Goal: Complete application form

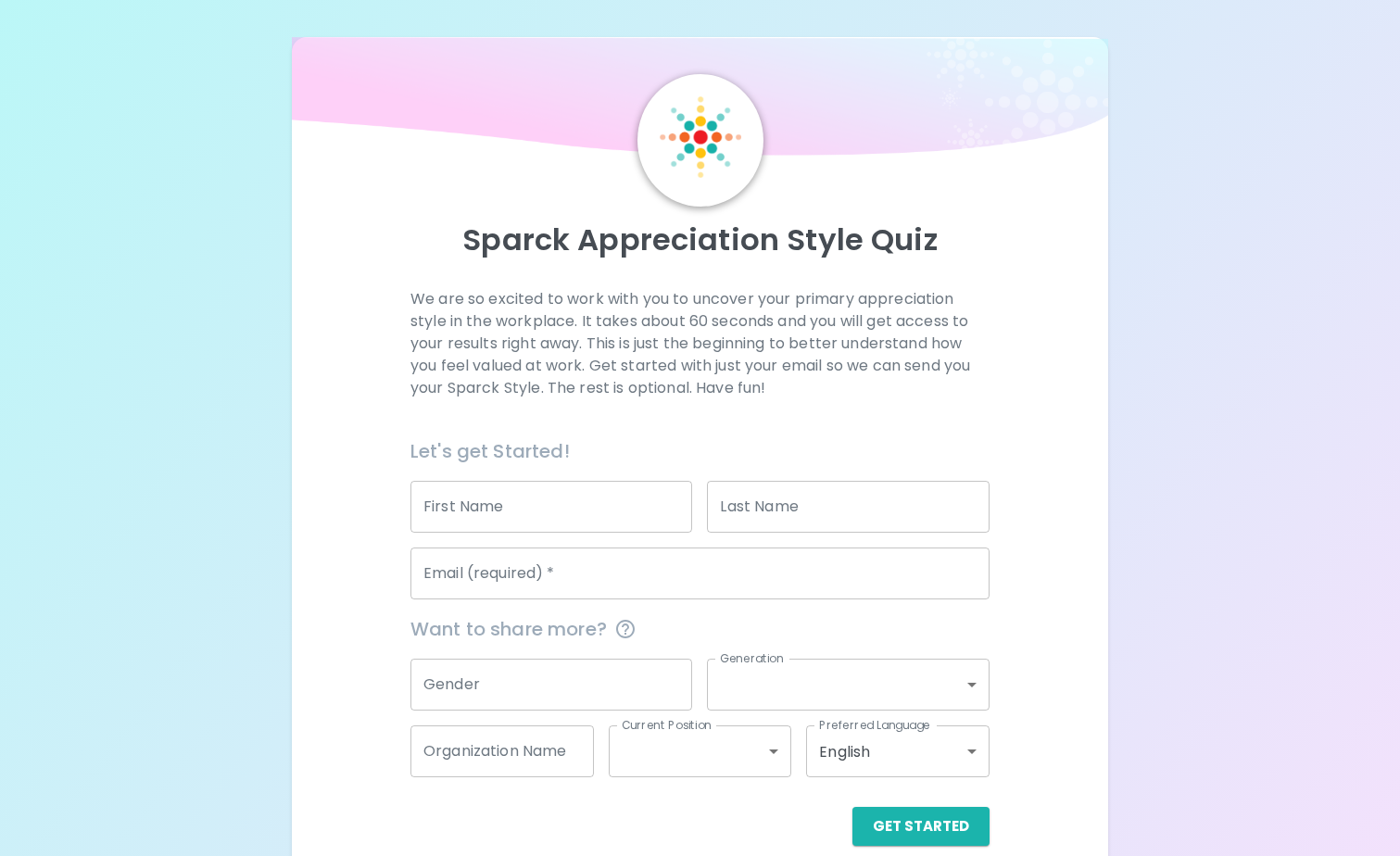
scroll to position [26, 0]
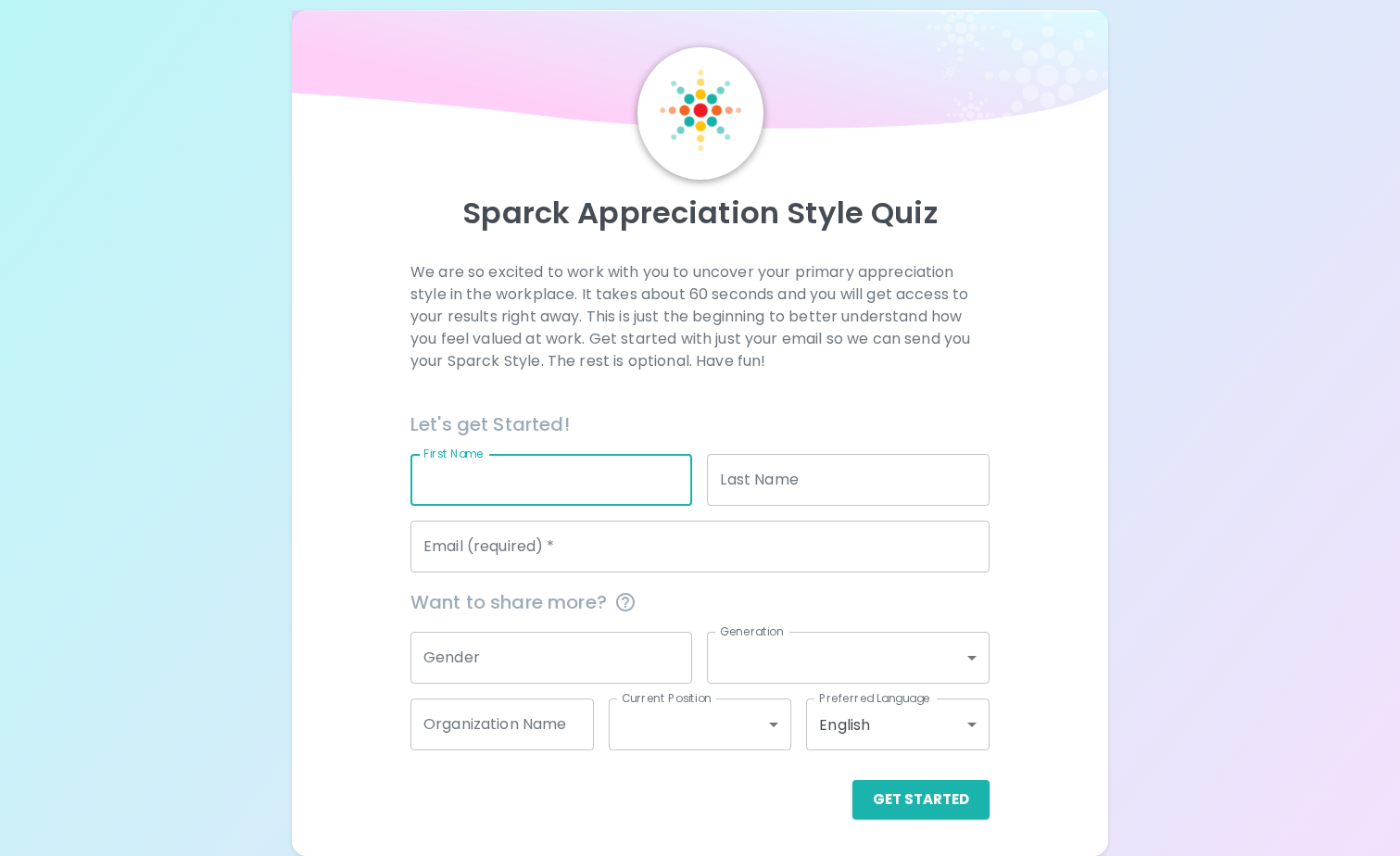
click at [657, 478] on input "First Name" at bounding box center [552, 479] width 283 height 52
type input "[PERSON_NAME]"
type input "lachine"
type input "[PERSON_NAME][EMAIL_ADDRESS][DOMAIN_NAME]"
type input "Impact Assessment Agency of [GEOGRAPHIC_DATA]"
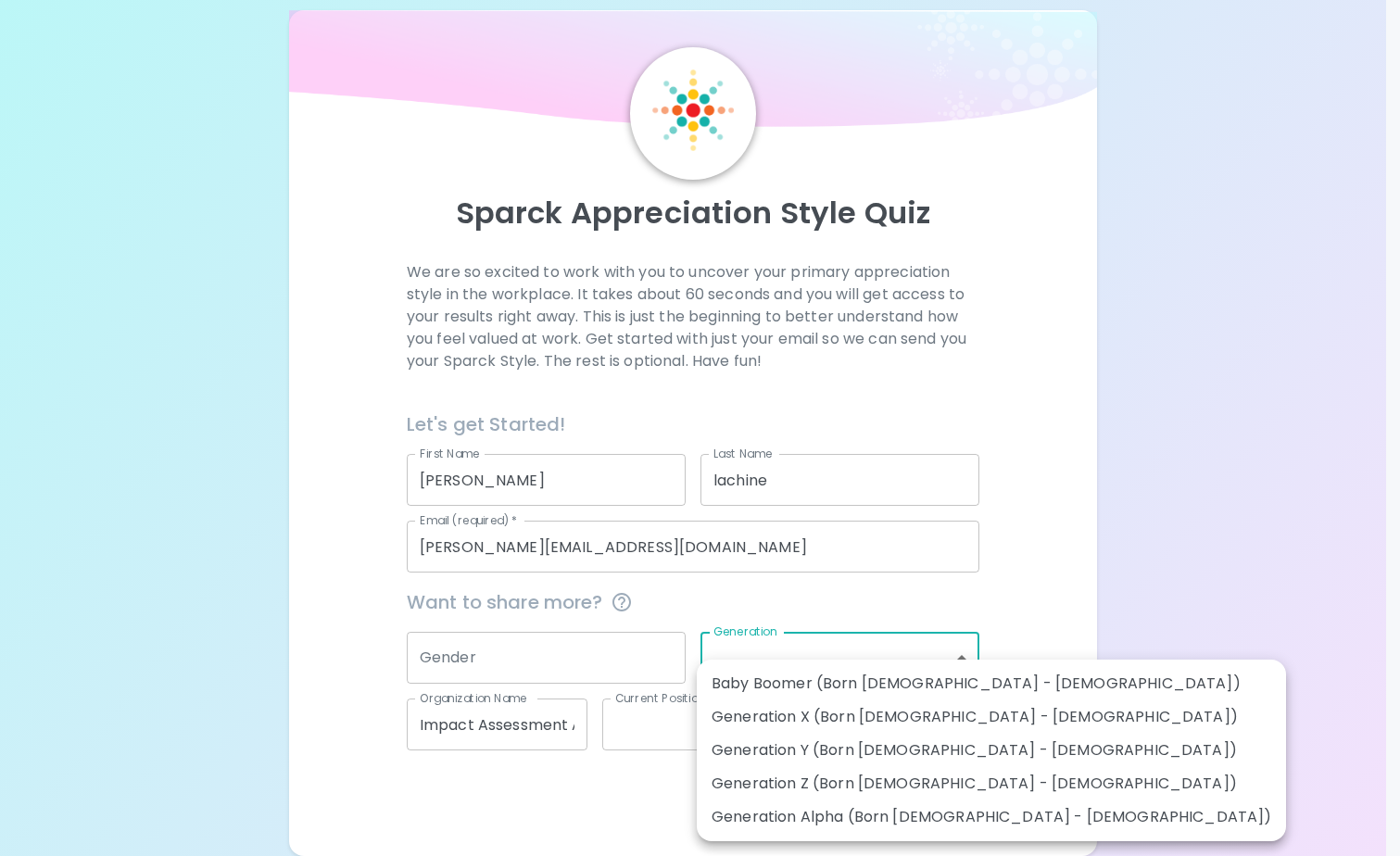
click at [795, 663] on body "Sparck Appreciation Style Quiz We are so excited to work with you to uncover yo…" at bounding box center [700, 415] width 1400 height 883
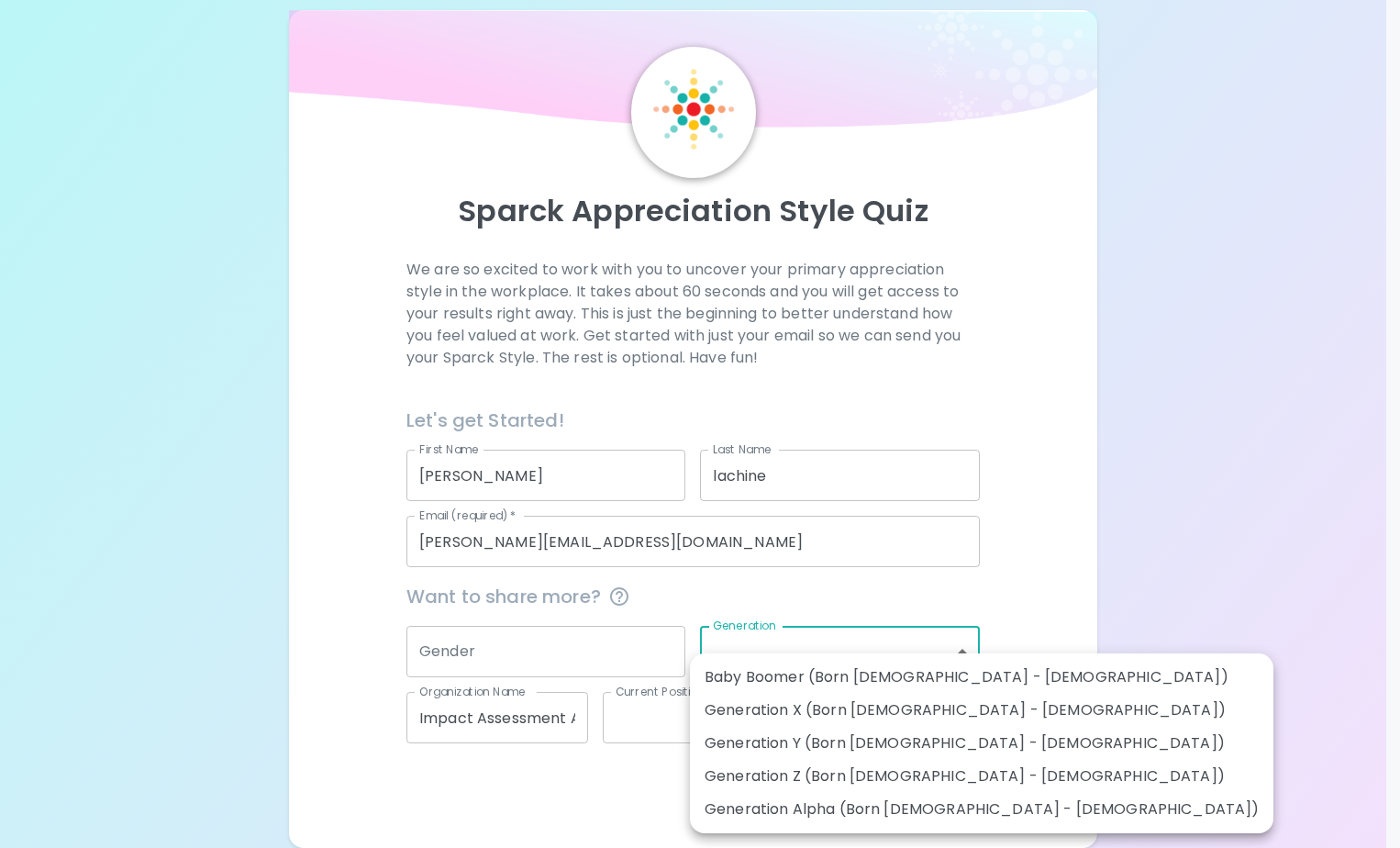
click at [1203, 641] on div at bounding box center [700, 424] width 1400 height 848
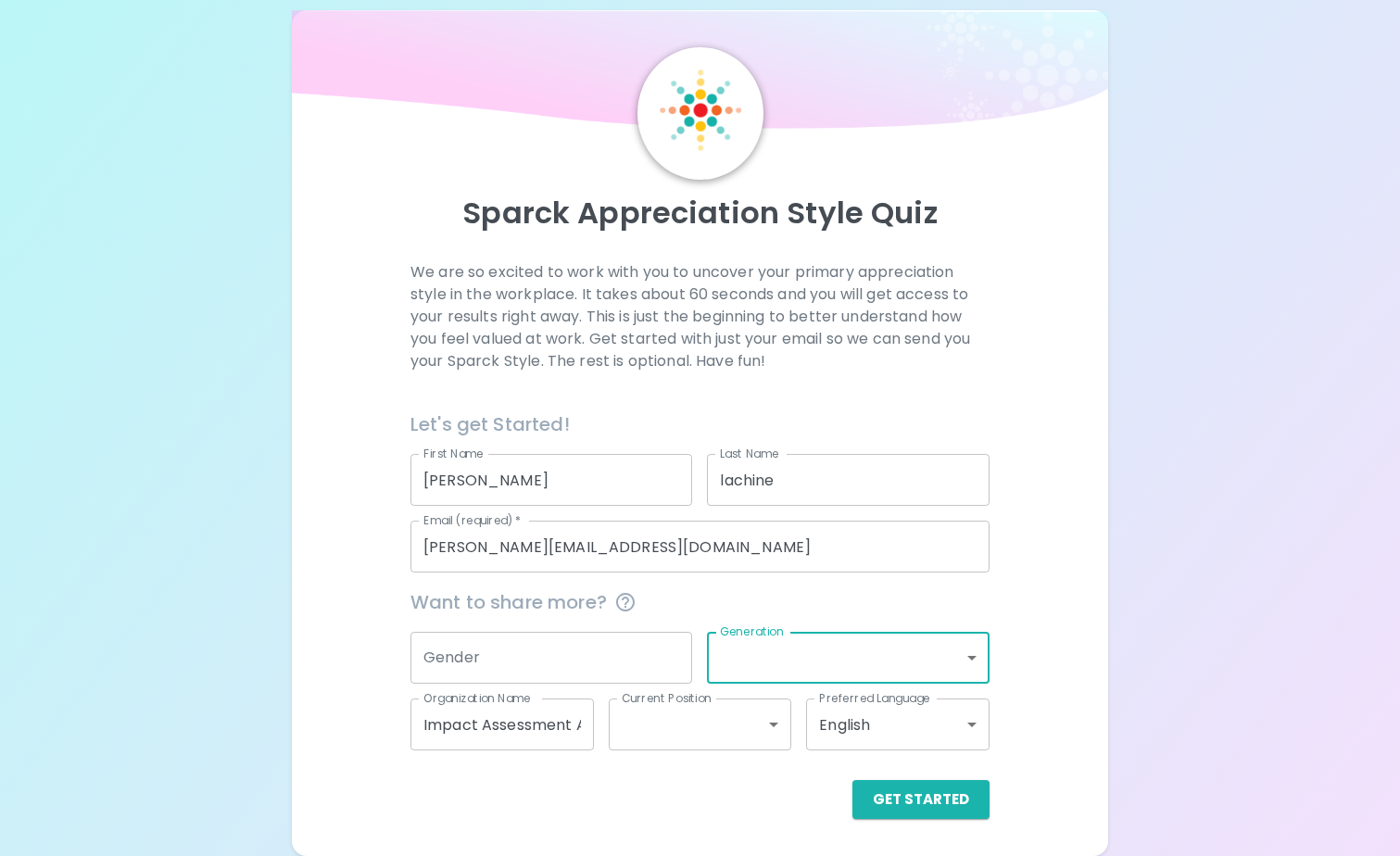
click at [767, 719] on body "Sparck Appreciation Style Quiz We are so excited to work with you to uncover yo…" at bounding box center [700, 415] width 1400 height 883
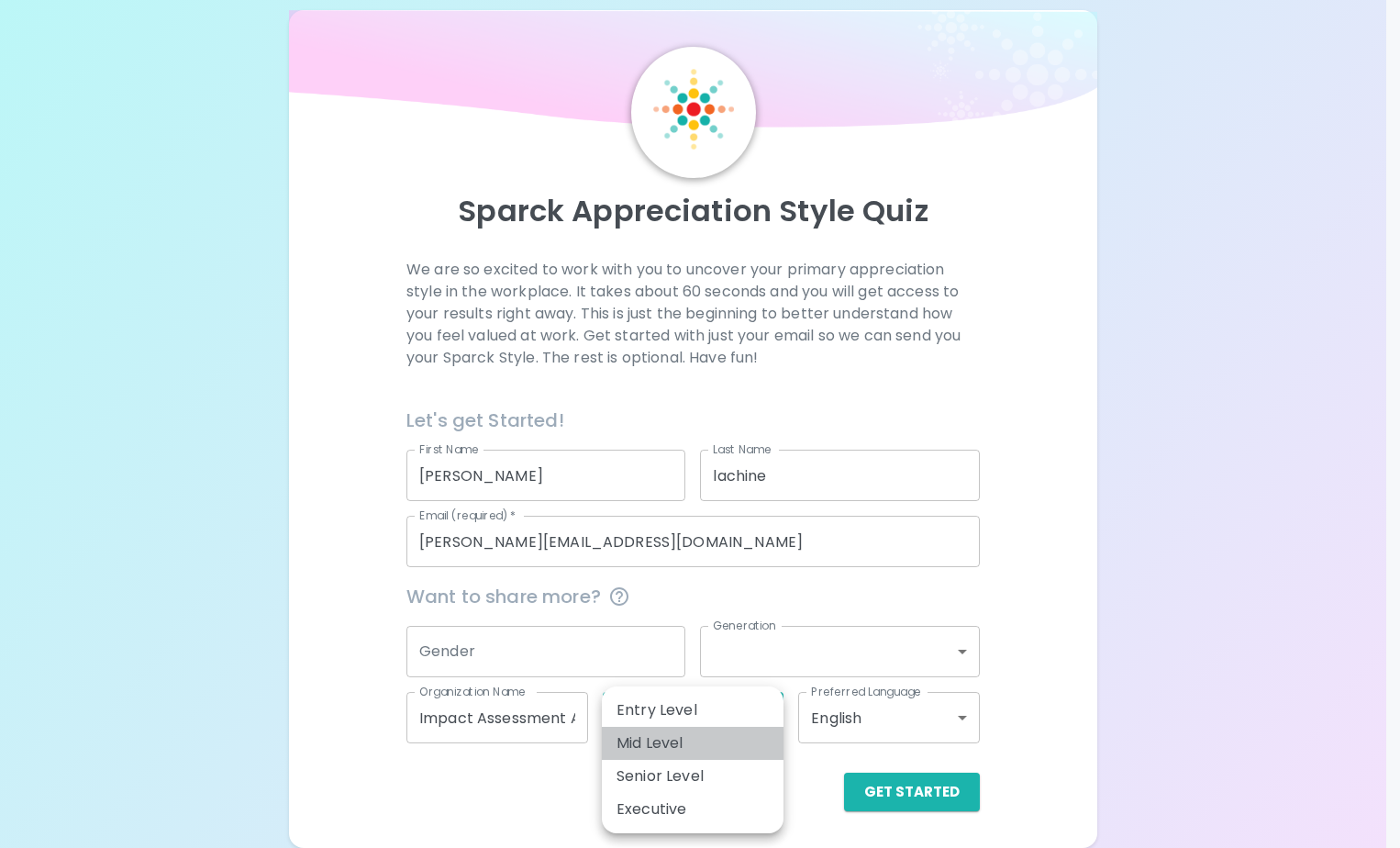
drag, startPoint x: 668, startPoint y: 741, endPoint x: 983, endPoint y: 818, distance: 324.3
click at [668, 741] on li "Mid Level" at bounding box center [693, 743] width 182 height 33
type input "mid_level"
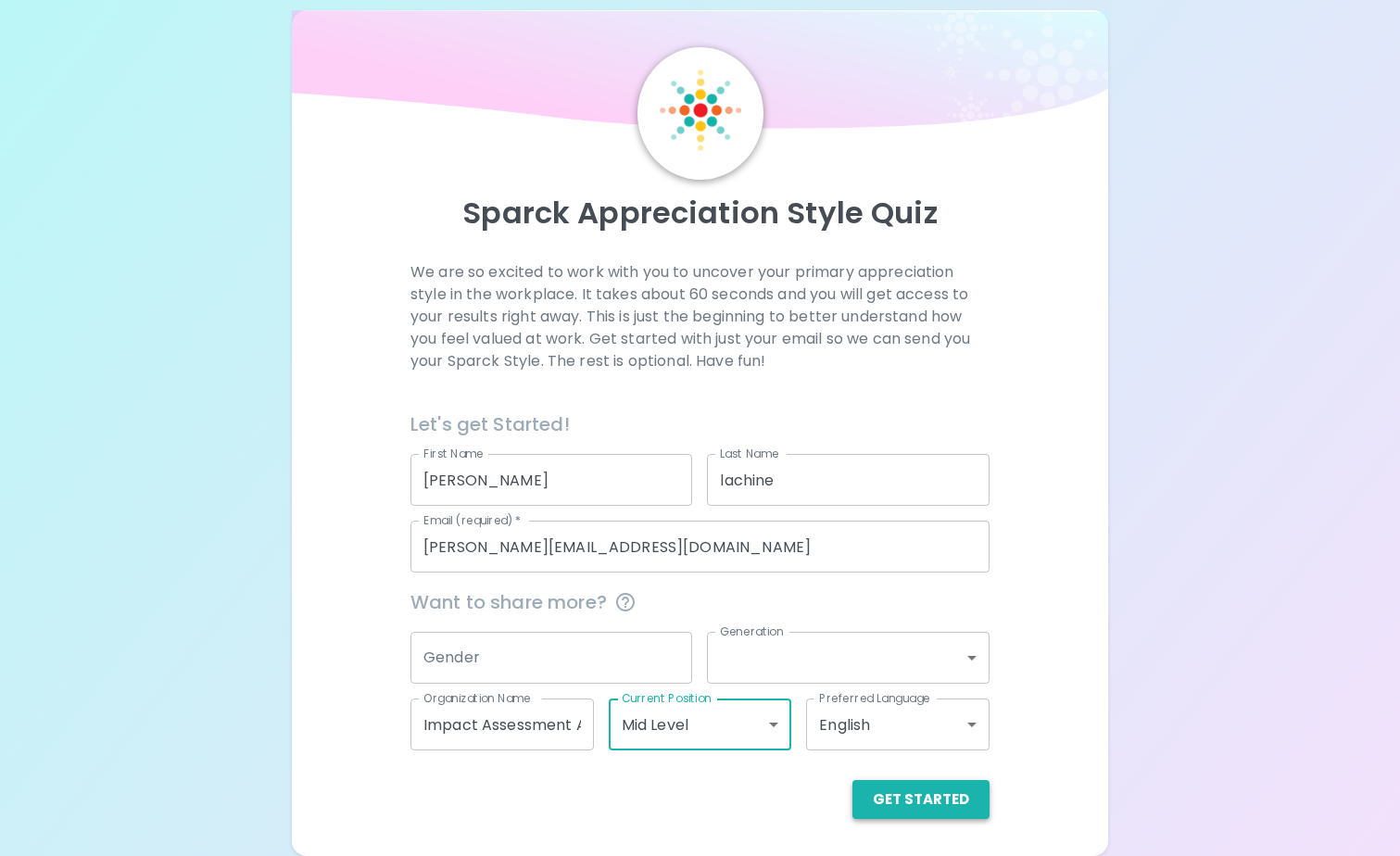
click at [944, 809] on button "Get Started" at bounding box center [921, 799] width 137 height 39
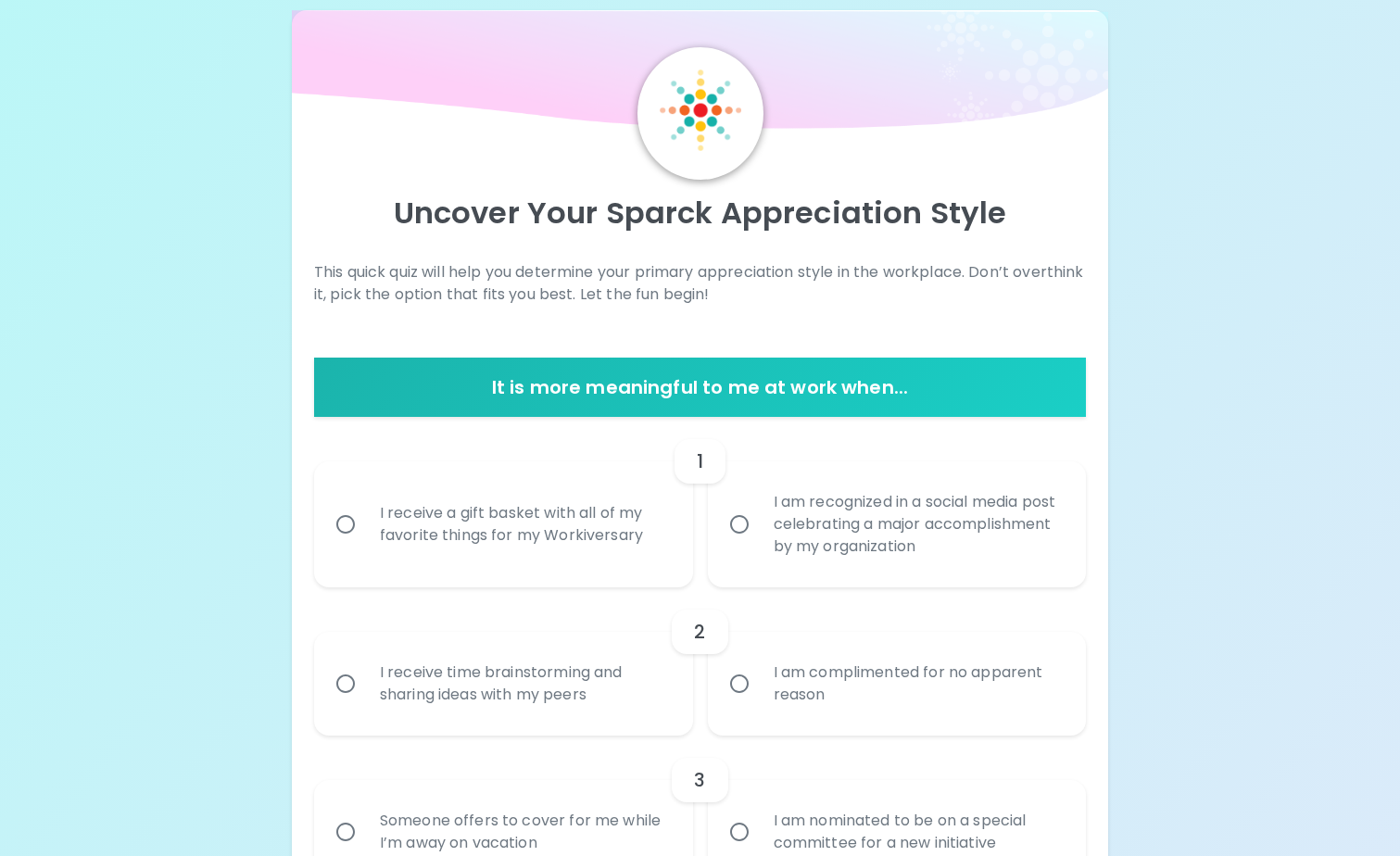
click at [595, 528] on div "I receive a gift basket with all of my favorite things for my Workiversary" at bounding box center [523, 524] width 318 height 89
click at [365, 528] on input "I receive a gift basket with all of my favorite things for my Workiversary" at bounding box center [345, 524] width 39 height 39
radio input "true"
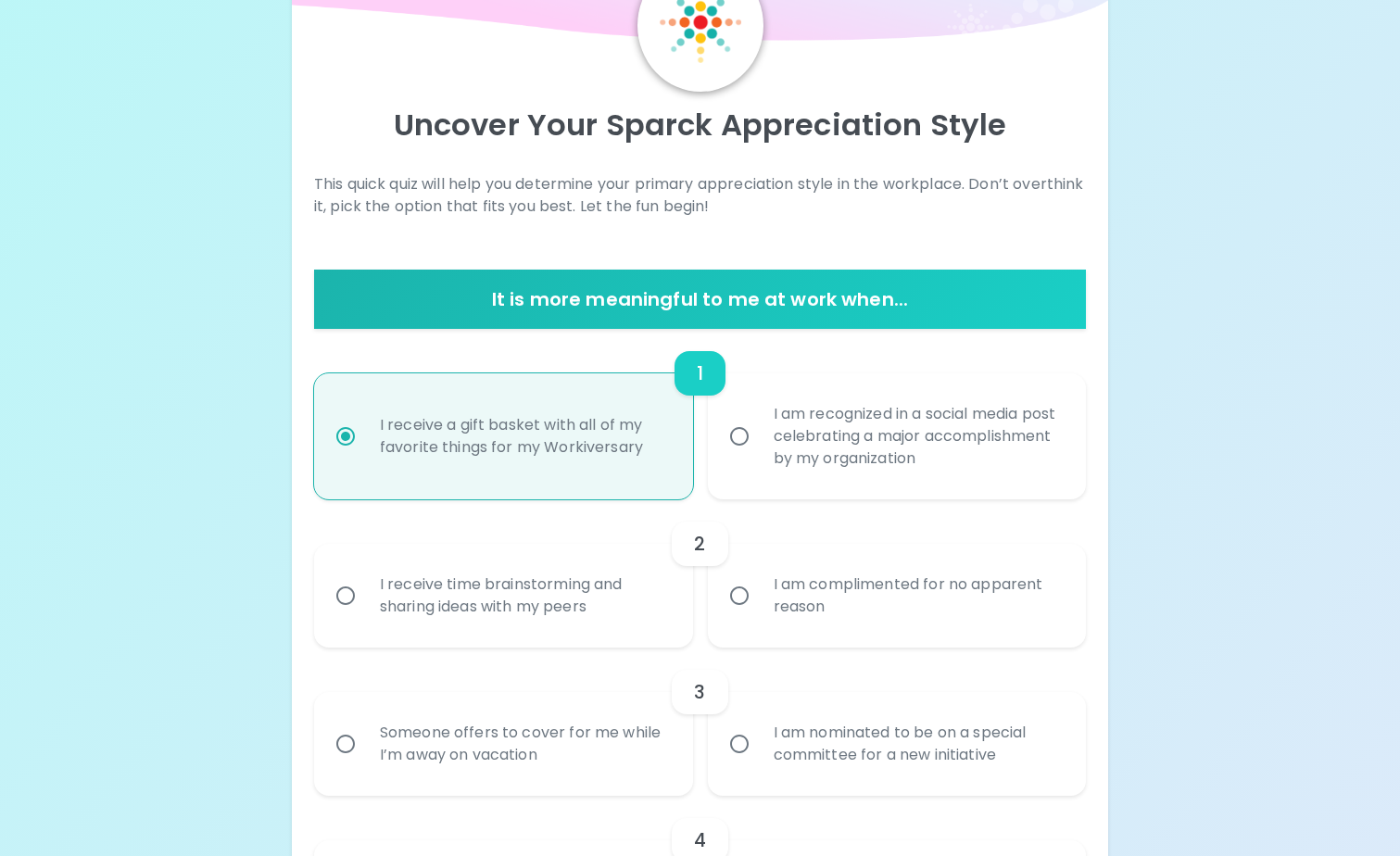
scroll to position [175, 0]
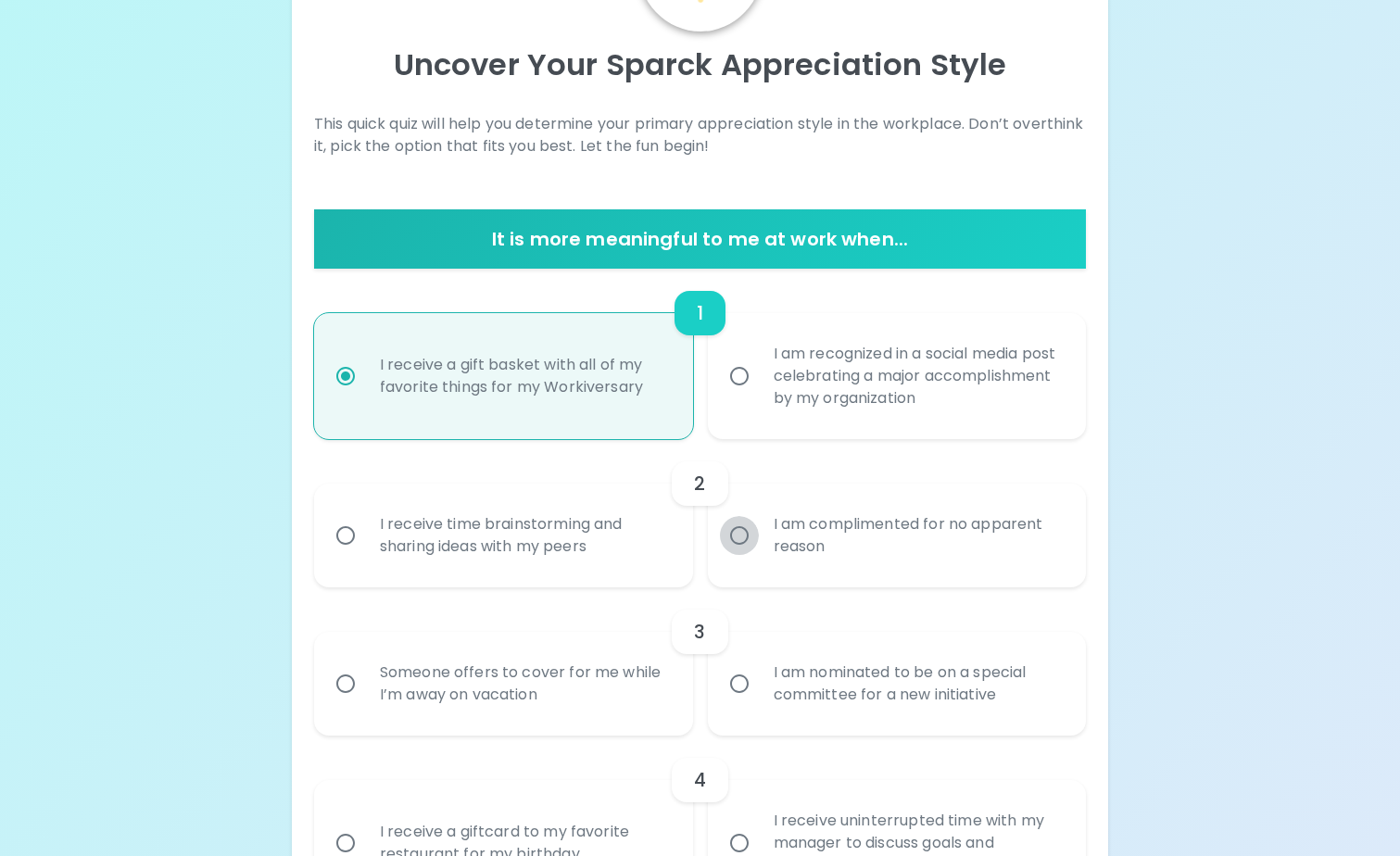
click at [739, 554] on input "I am complimented for no apparent reason" at bounding box center [740, 536] width 39 height 39
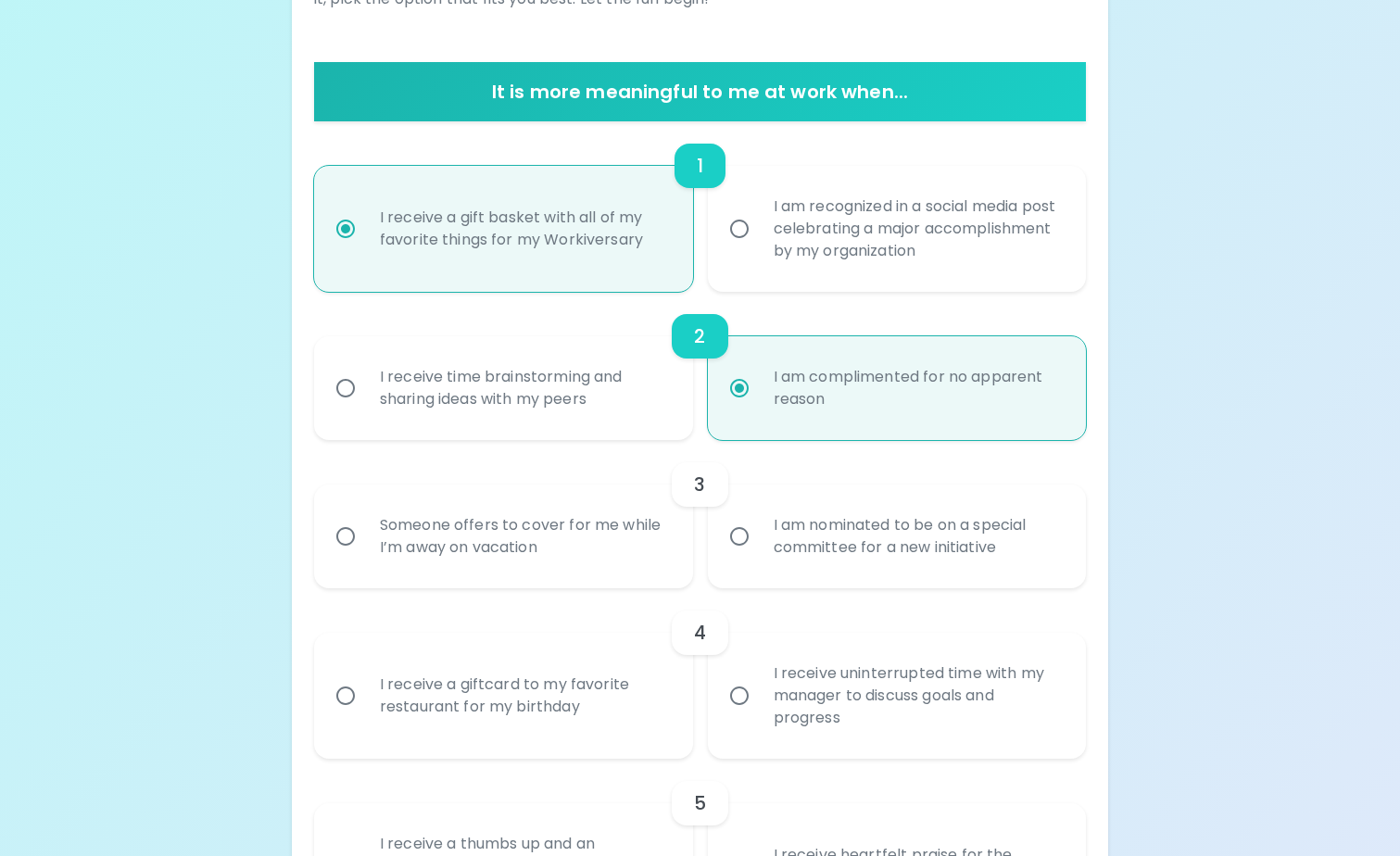
scroll to position [324, 0]
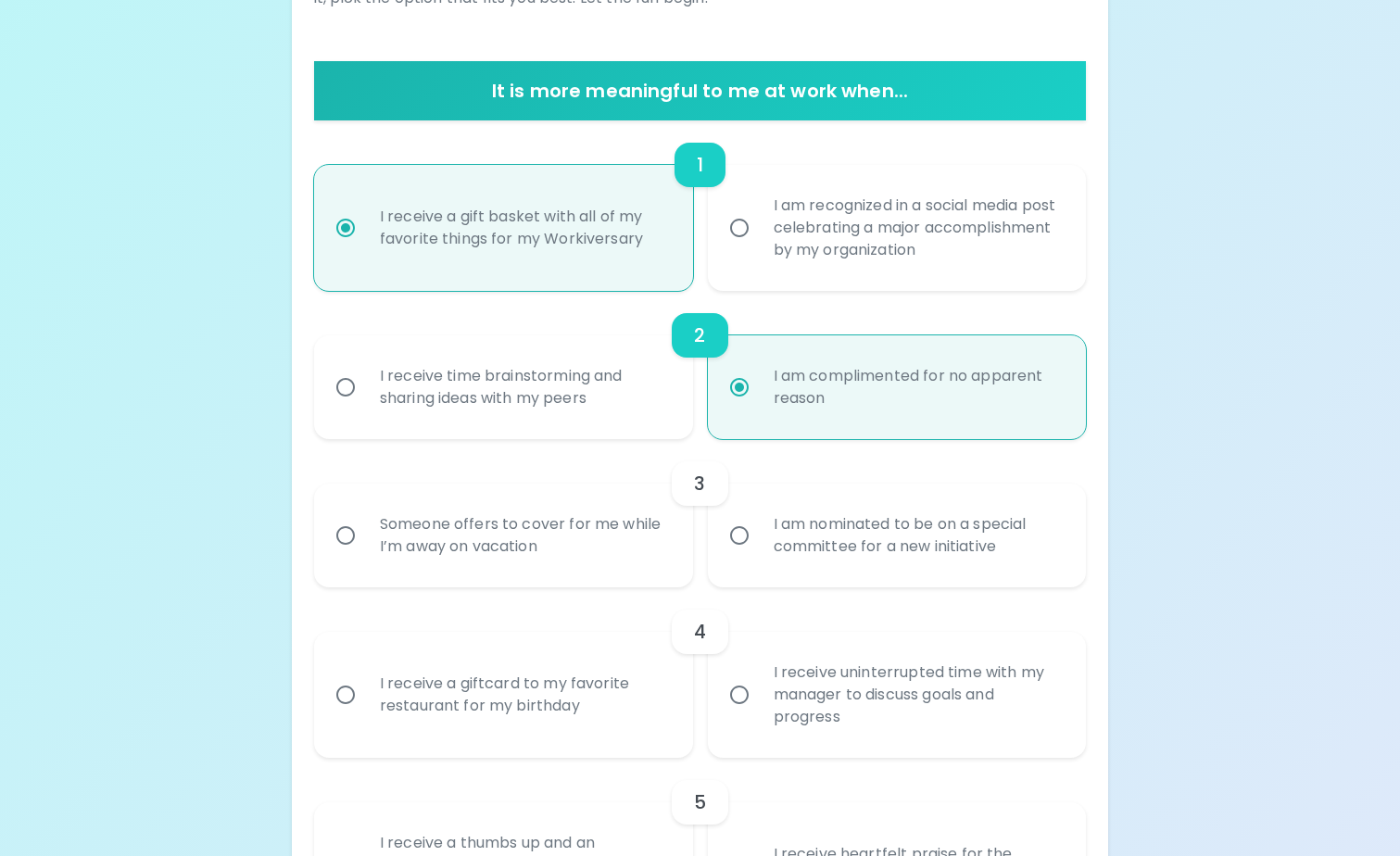
radio input "true"
click at [574, 558] on div "Someone offers to cover for me while I’m away on vacation" at bounding box center [523, 535] width 318 height 89
click at [365, 555] on input "Someone offers to cover for me while I’m away on vacation" at bounding box center [345, 536] width 39 height 39
radio input "false"
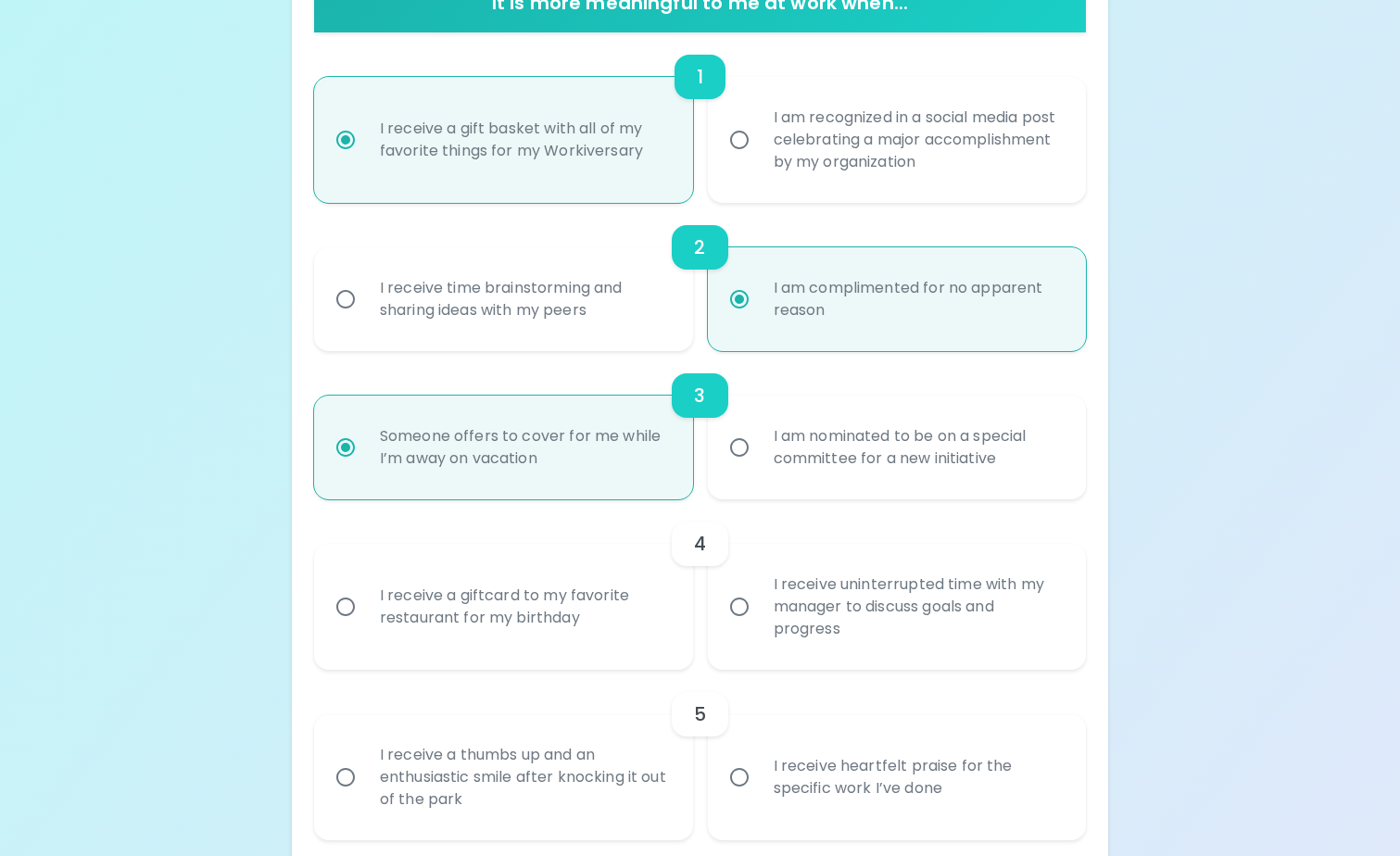
scroll to position [472, 0]
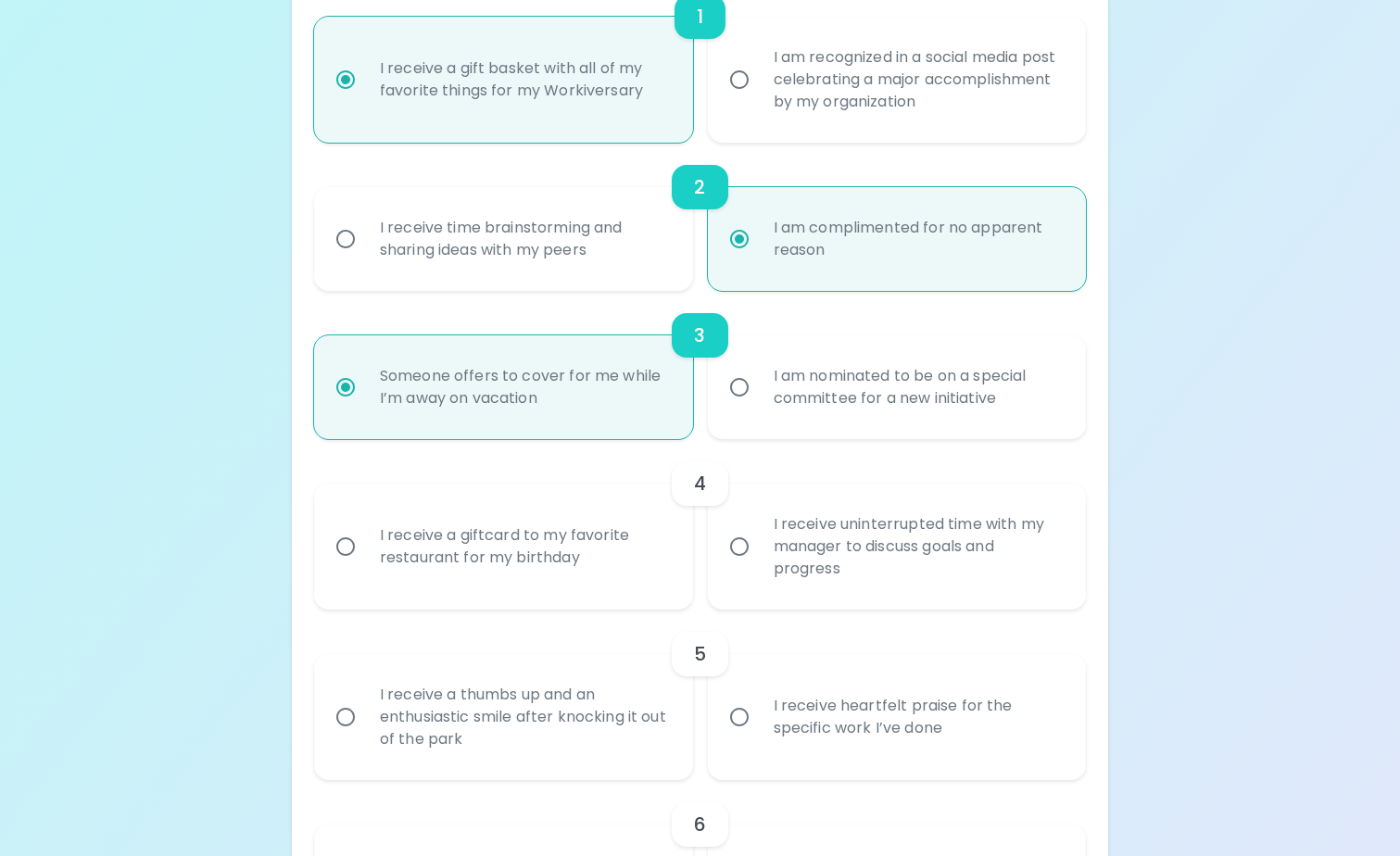
radio input "true"
click at [745, 563] on input "I receive uninterrupted time with my manager to discuss goals and progress" at bounding box center [740, 547] width 39 height 39
radio input "false"
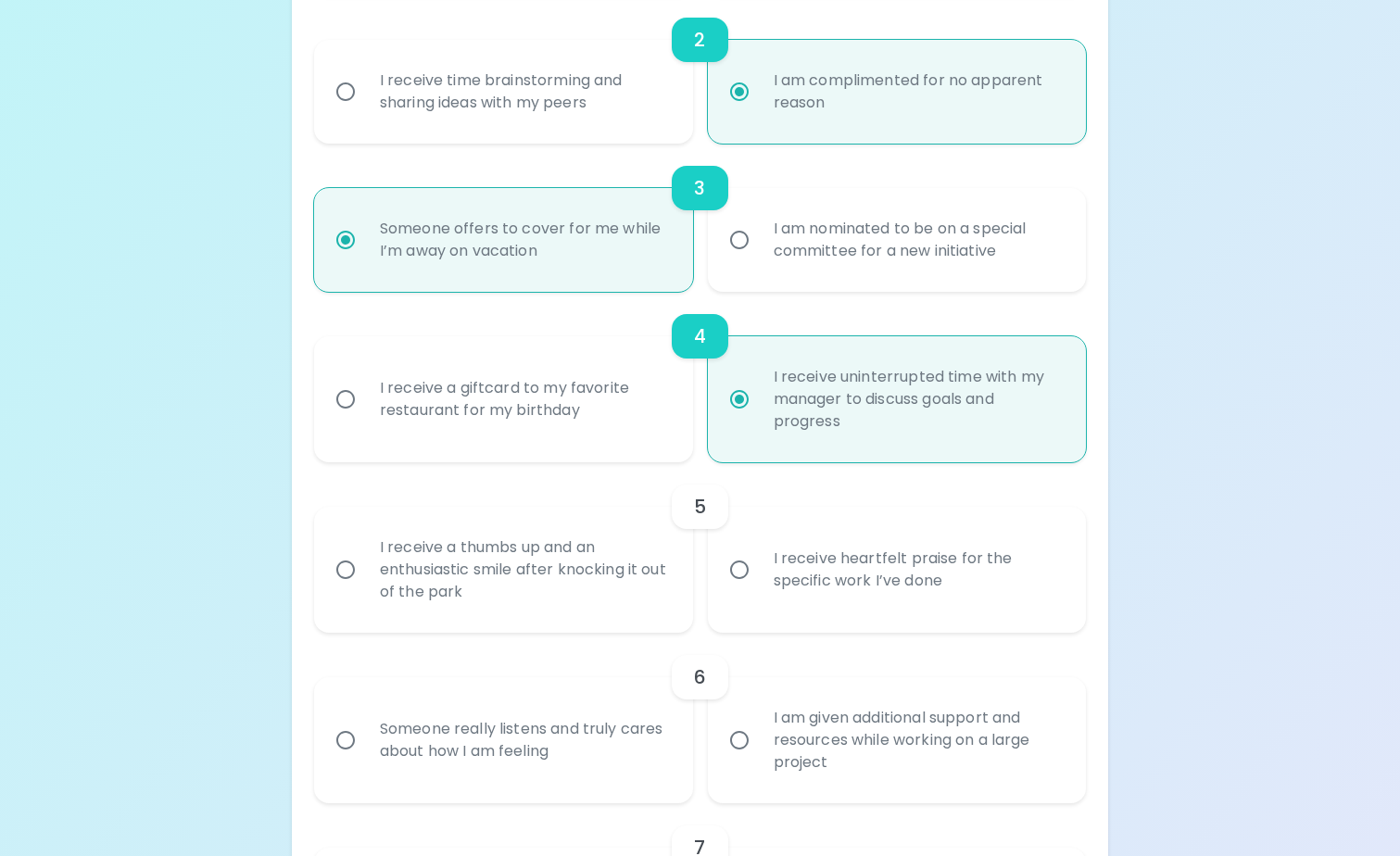
scroll to position [620, 0]
radio input "true"
click at [573, 583] on div "I receive a thumbs up and an enthusiastic smile after knocking it out of the pa…" at bounding box center [523, 569] width 318 height 112
click at [365, 583] on input "I receive a thumbs up and an enthusiastic smile after knocking it out of the pa…" at bounding box center [345, 569] width 39 height 39
radio input "false"
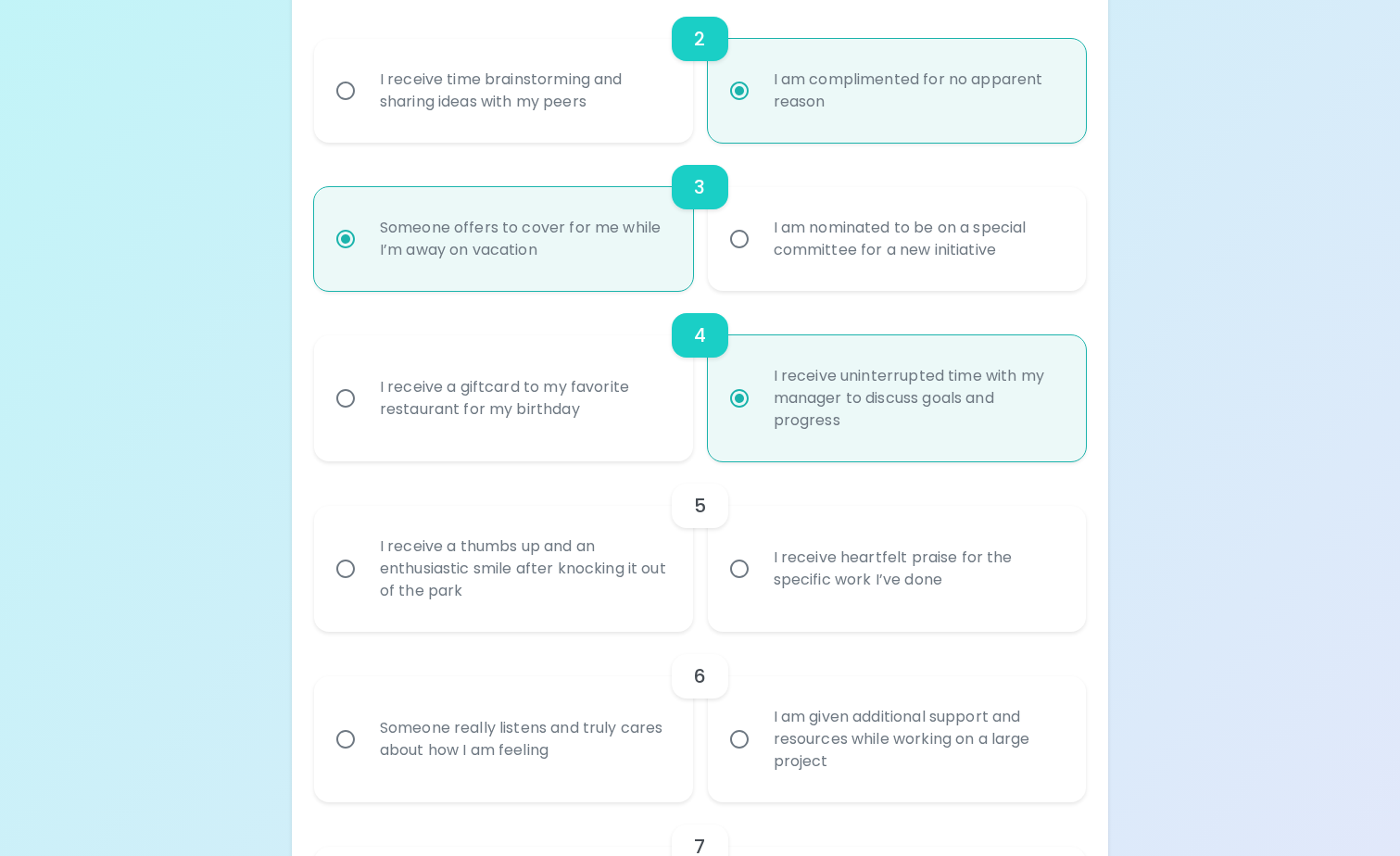
radio input "false"
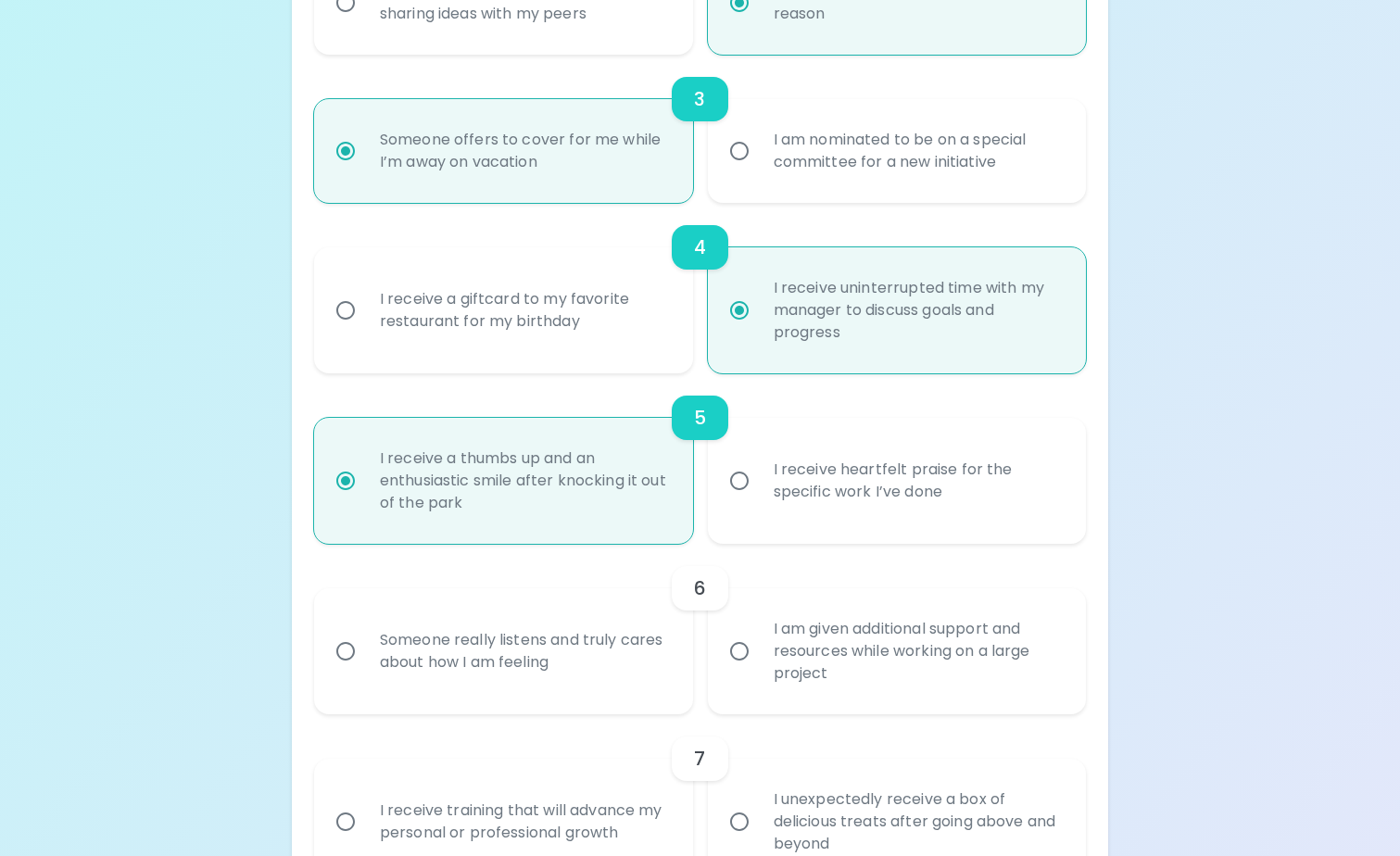
scroll to position [768, 0]
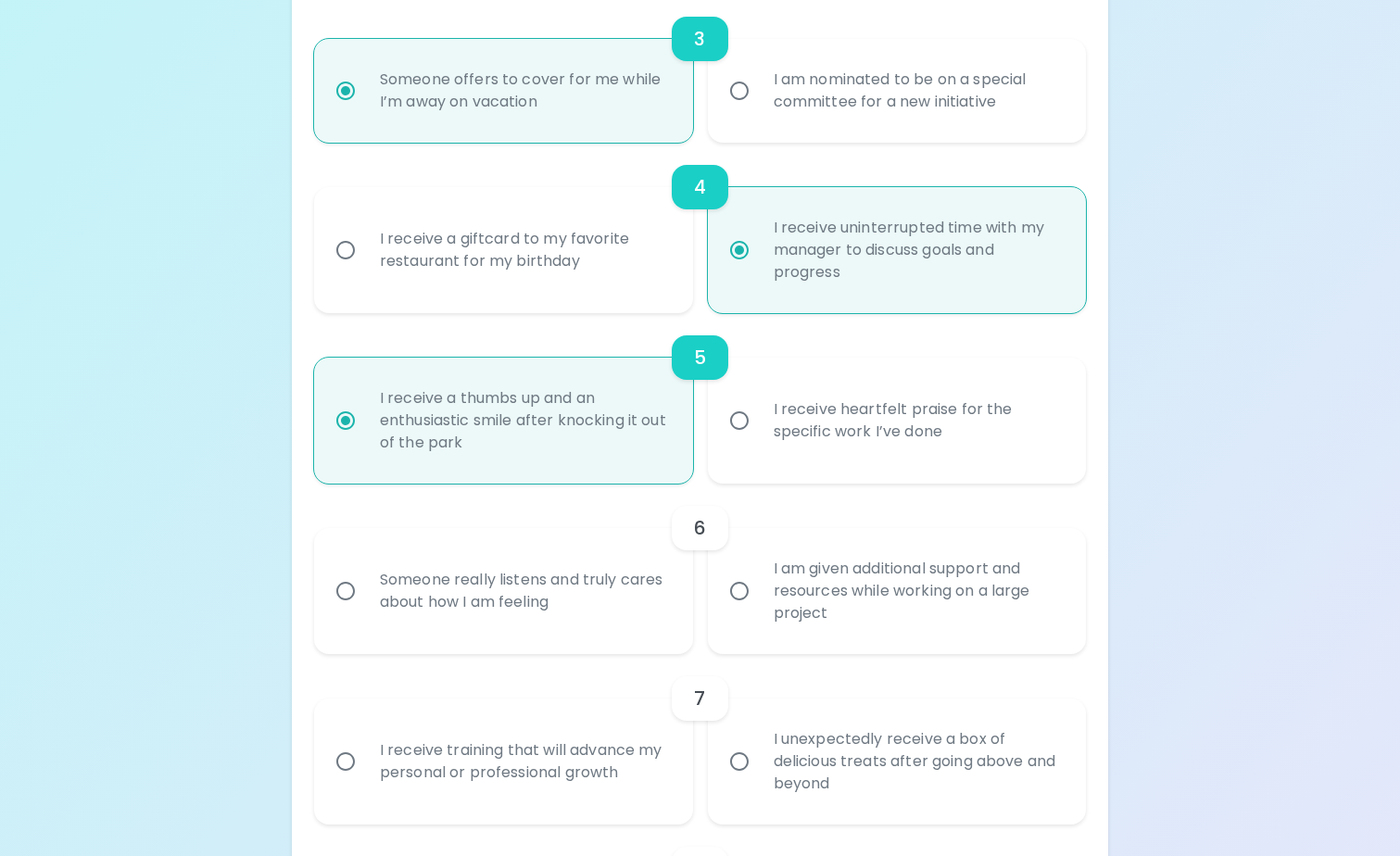
radio input "true"
click at [567, 606] on div "Someone really listens and truly cares about how I am feeling" at bounding box center [523, 591] width 318 height 89
click at [365, 606] on input "Someone really listens and truly cares about how I am feeling" at bounding box center [345, 591] width 39 height 39
radio input "false"
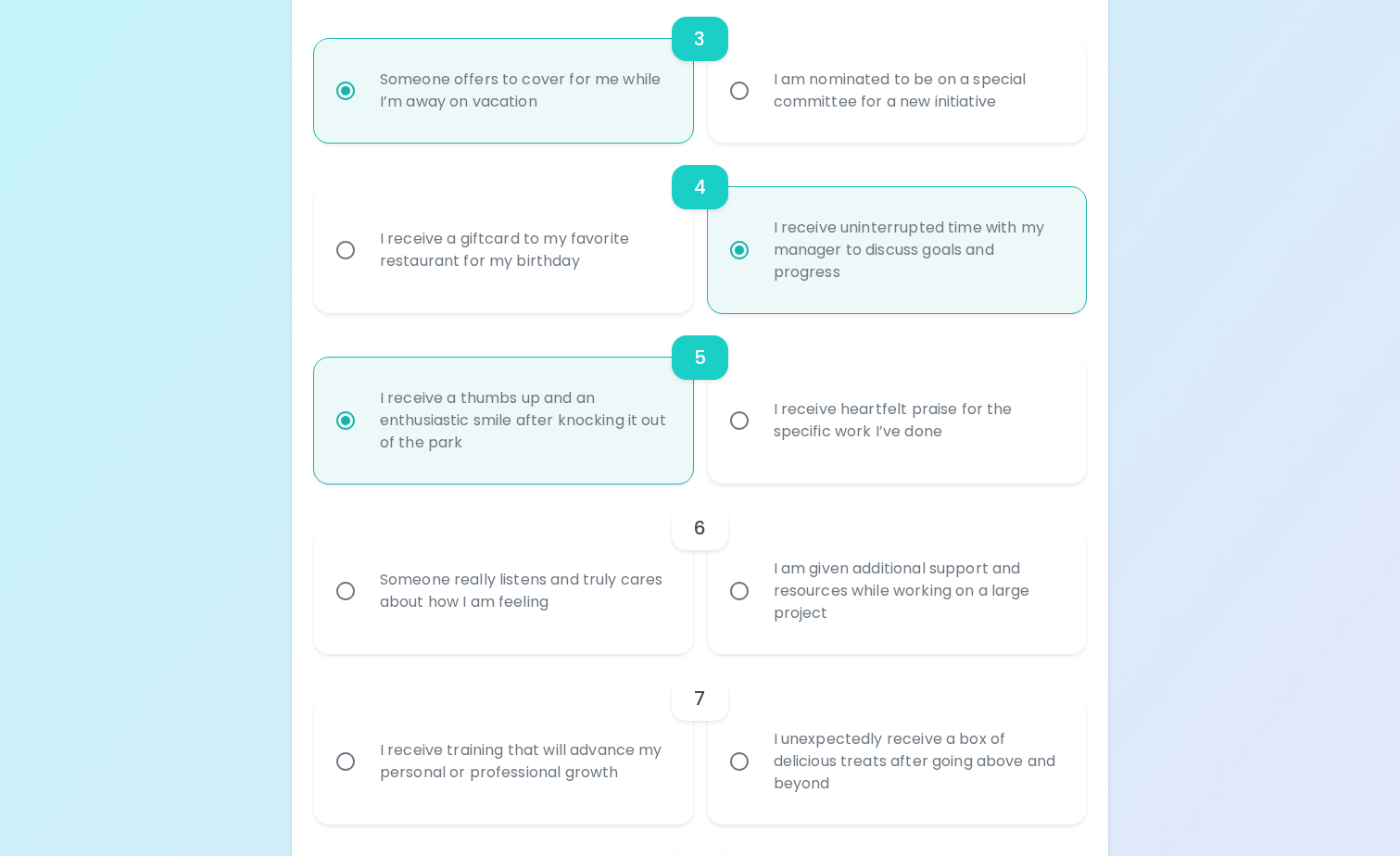
radio input "false"
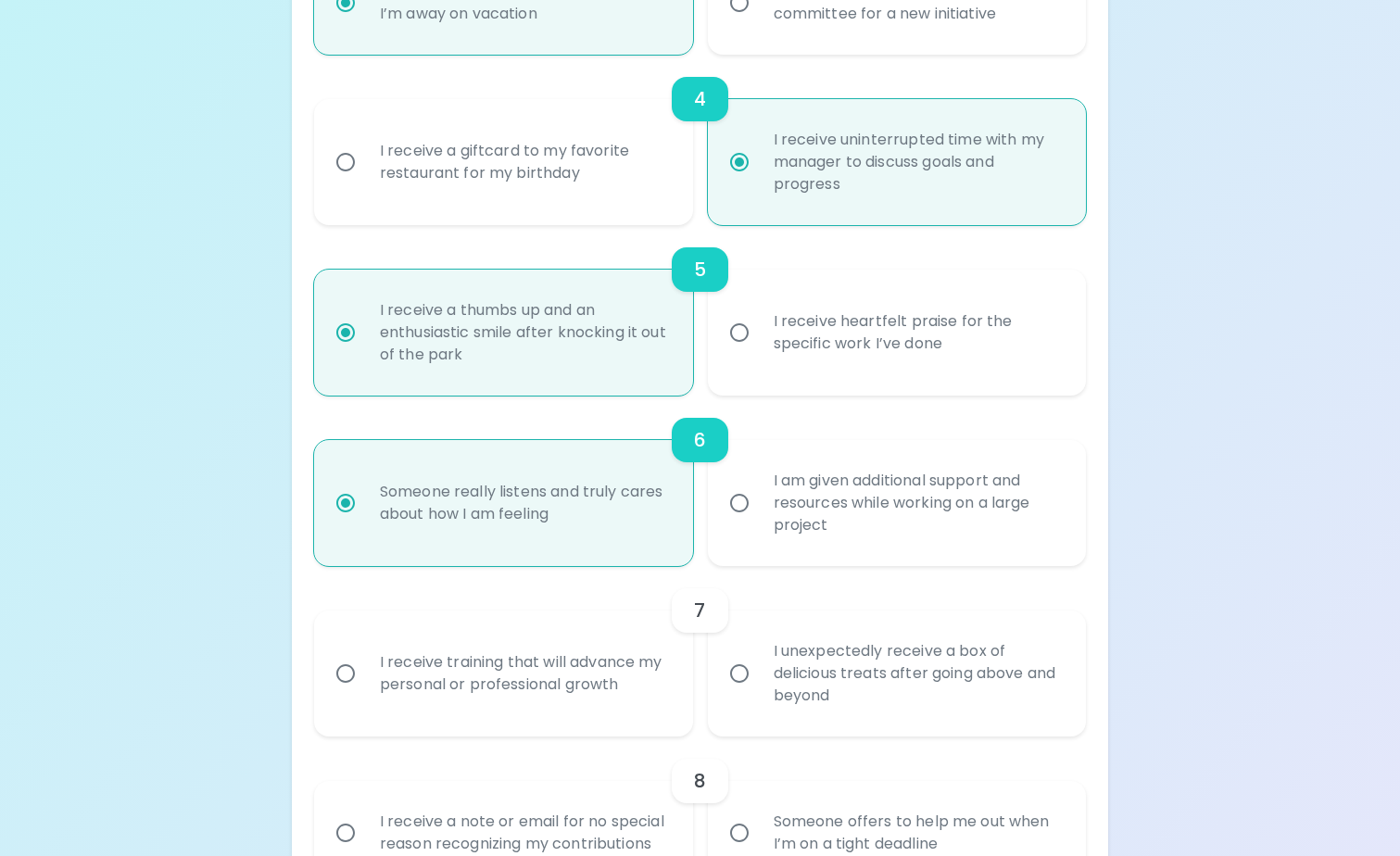
scroll to position [917, 0]
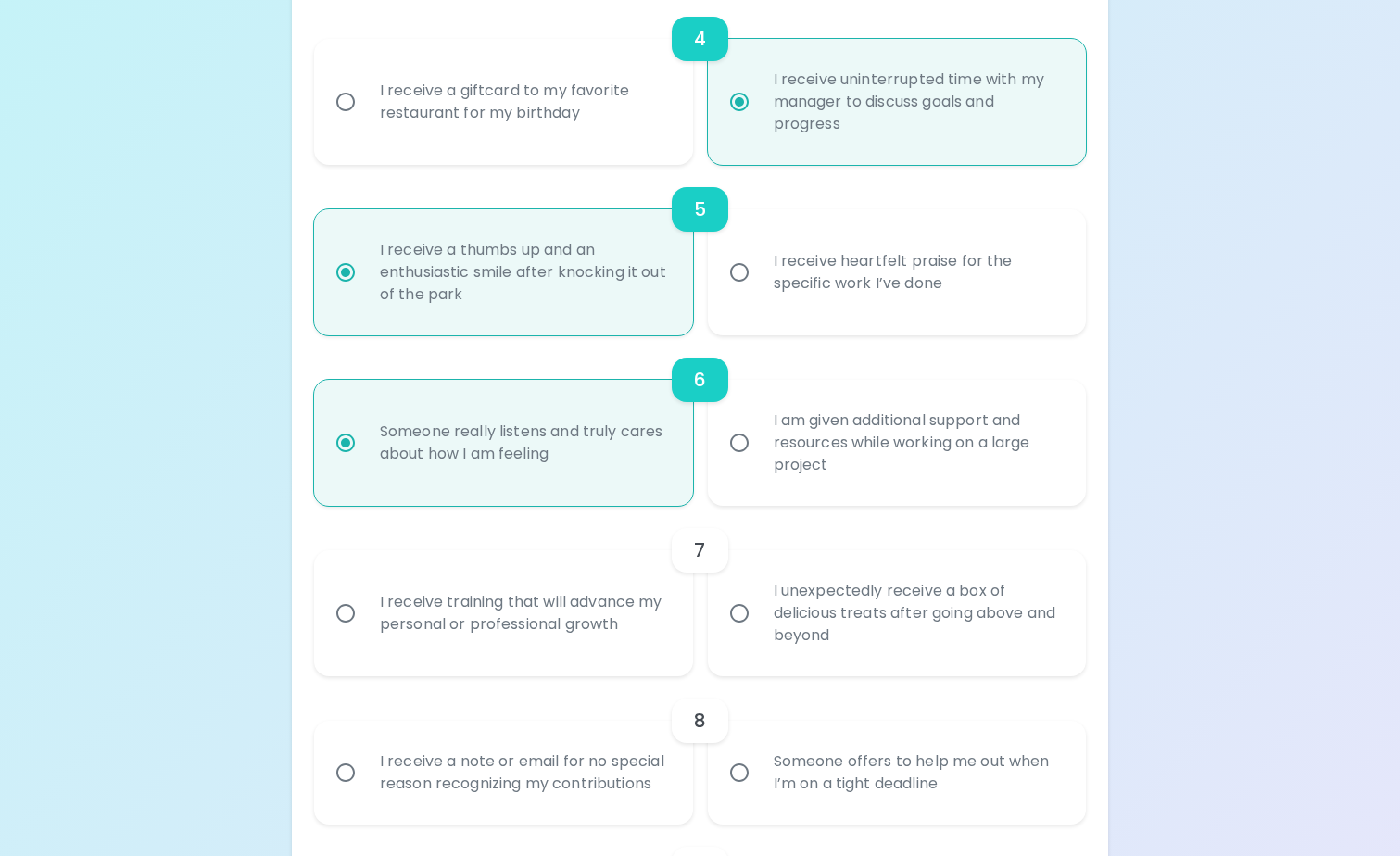
radio input "true"
click at [639, 629] on div "I receive training that will advance my personal or professional growth" at bounding box center [523, 613] width 318 height 89
click at [365, 629] on input "I receive training that will advance my personal or professional growth" at bounding box center [345, 613] width 39 height 39
radio input "false"
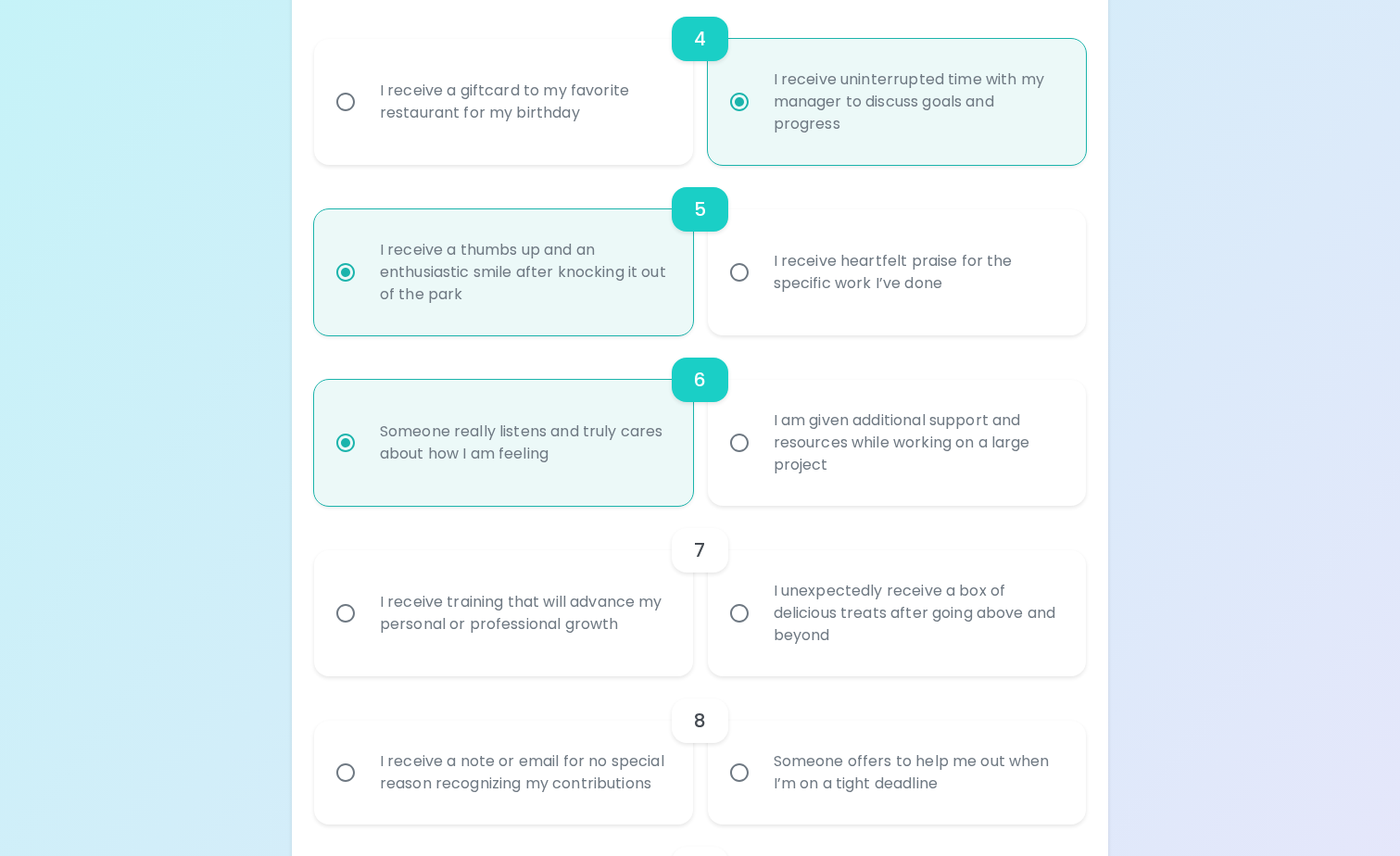
radio input "false"
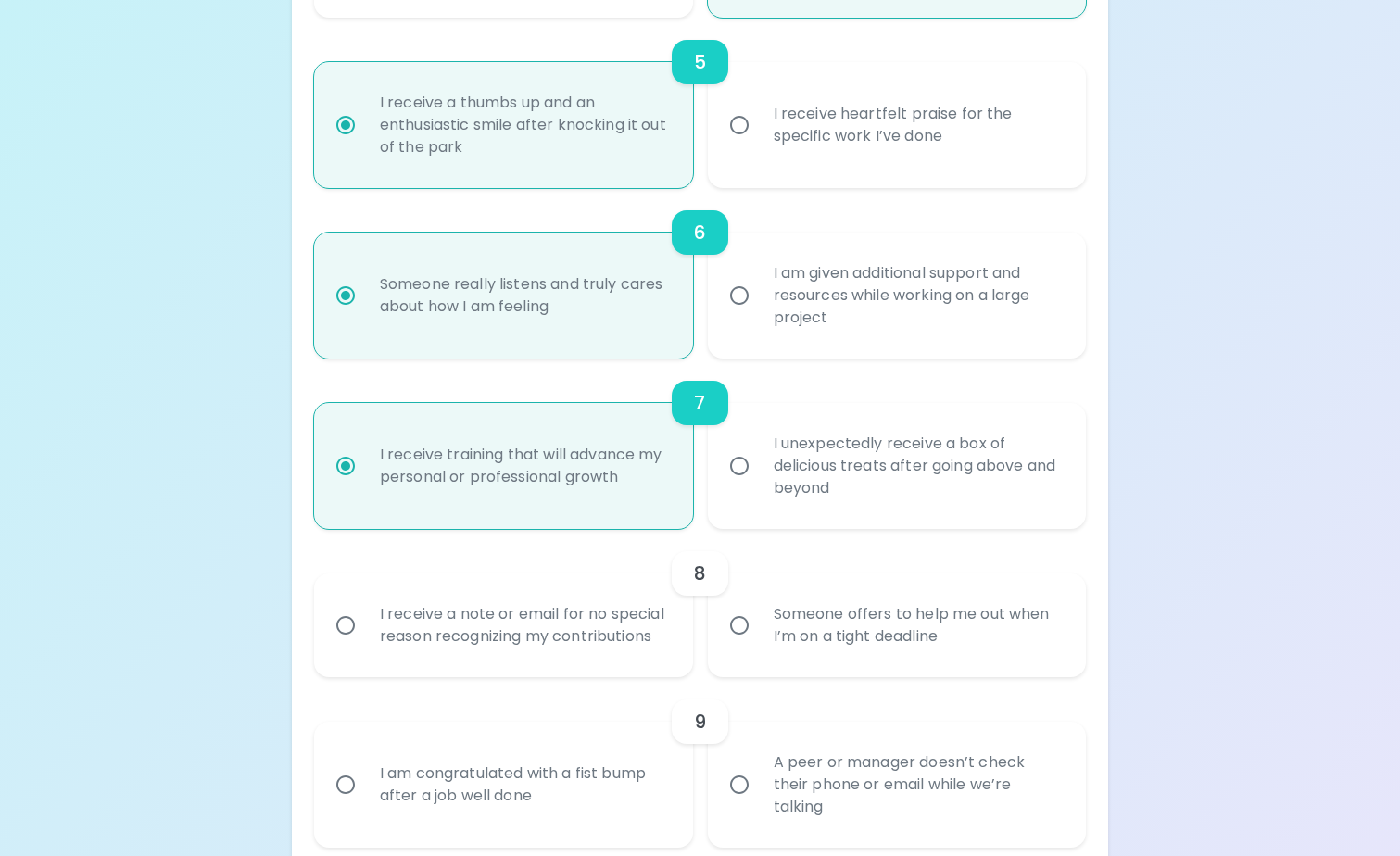
scroll to position [1064, 0]
radio input "true"
click at [644, 635] on div "I receive a note or email for no special reason recognizing my contributions" at bounding box center [523, 624] width 318 height 89
click at [365, 635] on input "I receive a note or email for no special reason recognizing my contributions" at bounding box center [345, 624] width 39 height 39
radio input "false"
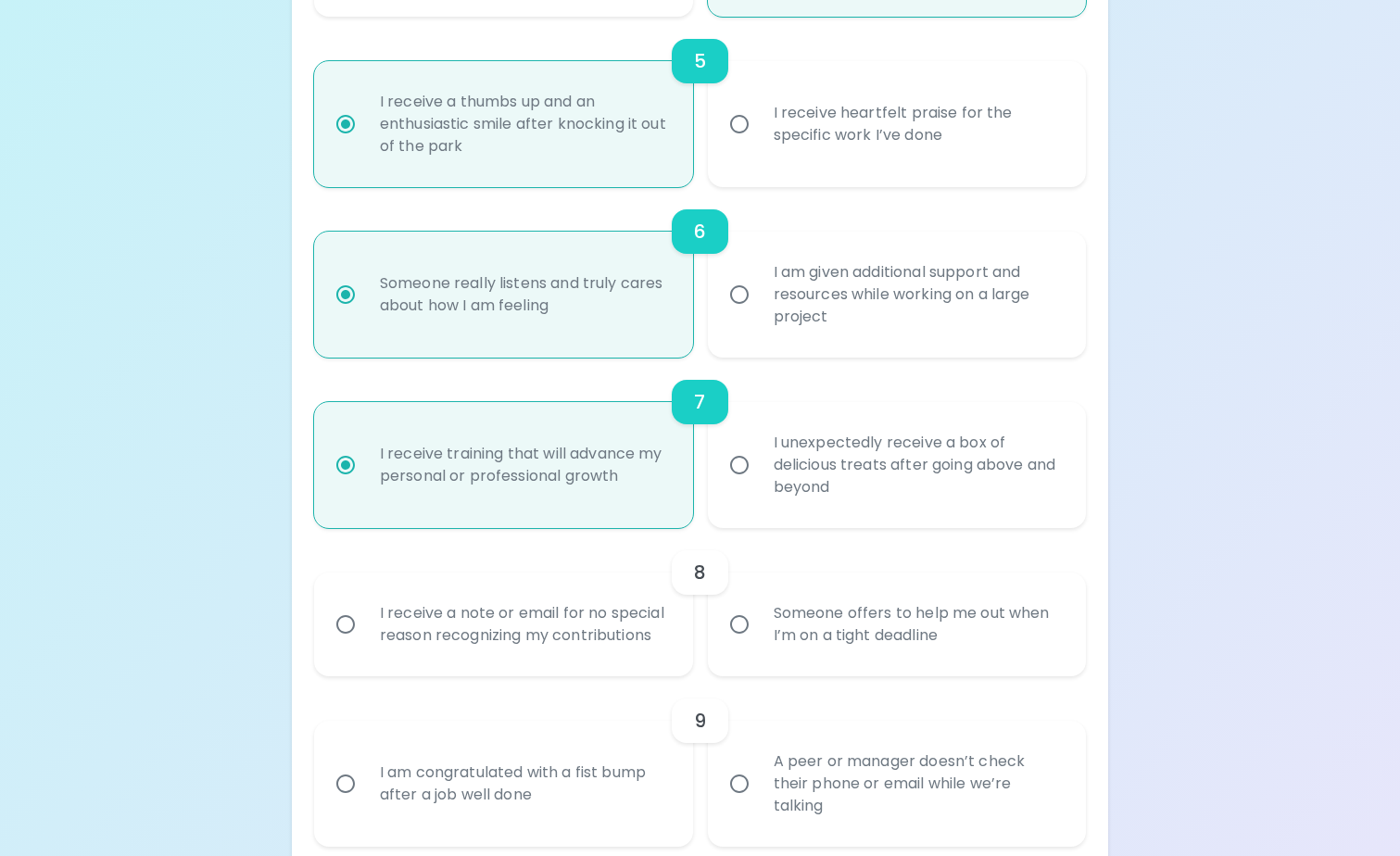
radio input "false"
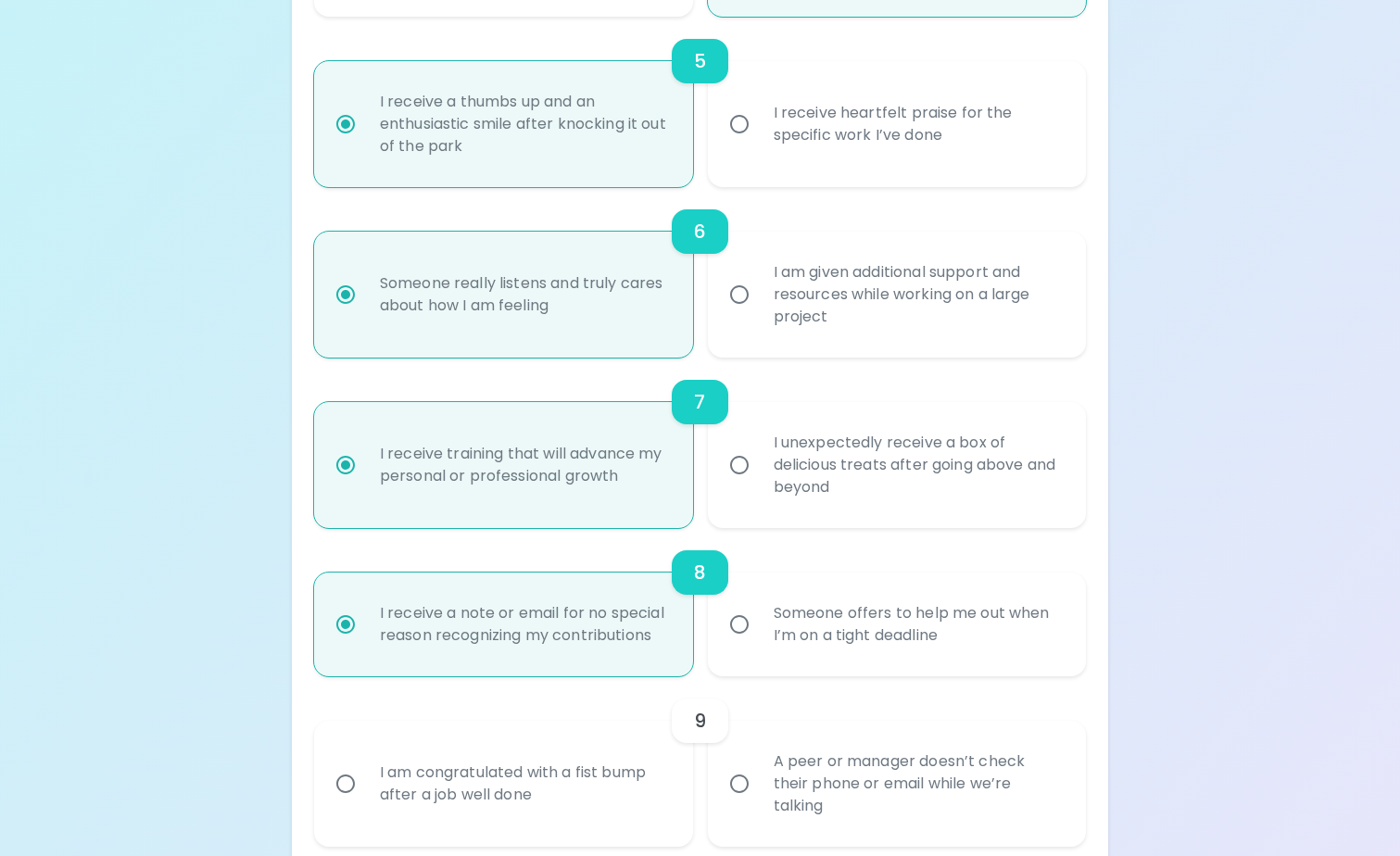
scroll to position [1213, 0]
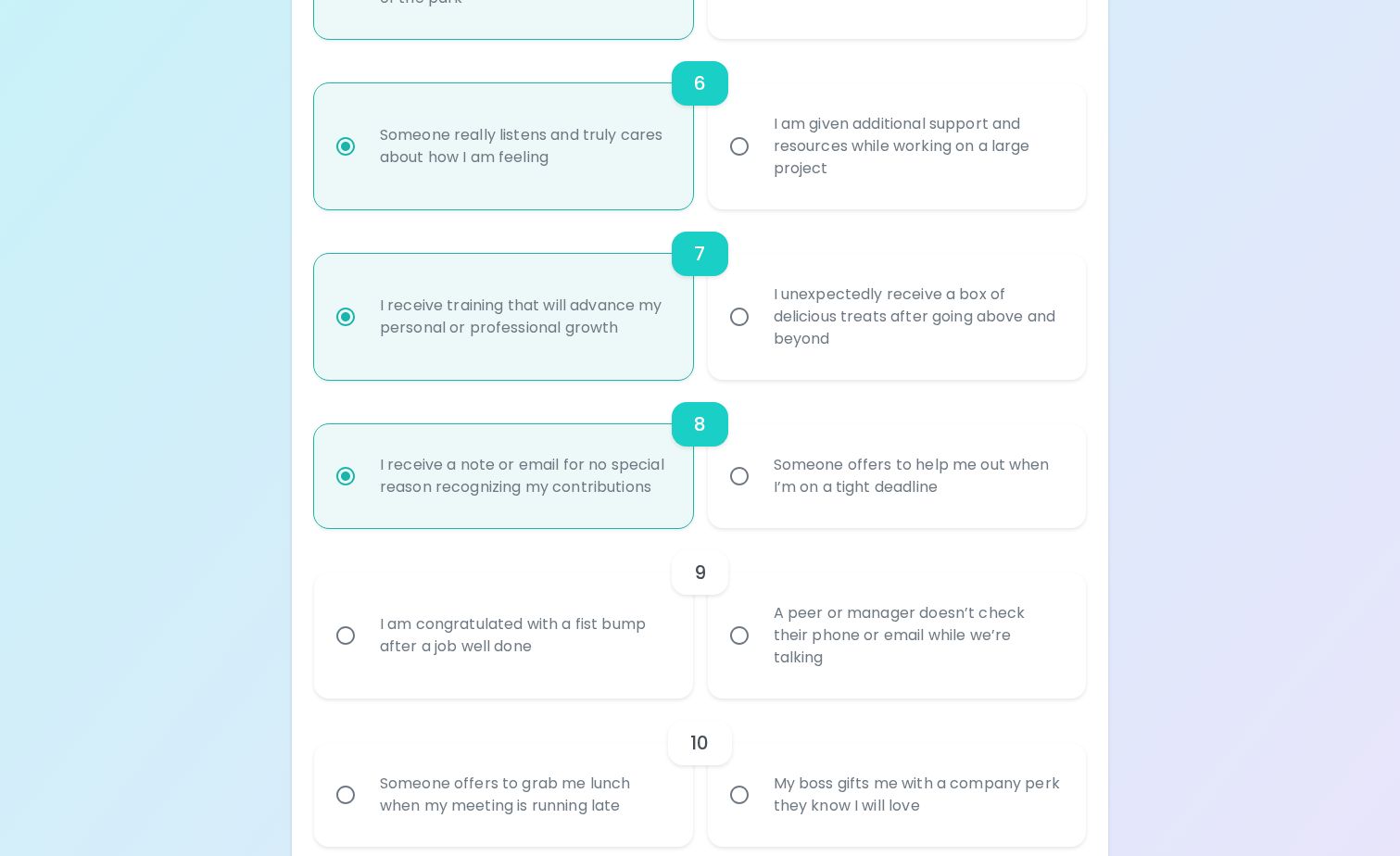
radio input "true"
click at [608, 637] on div "I am congratulated with a fist bump after a job well done" at bounding box center [523, 635] width 318 height 89
click at [365, 637] on input "I am congratulated with a fist bump after a job well done" at bounding box center [345, 636] width 39 height 39
radio input "false"
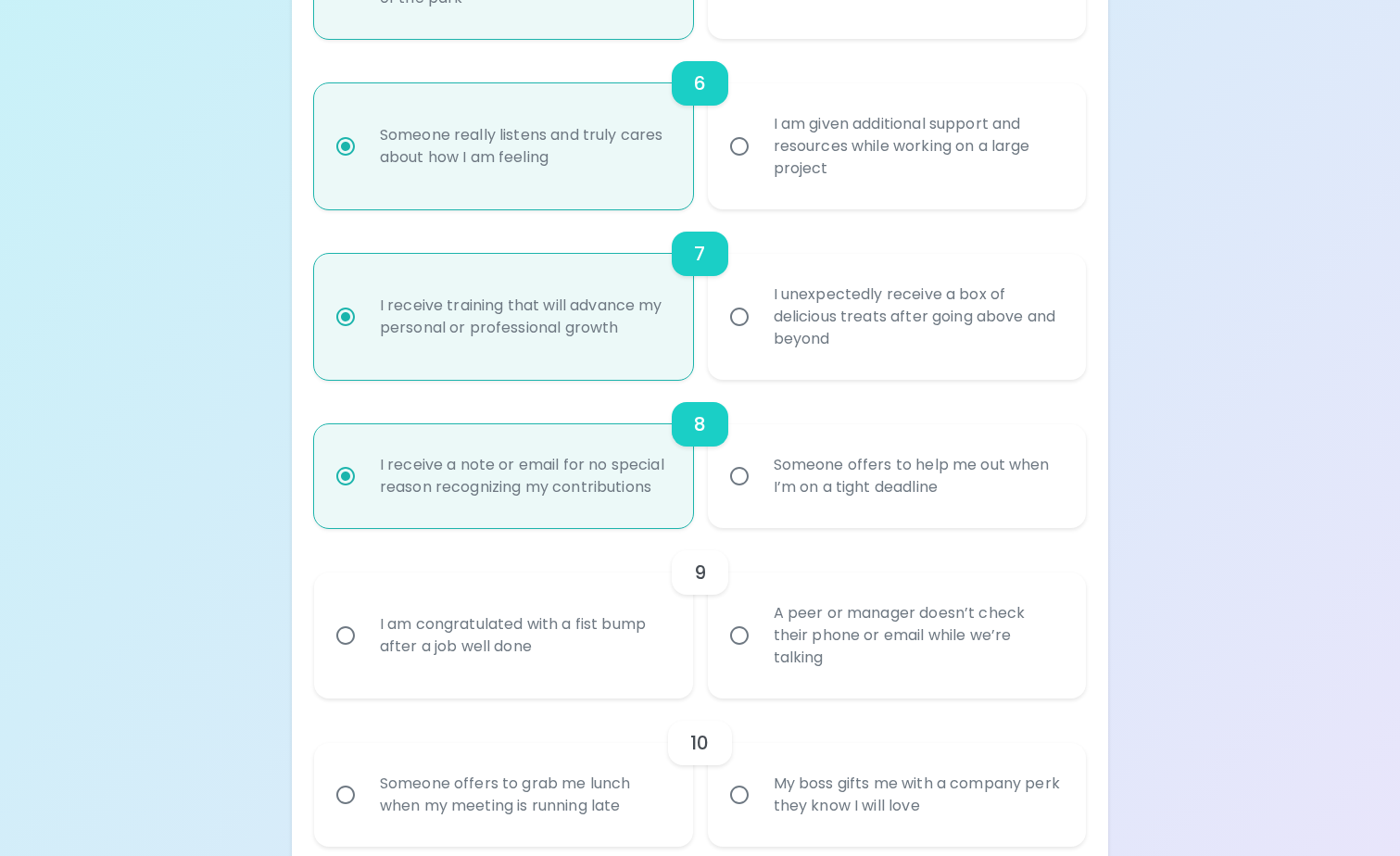
radio input "false"
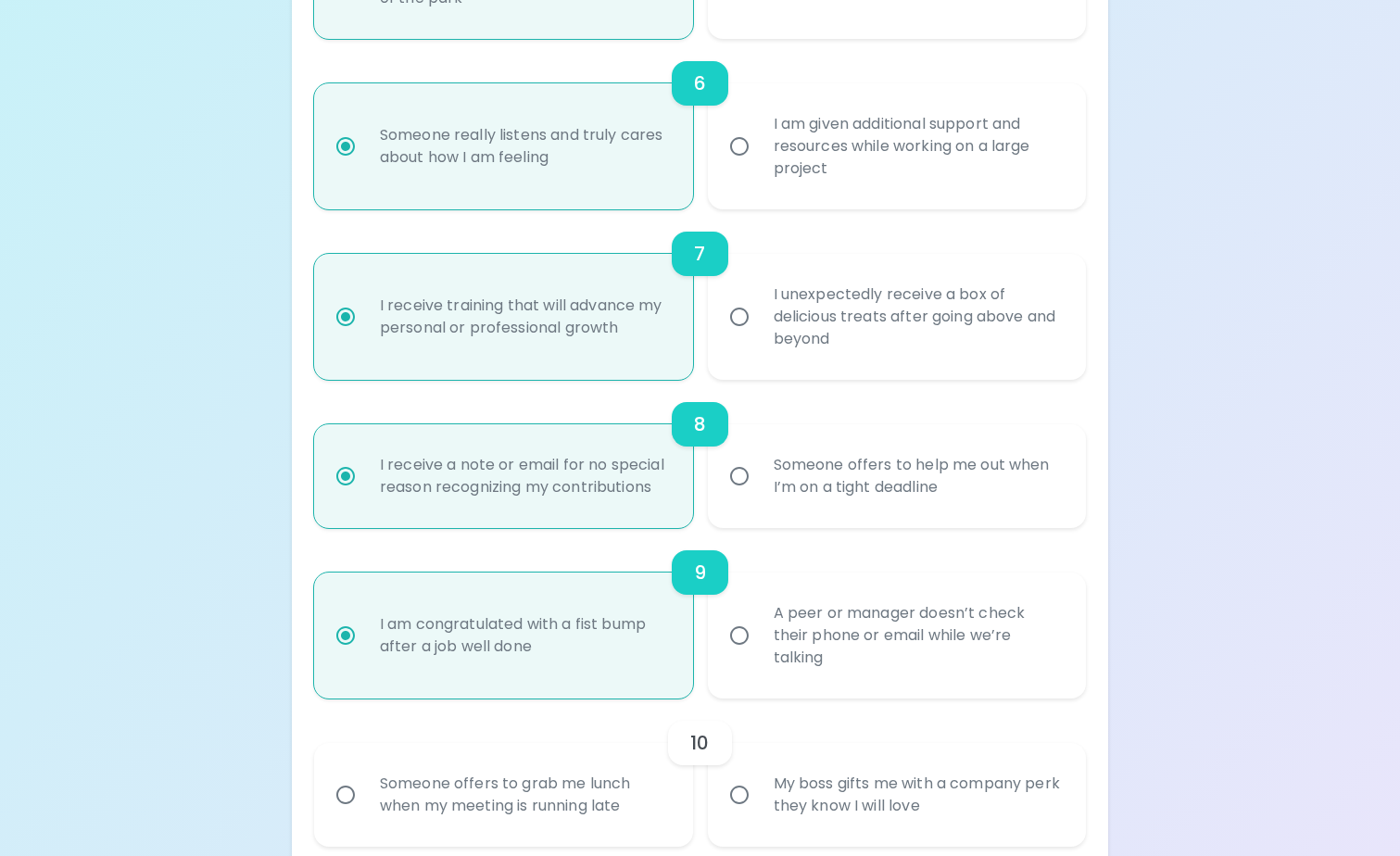
scroll to position [1361, 0]
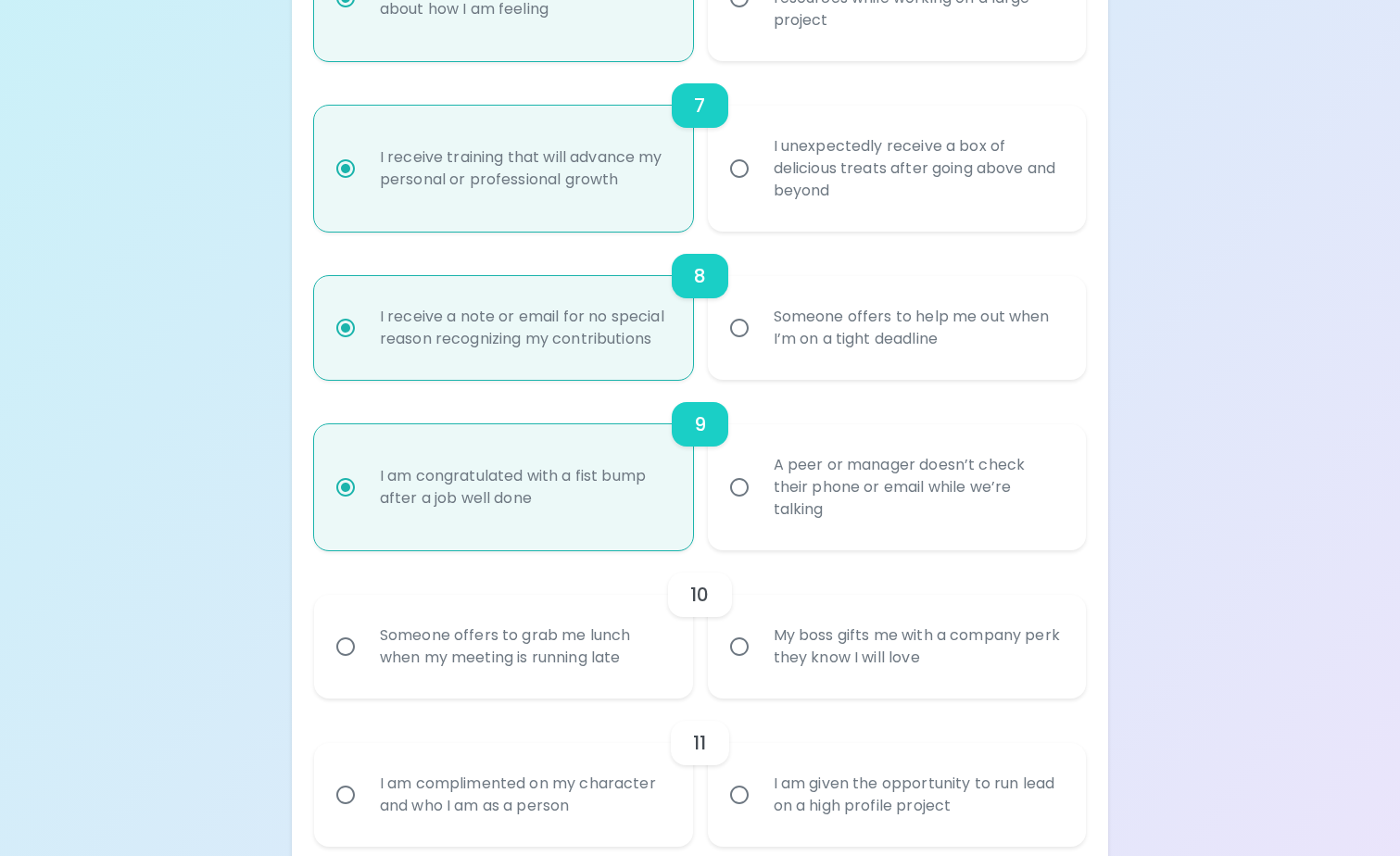
radio input "true"
click at [600, 660] on div "Someone offers to grab me lunch when my meeting is running late" at bounding box center [523, 647] width 318 height 89
click at [365, 660] on input "Someone offers to grab me lunch when my meeting is running late" at bounding box center [345, 647] width 39 height 39
radio input "false"
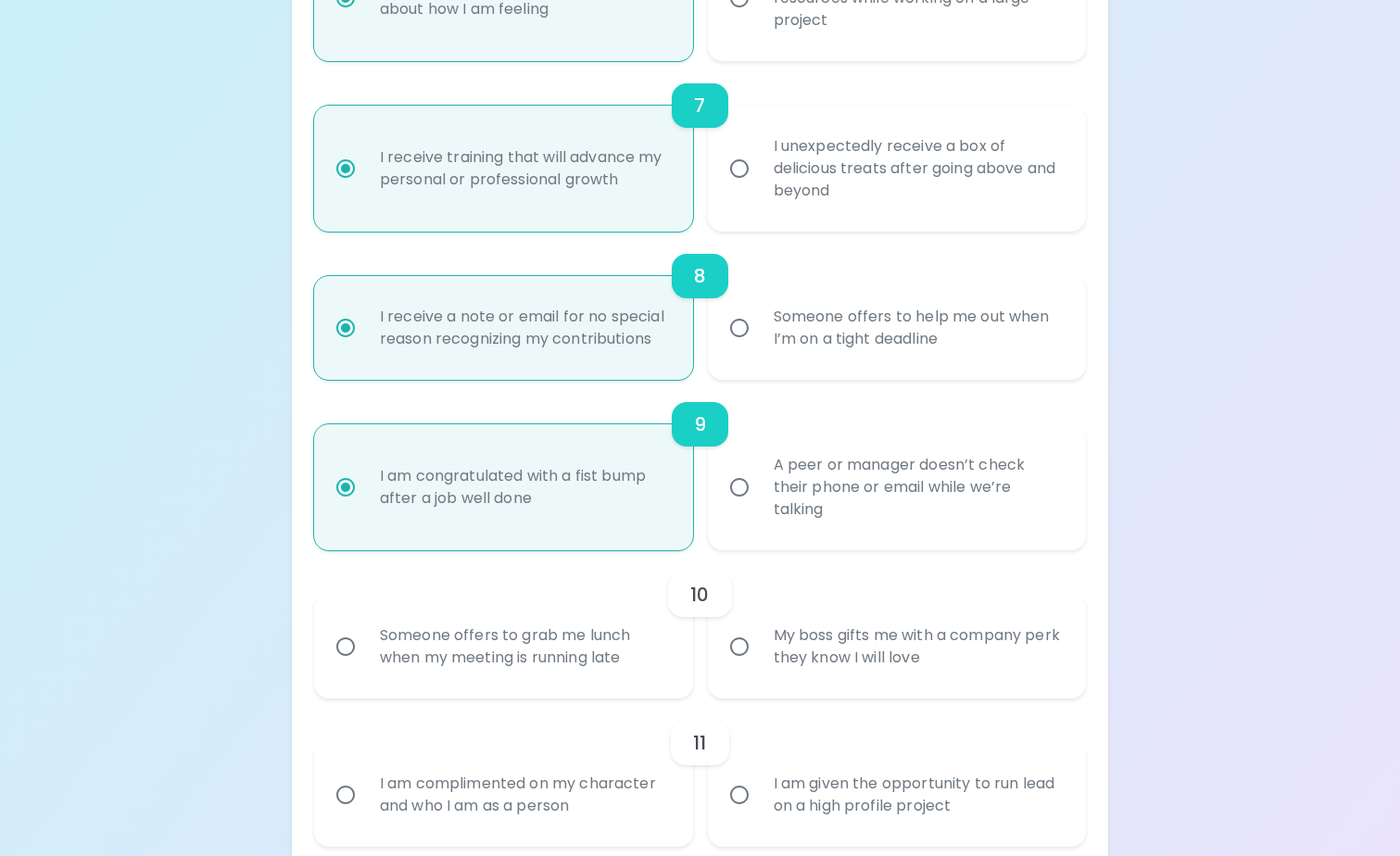
radio input "false"
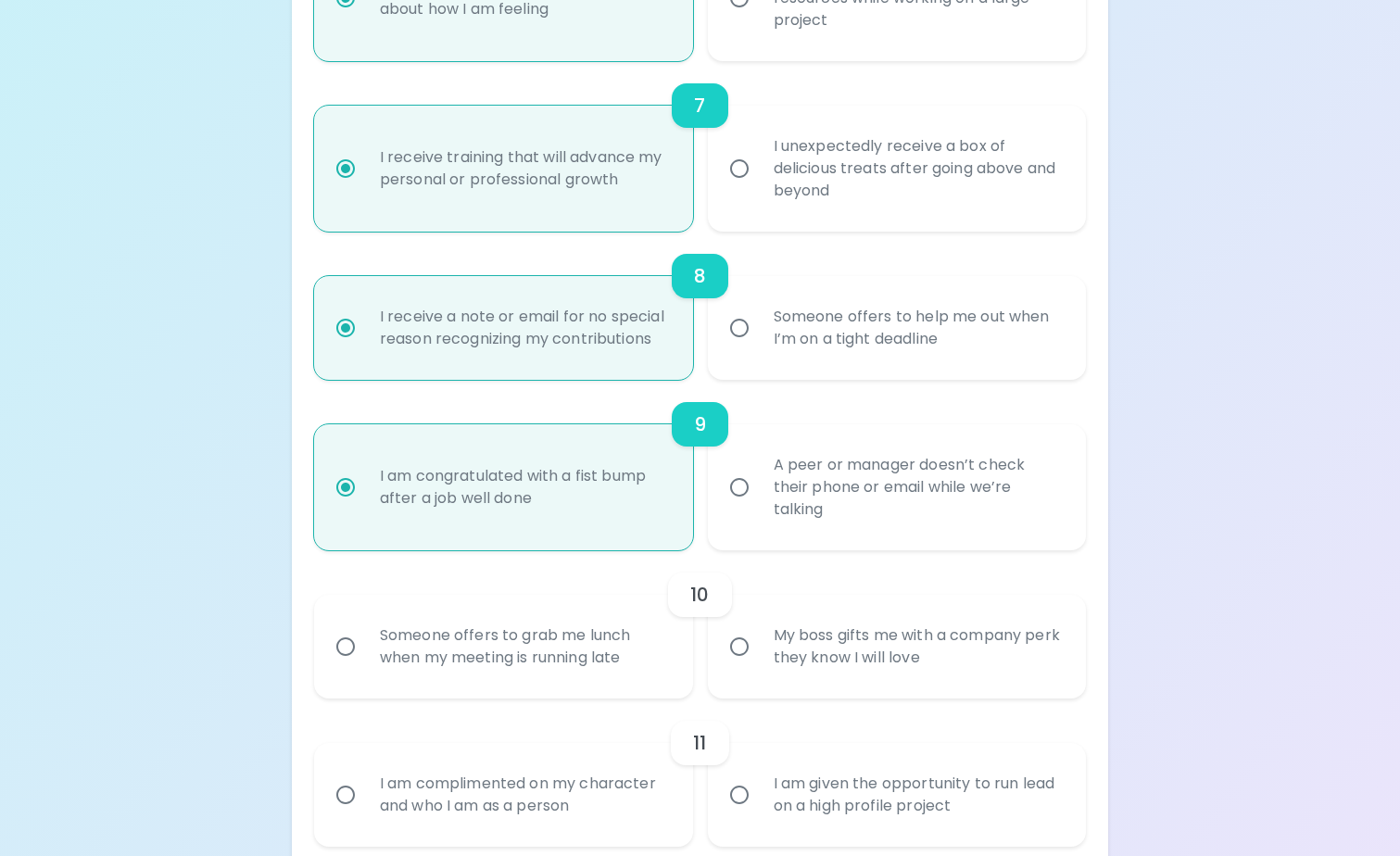
radio input "false"
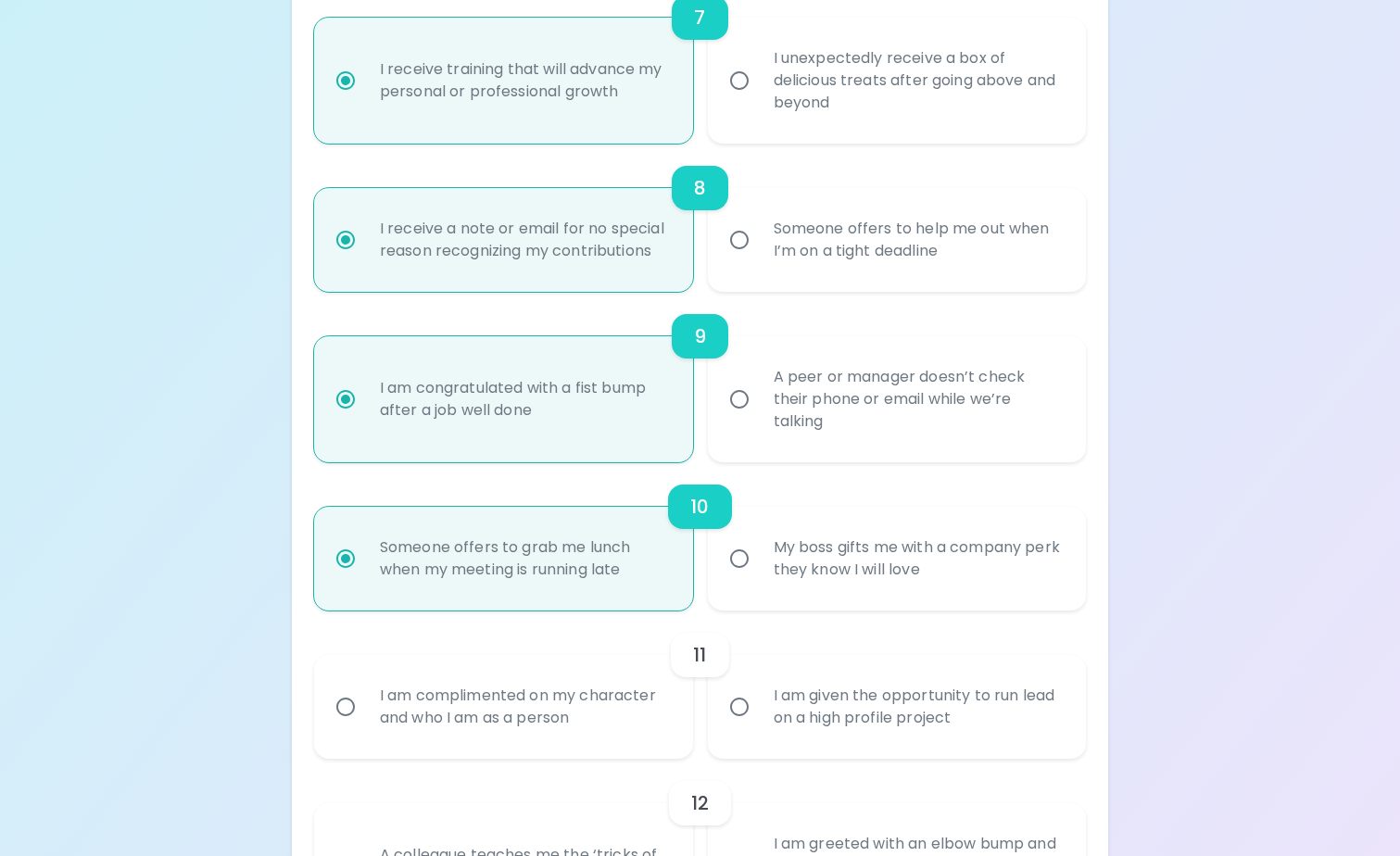
scroll to position [1509, 0]
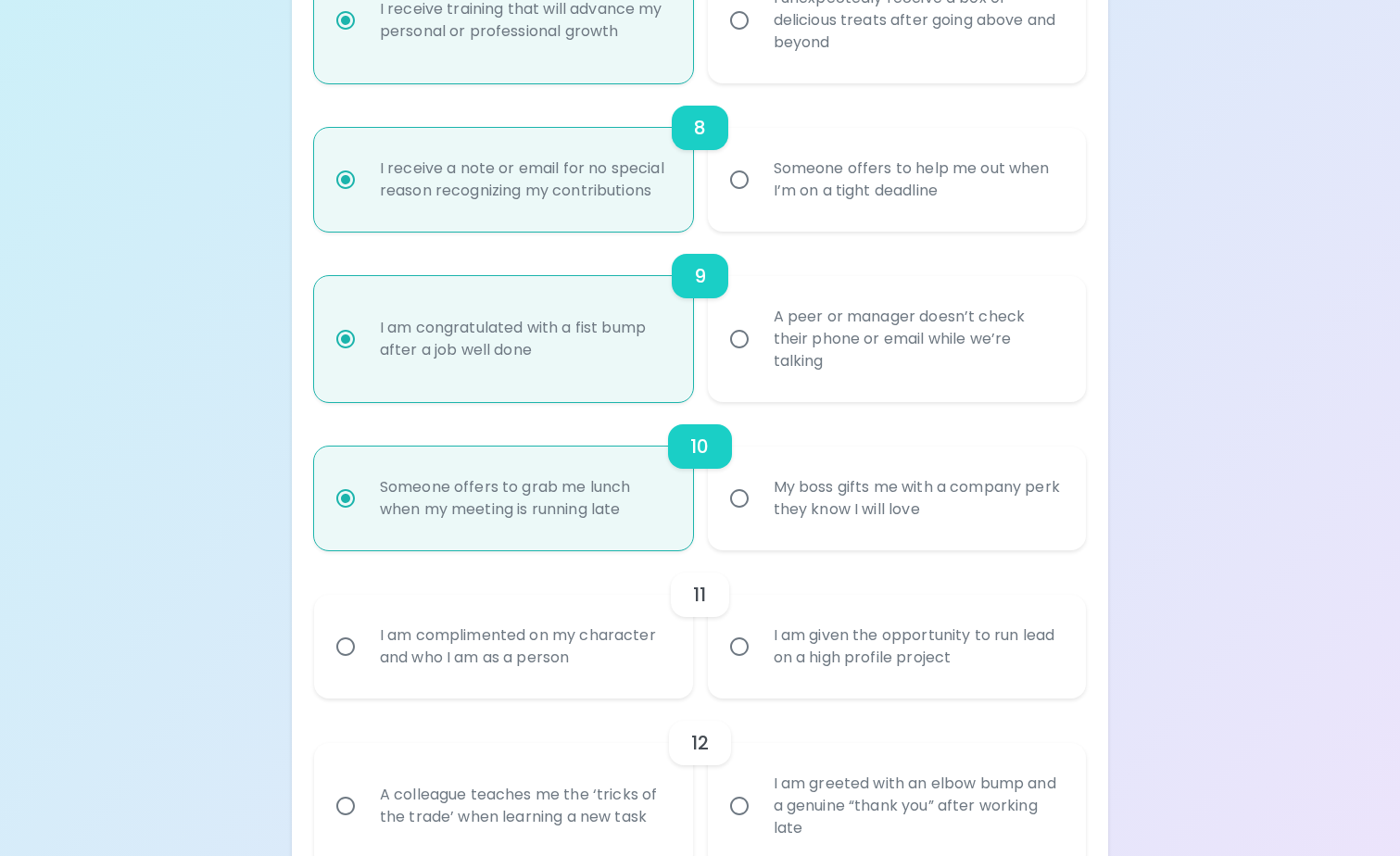
radio input "true"
click at [755, 662] on input "I am given the opportunity to run lead on a high profile project" at bounding box center [740, 647] width 39 height 39
radio input "false"
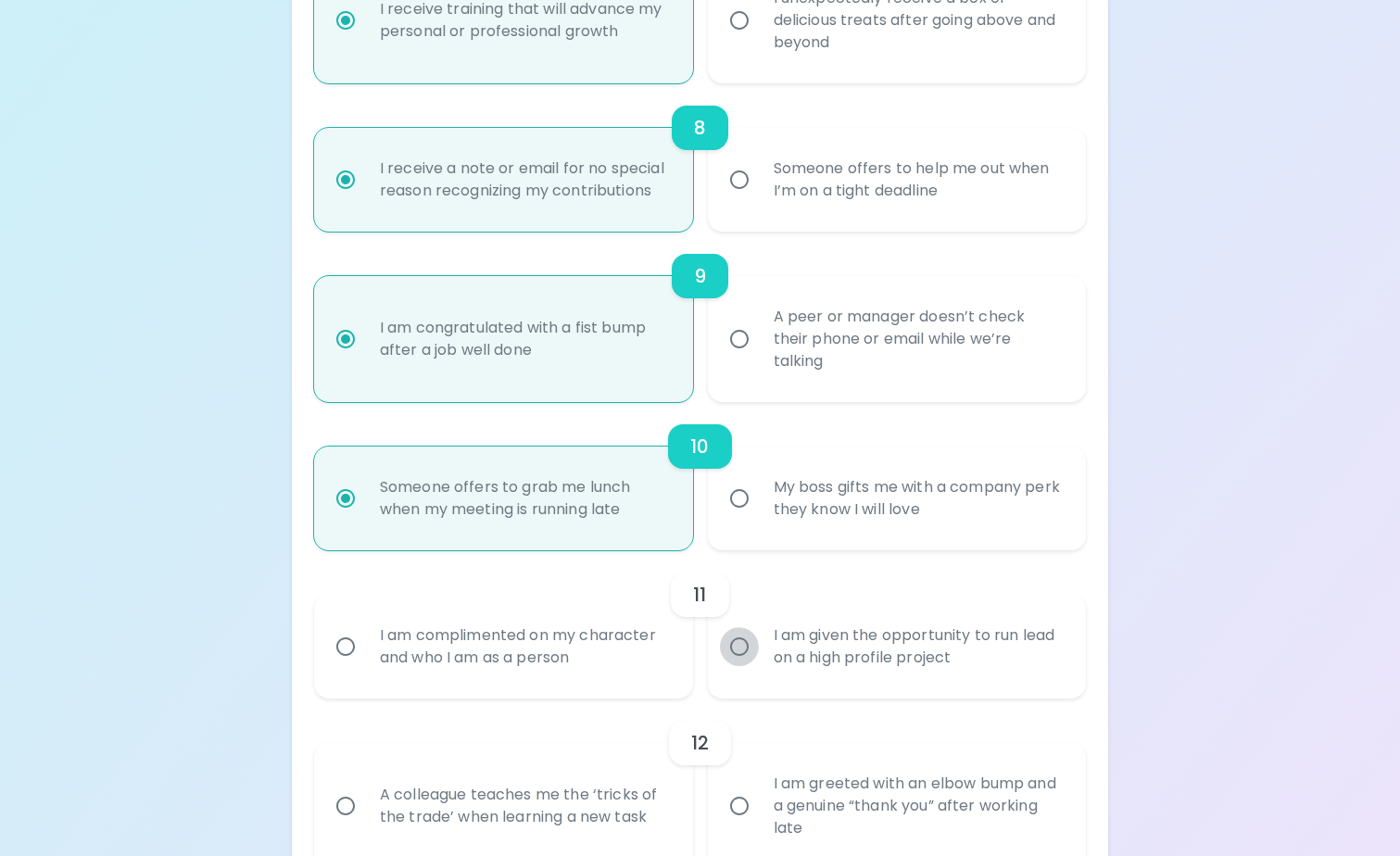
radio input "false"
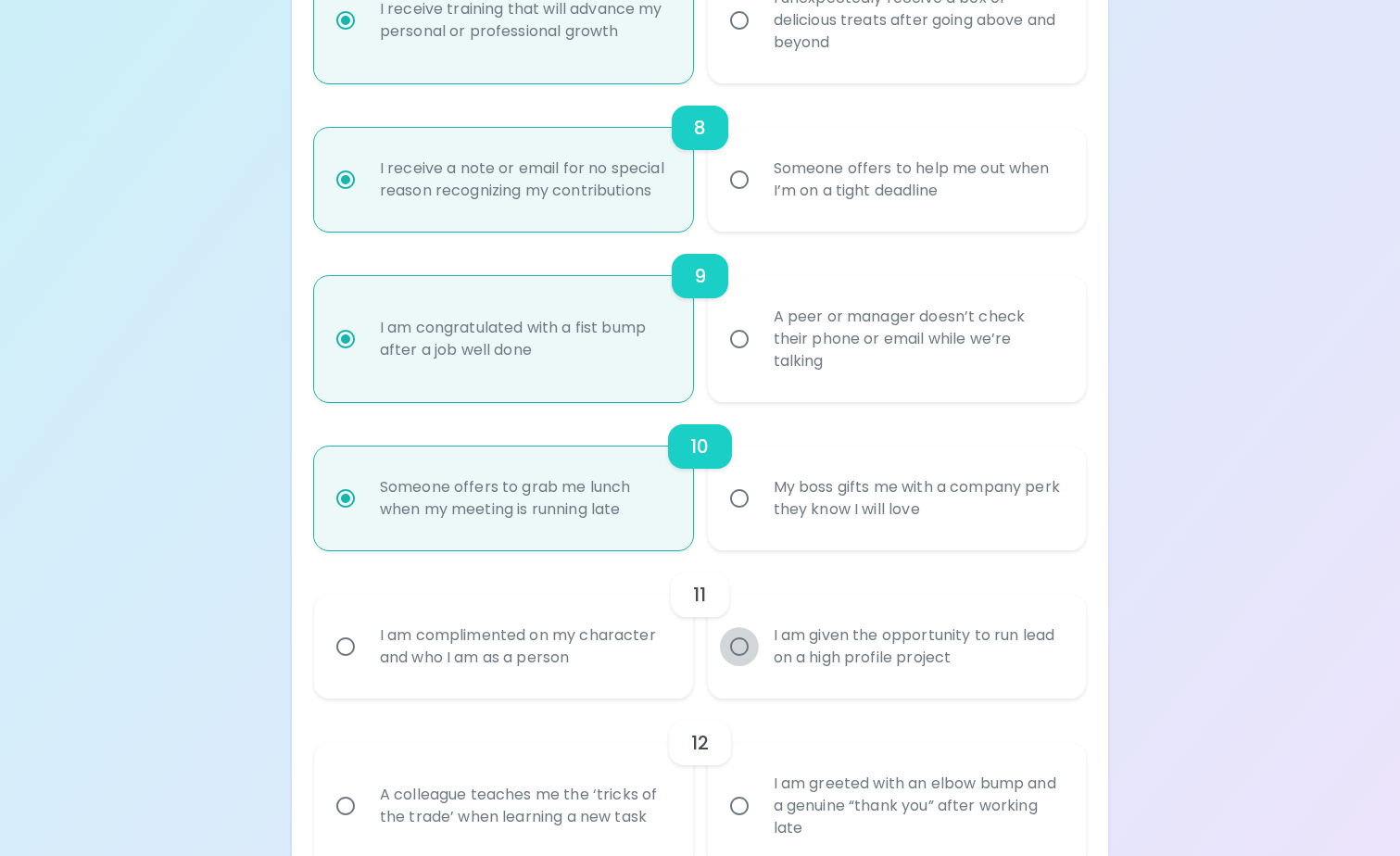
radio input "false"
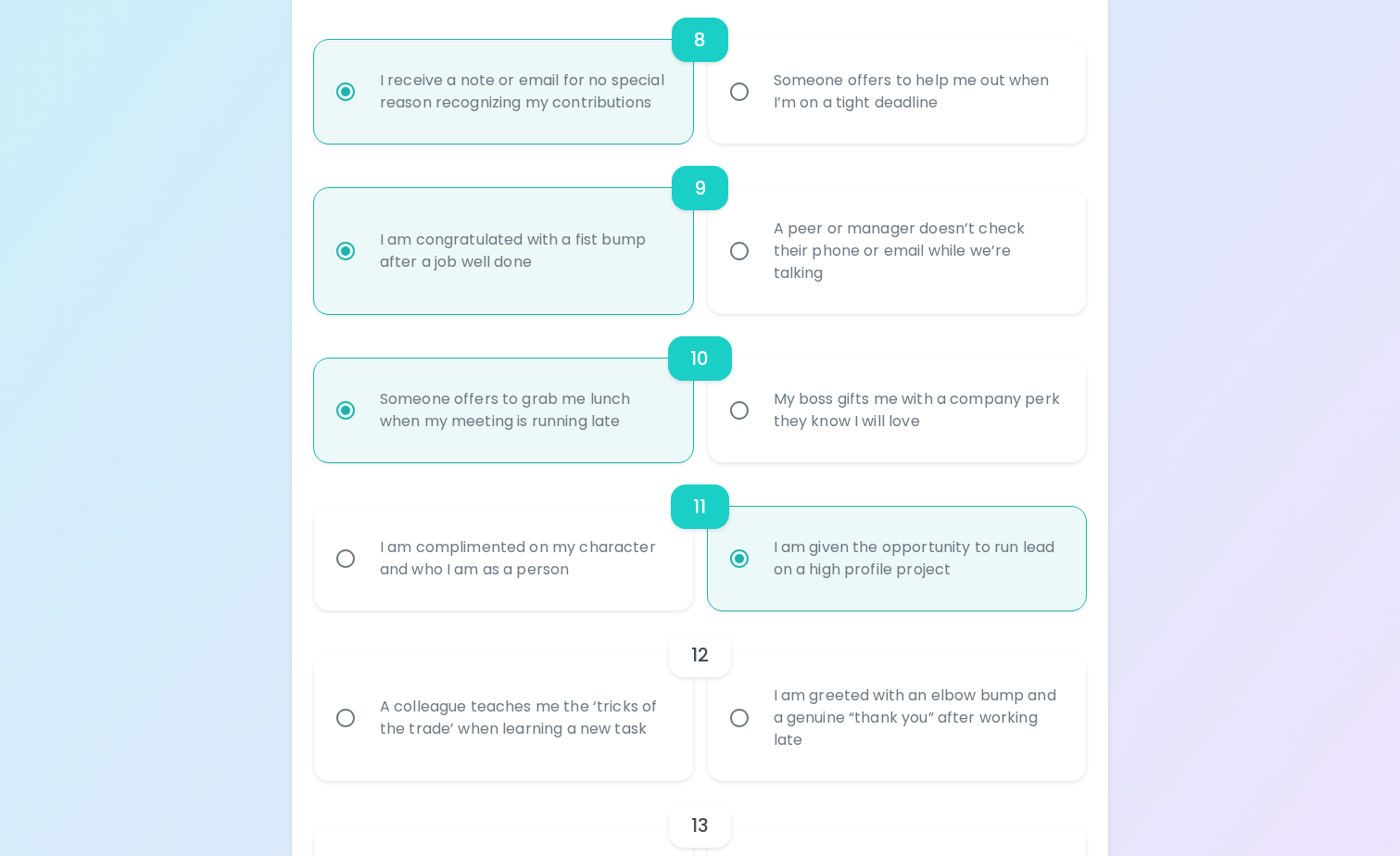
scroll to position [1657, 0]
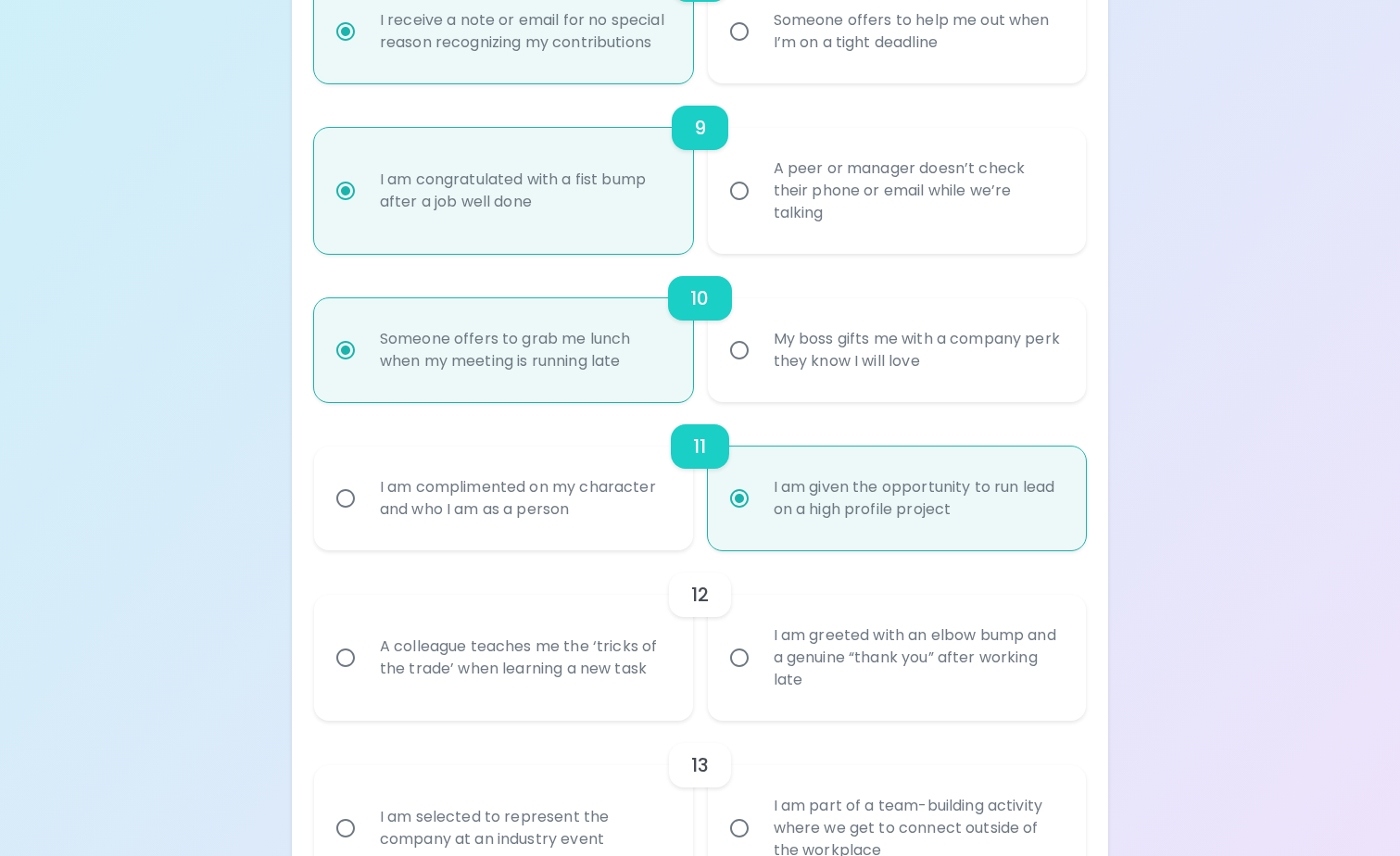
radio input "true"
click at [793, 674] on div "I am greeted with an elbow bump and a genuine “thank you” after working late" at bounding box center [918, 658] width 318 height 112
click at [759, 674] on input "I am greeted with an elbow bump and a genuine “thank you” after working late" at bounding box center [740, 658] width 39 height 39
radio input "false"
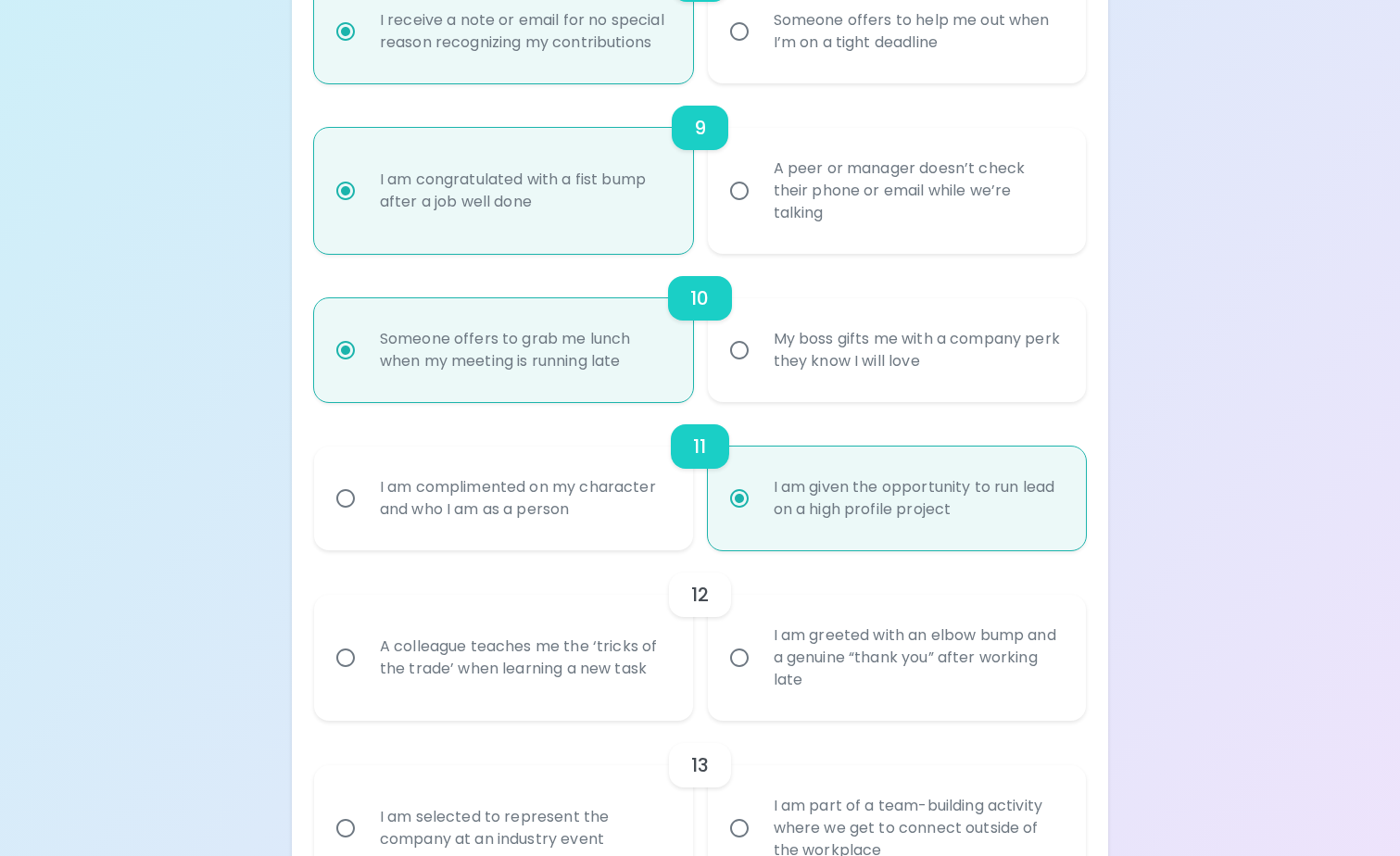
radio input "false"
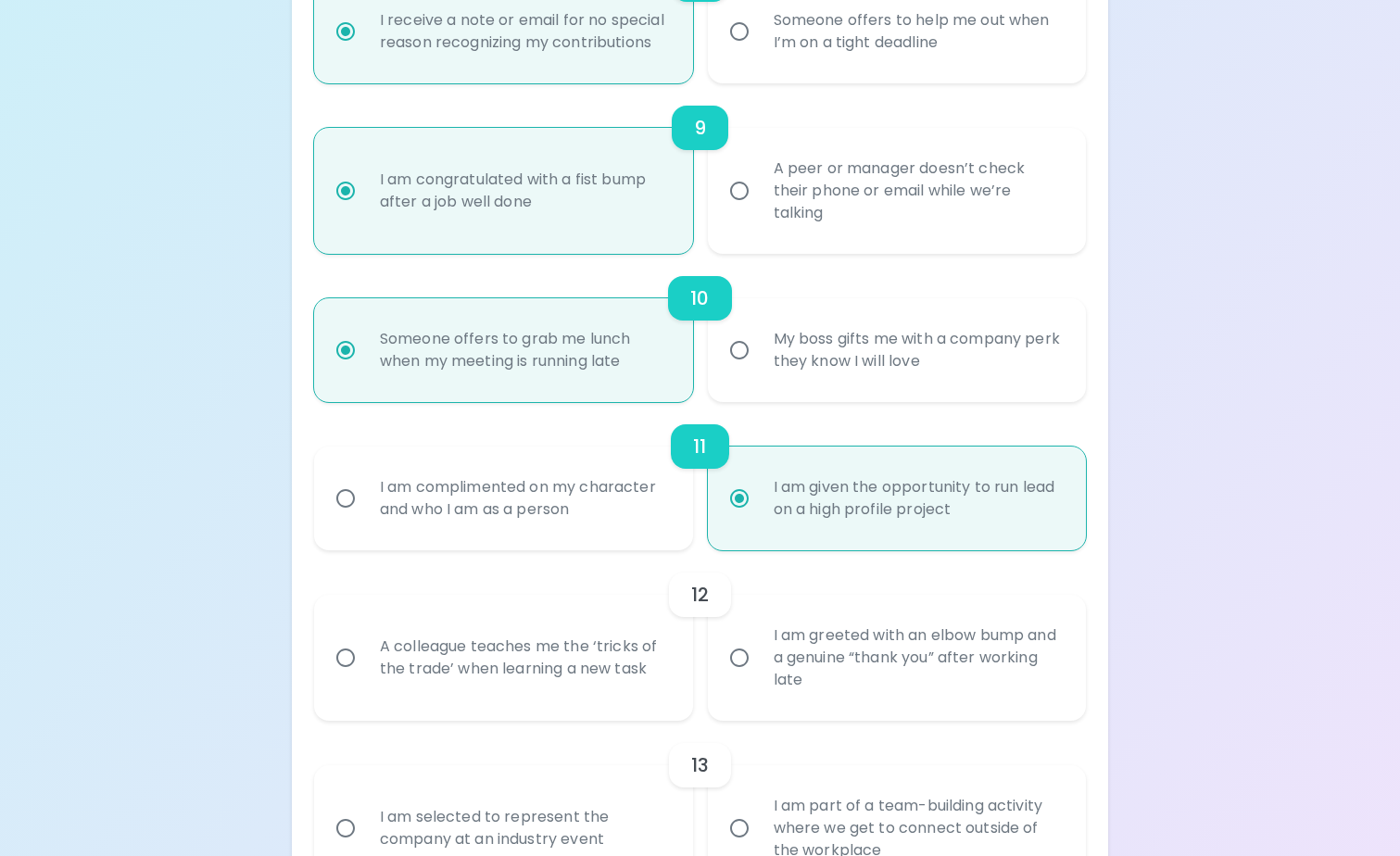
radio input "false"
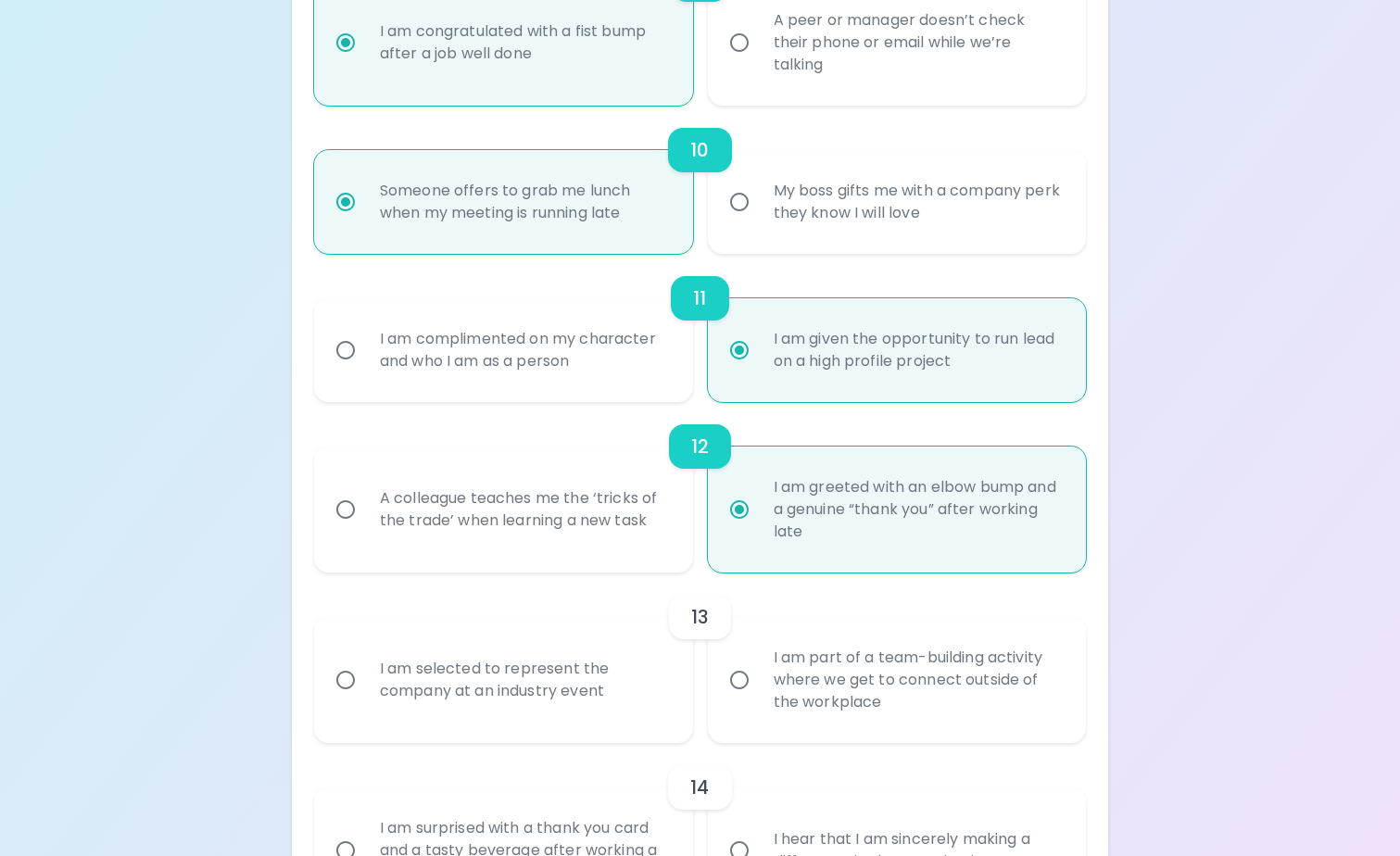
radio input "true"
click at [831, 682] on div "I am part of a team-building activity where we get to connect outside of the wo…" at bounding box center [918, 680] width 318 height 112
click at [759, 682] on input "I am part of a team-building activity where we get to connect outside of the wo…" at bounding box center [740, 680] width 39 height 39
radio input "false"
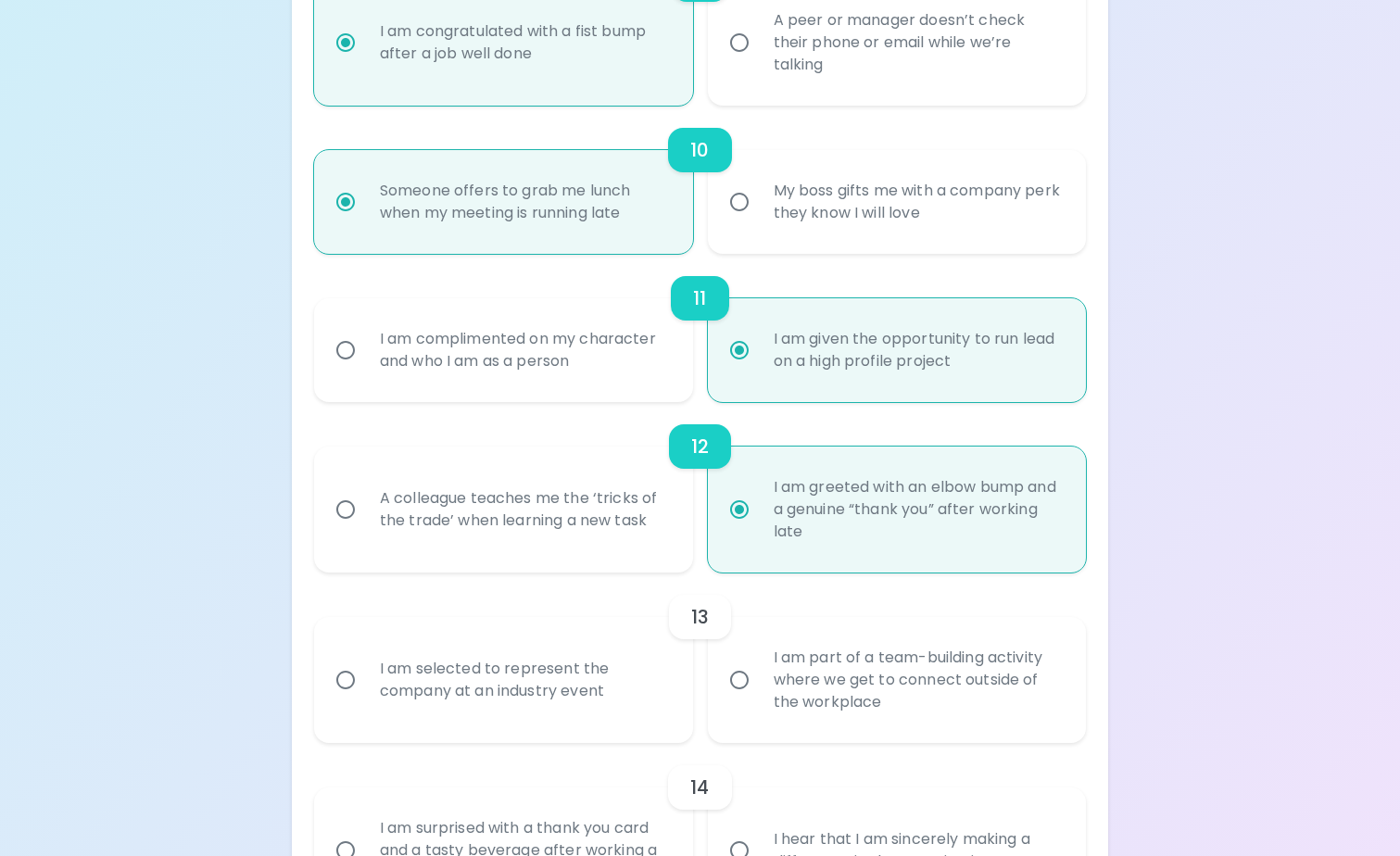
radio input "false"
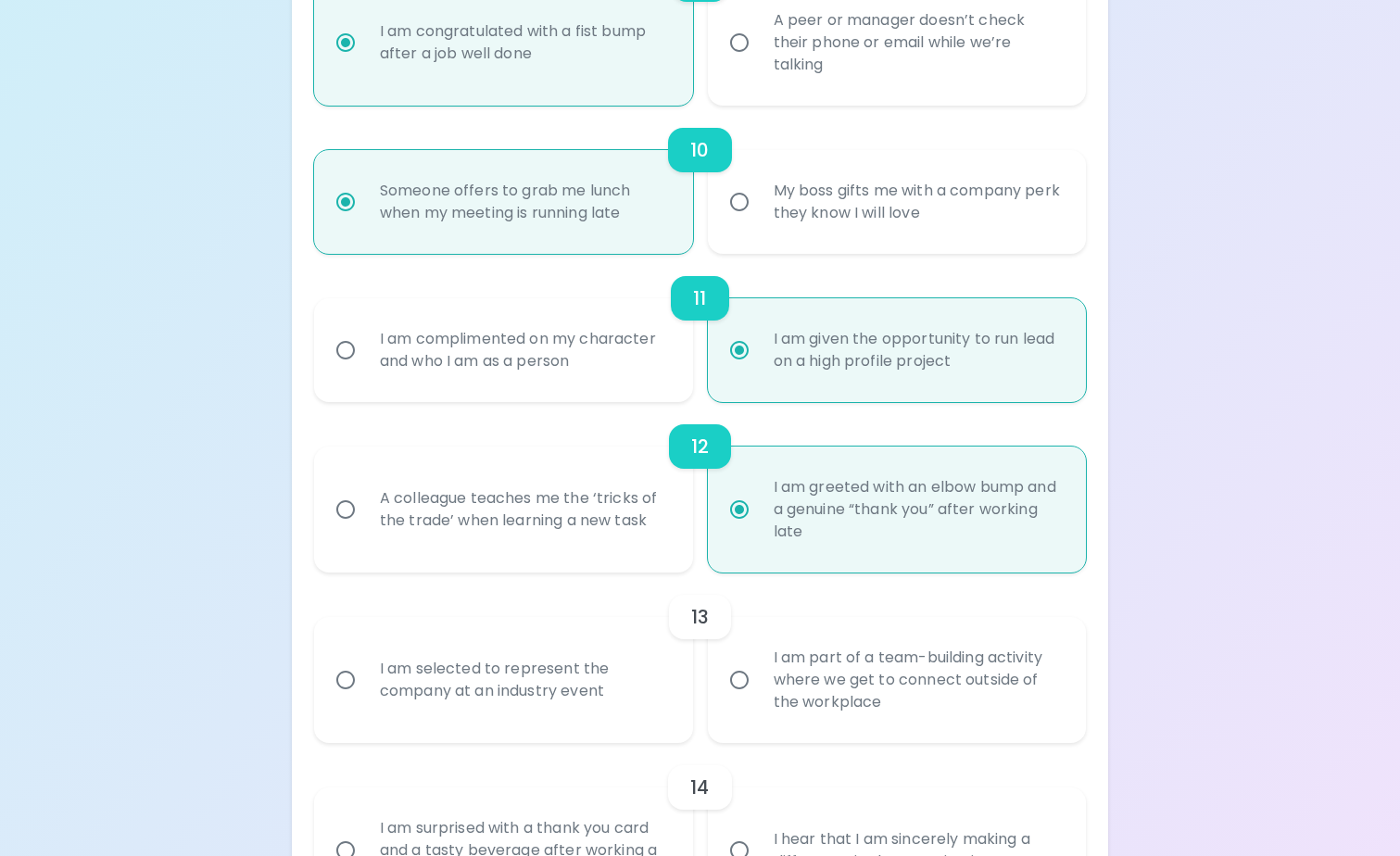
radio input "false"
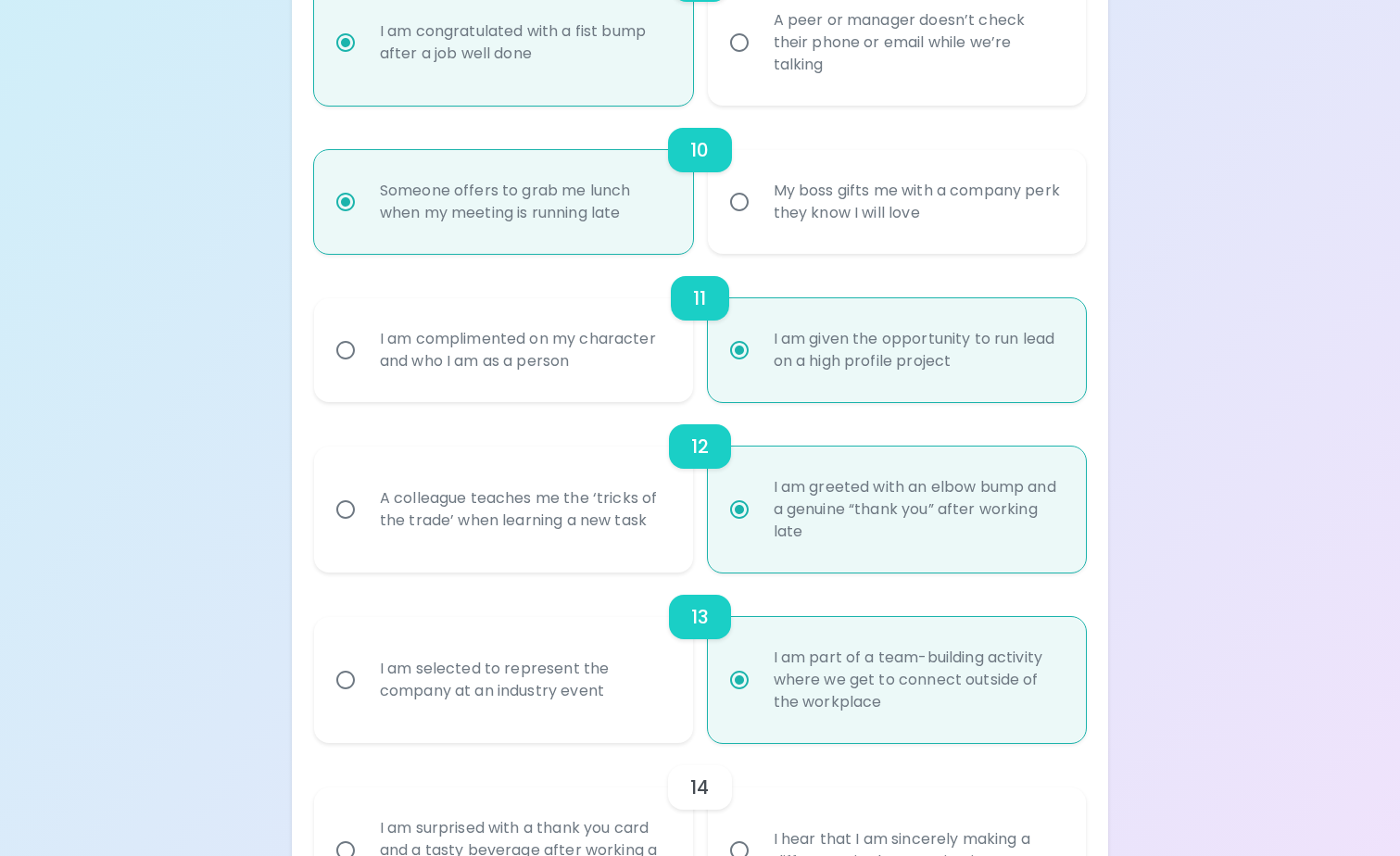
scroll to position [1954, 0]
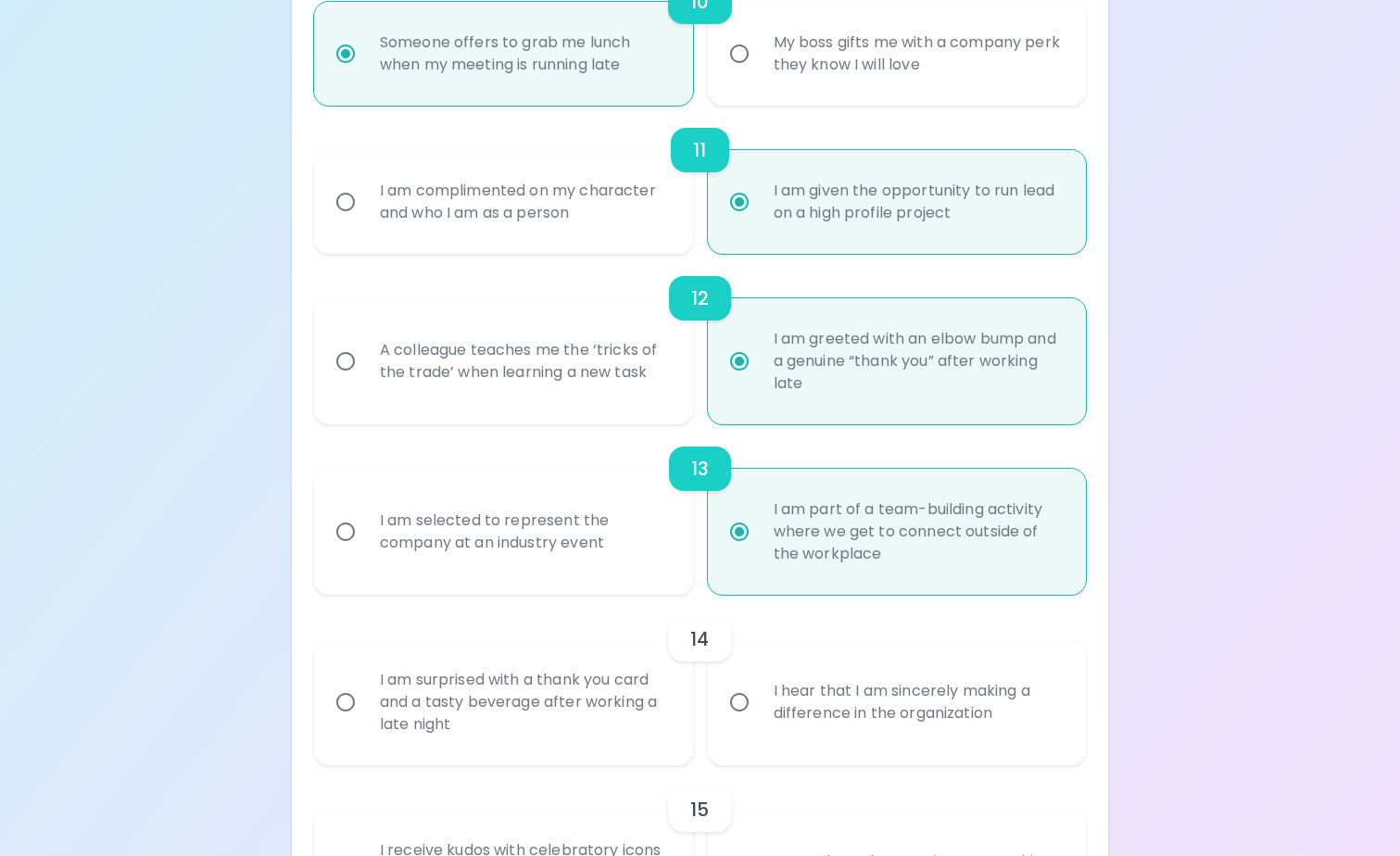
radio input "true"
click at [813, 711] on div "I hear that I am sincerely making a difference in the organization" at bounding box center [918, 701] width 318 height 89
click at [759, 711] on input "I hear that I am sincerely making a difference in the organization" at bounding box center [740, 702] width 39 height 39
radio input "false"
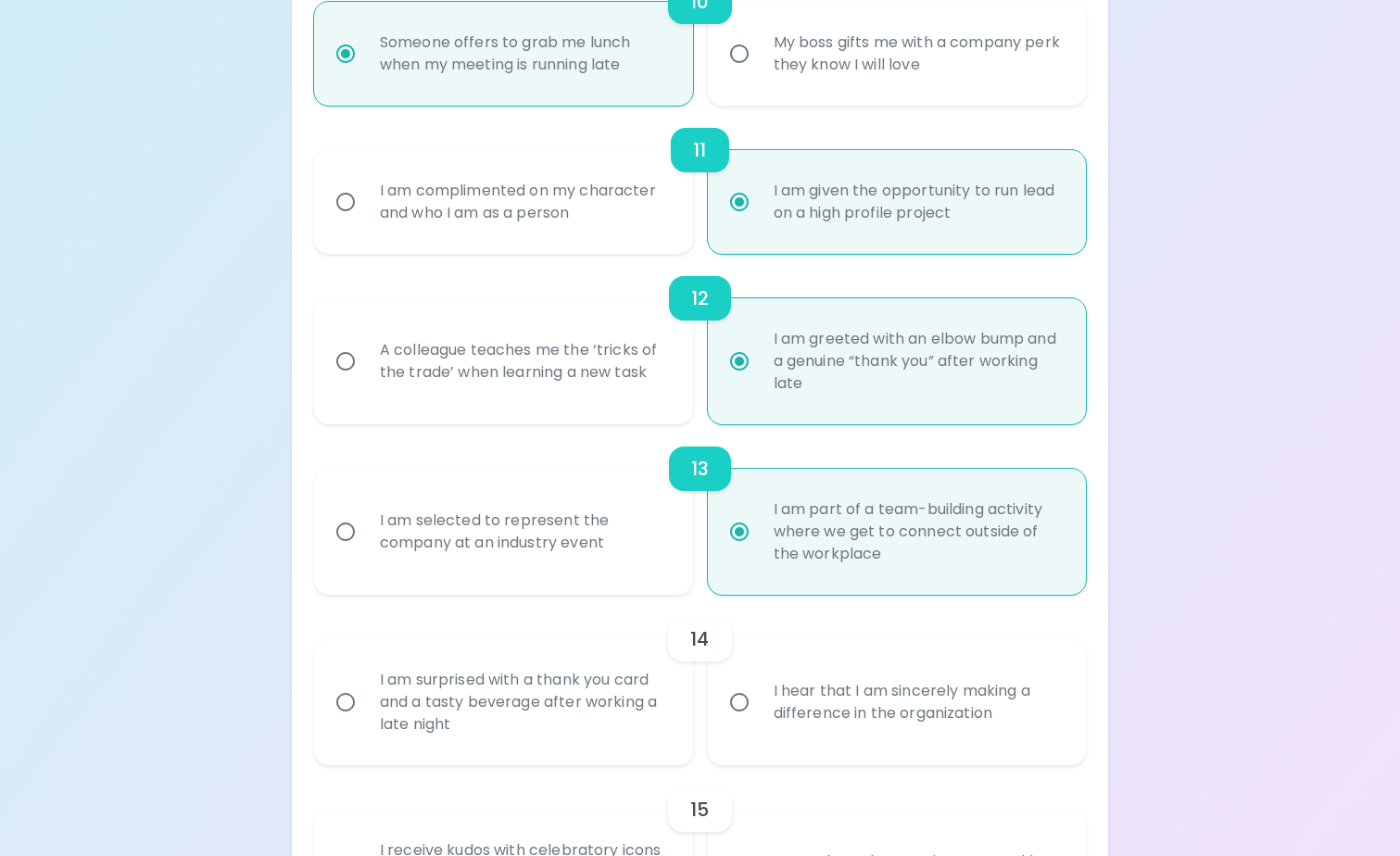
radio input "false"
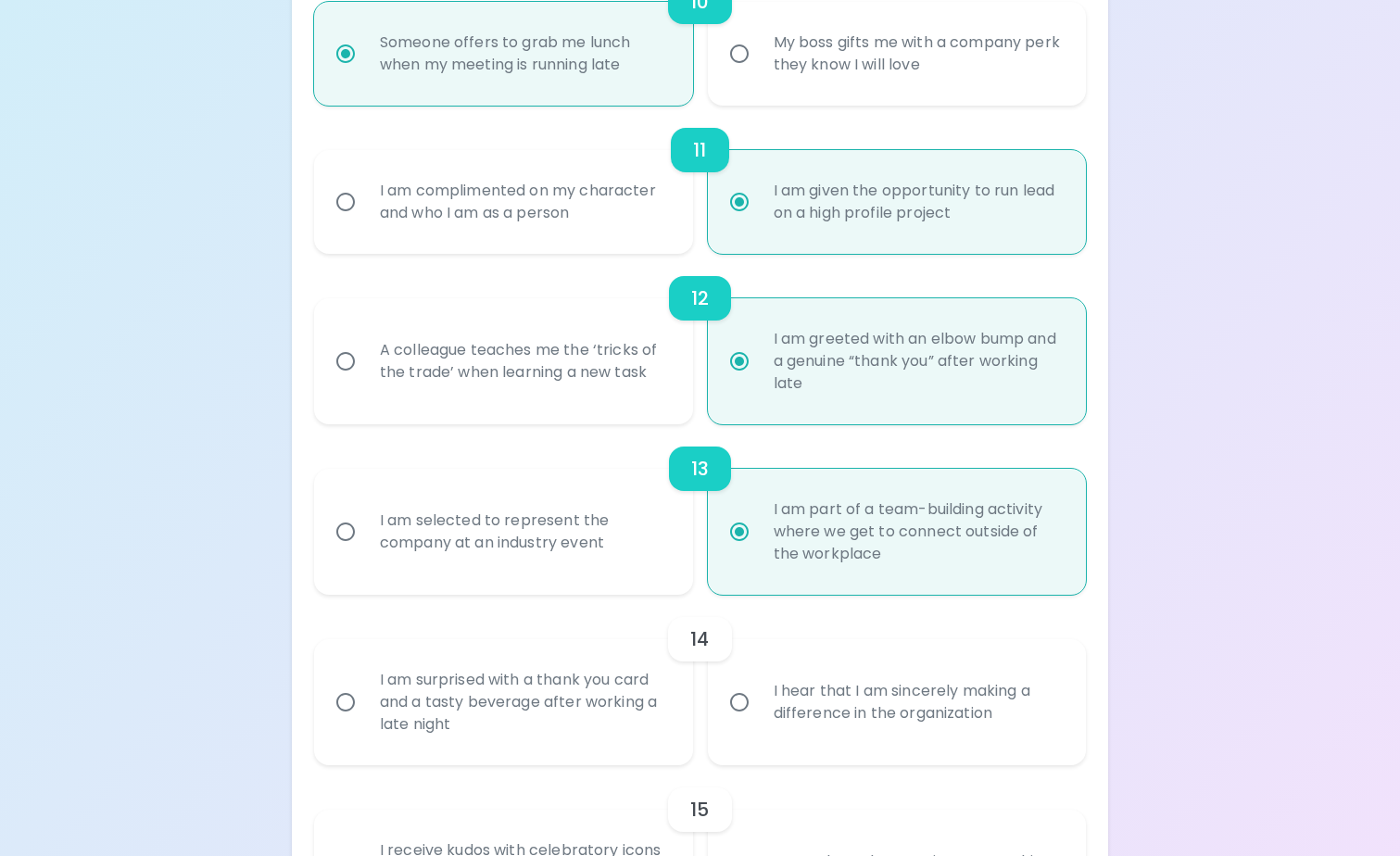
radio input "false"
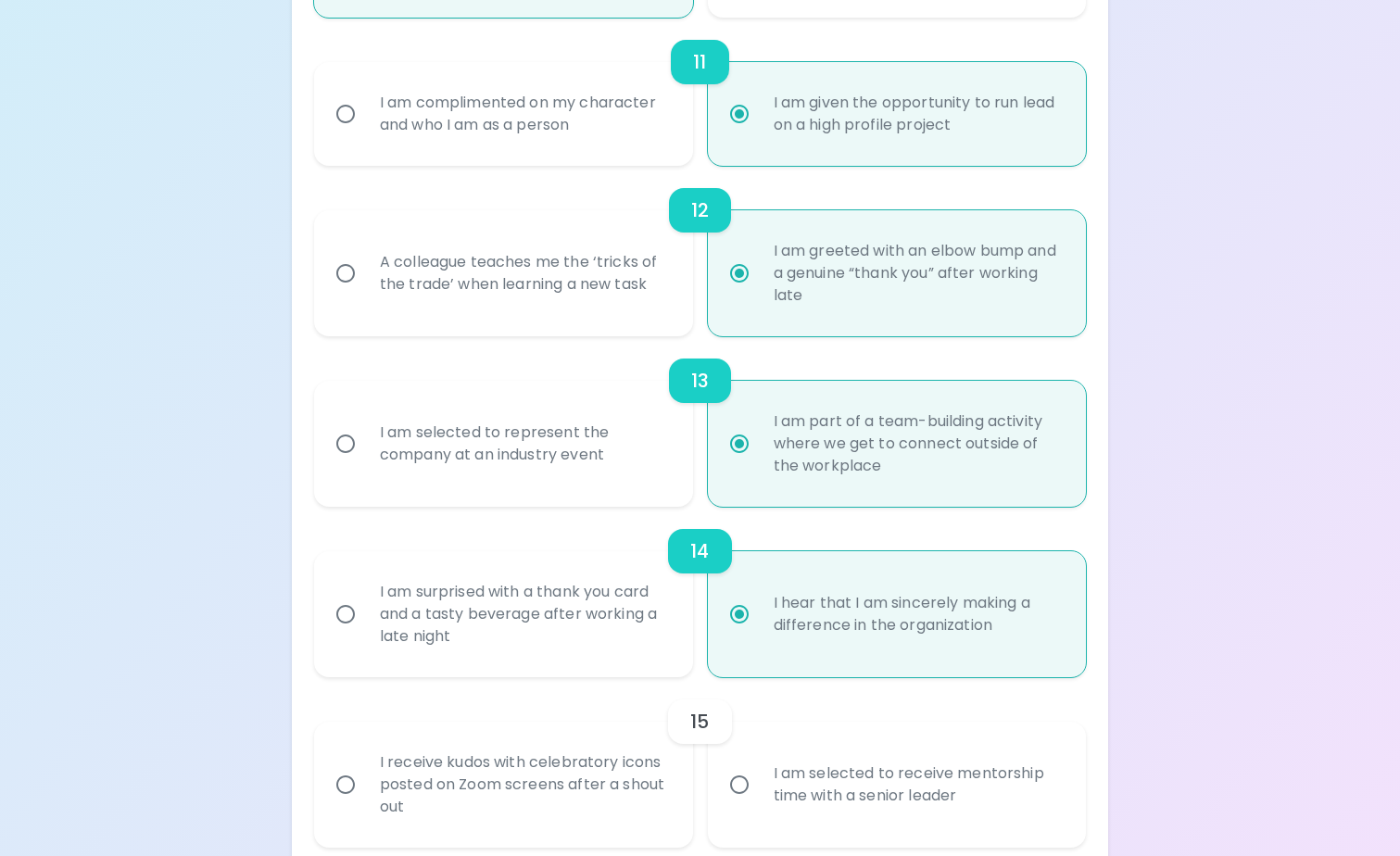
scroll to position [2102, 0]
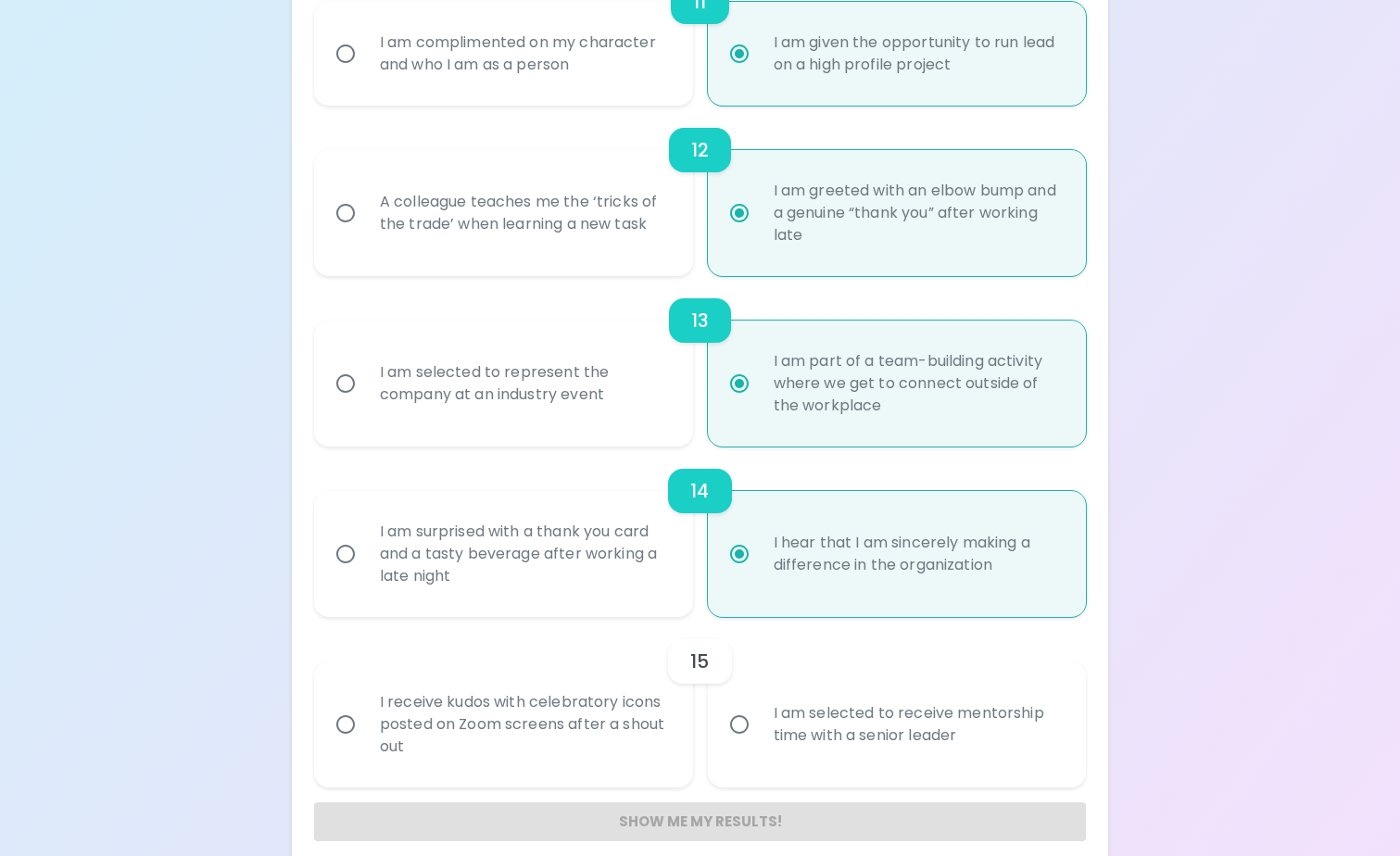
radio input "true"
click at [839, 731] on div "I am selected to receive mentorship time with a senior leader" at bounding box center [918, 724] width 318 height 89
click at [759, 731] on input "I am selected to receive mentorship time with a senior leader" at bounding box center [740, 725] width 39 height 39
radio input "false"
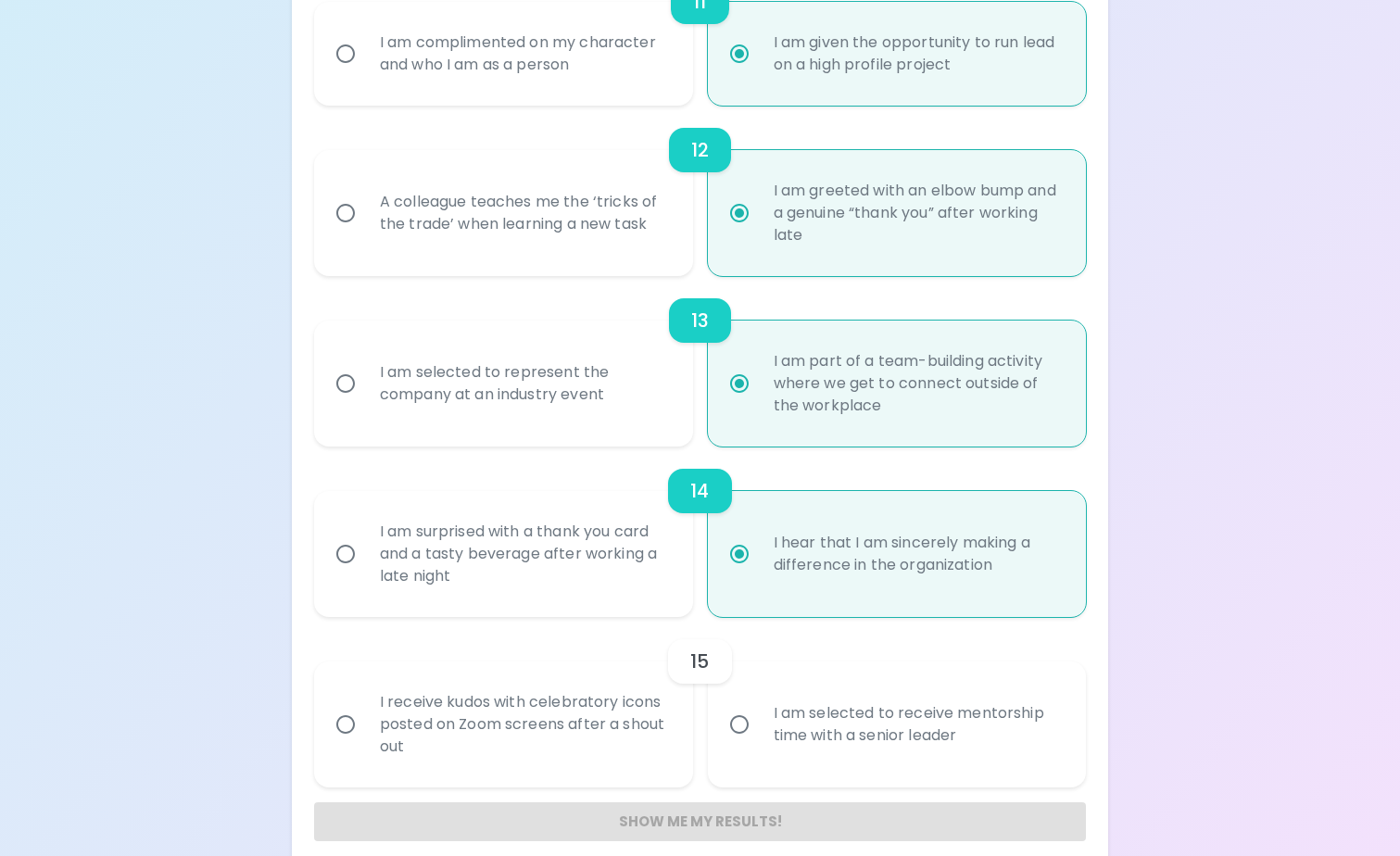
radio input "false"
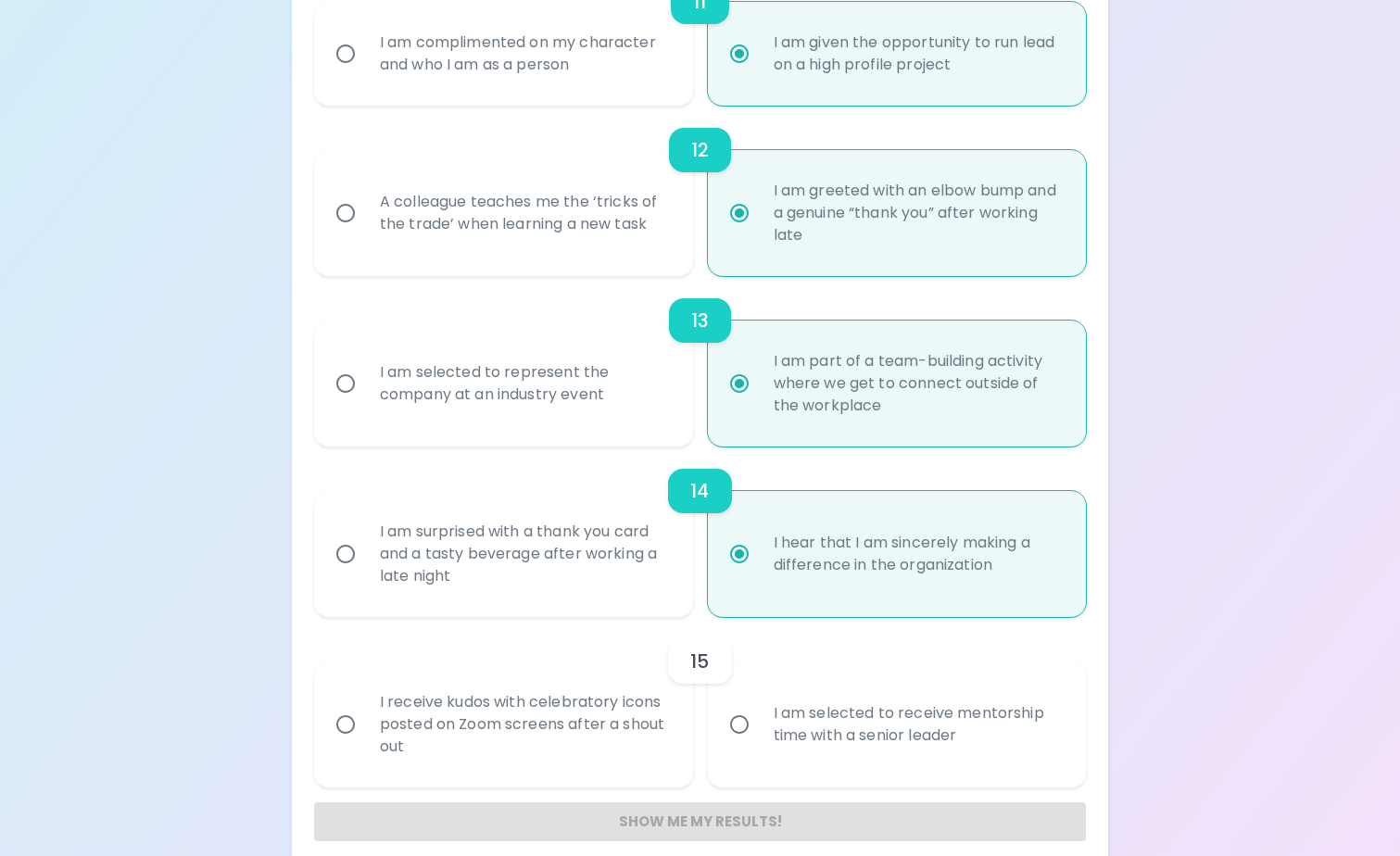
radio input "false"
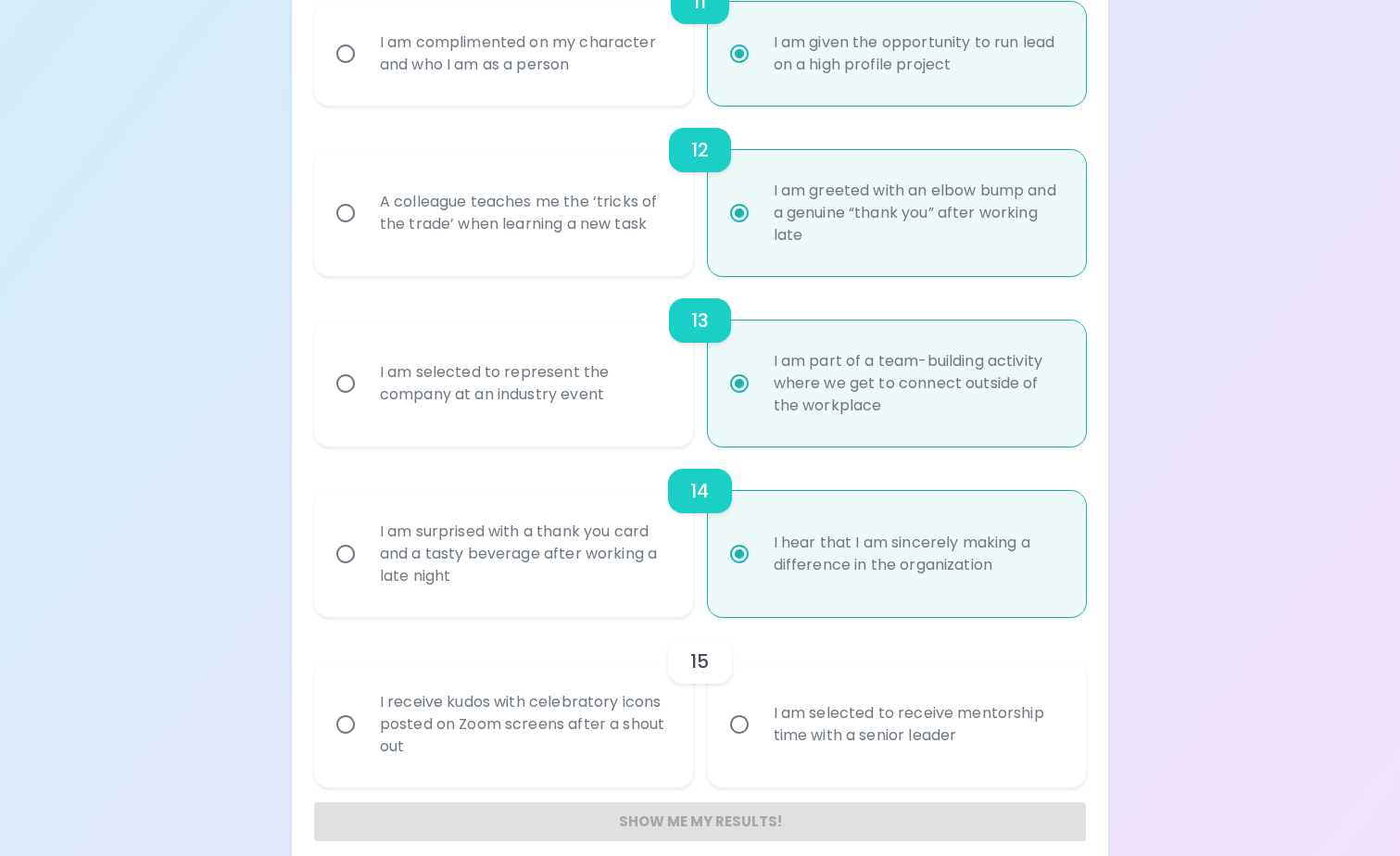
radio input "false"
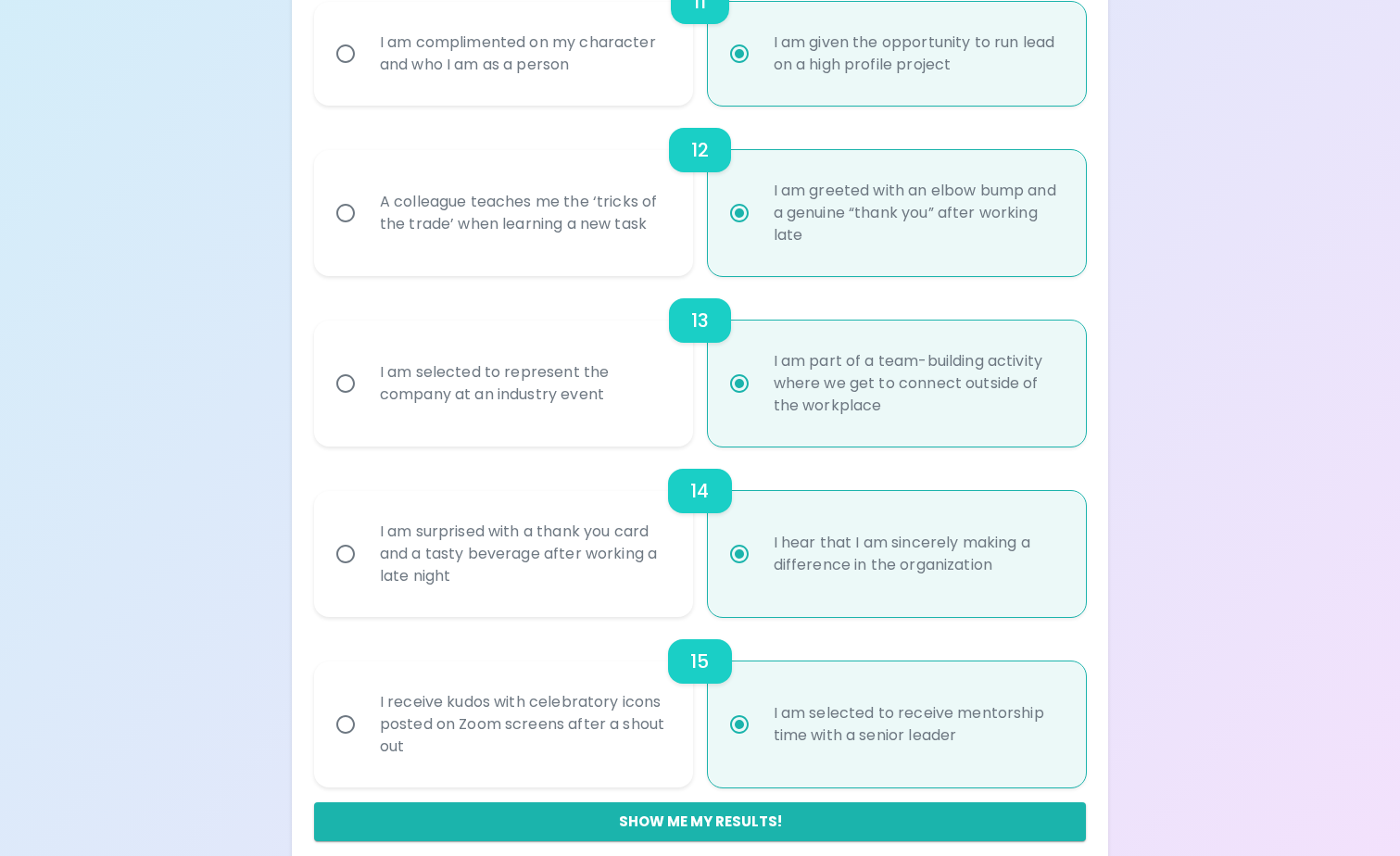
scroll to position [2125, 0]
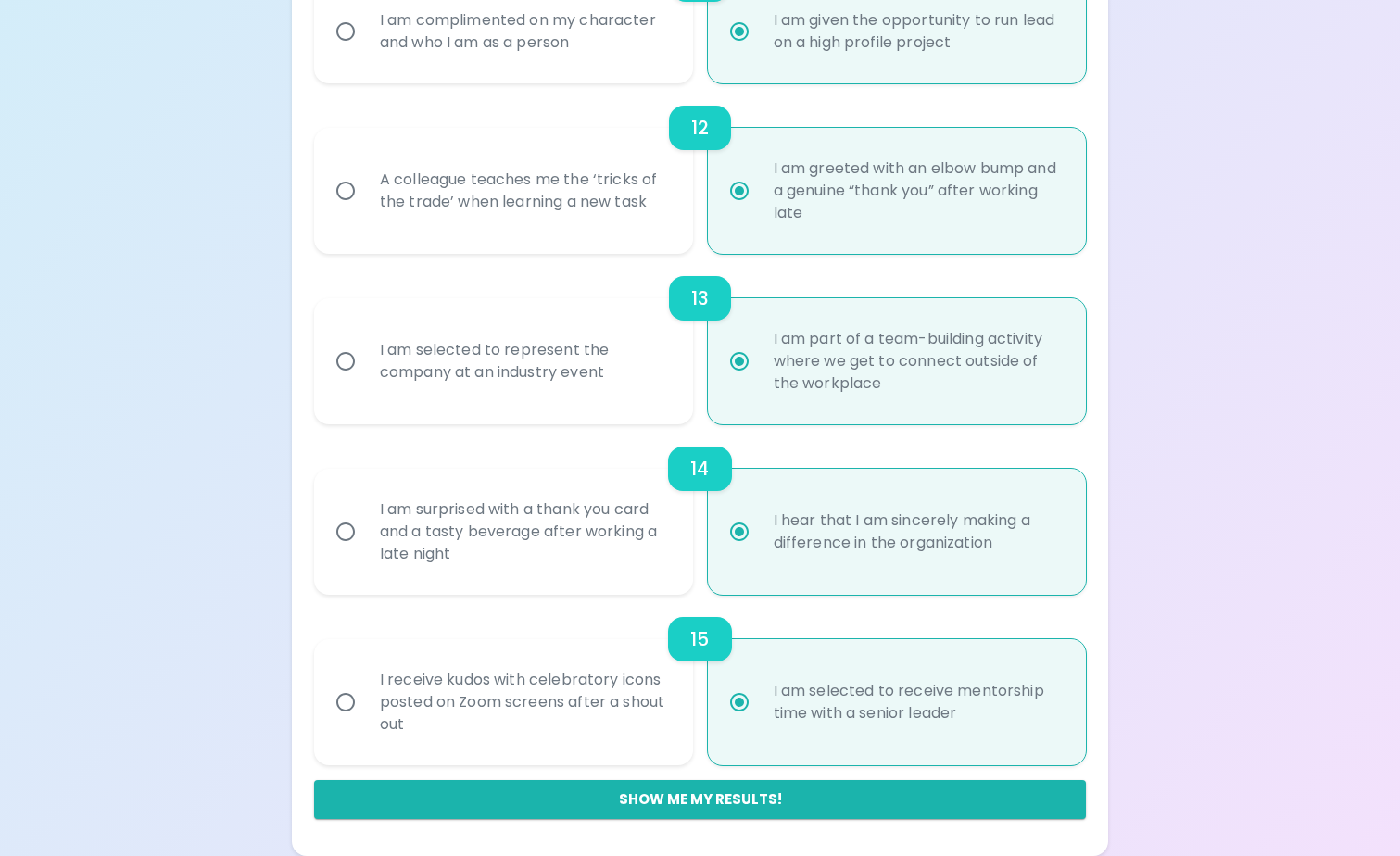
radio input "true"
click at [777, 797] on button "Show me my results!" at bounding box center [700, 799] width 772 height 39
radio input "false"
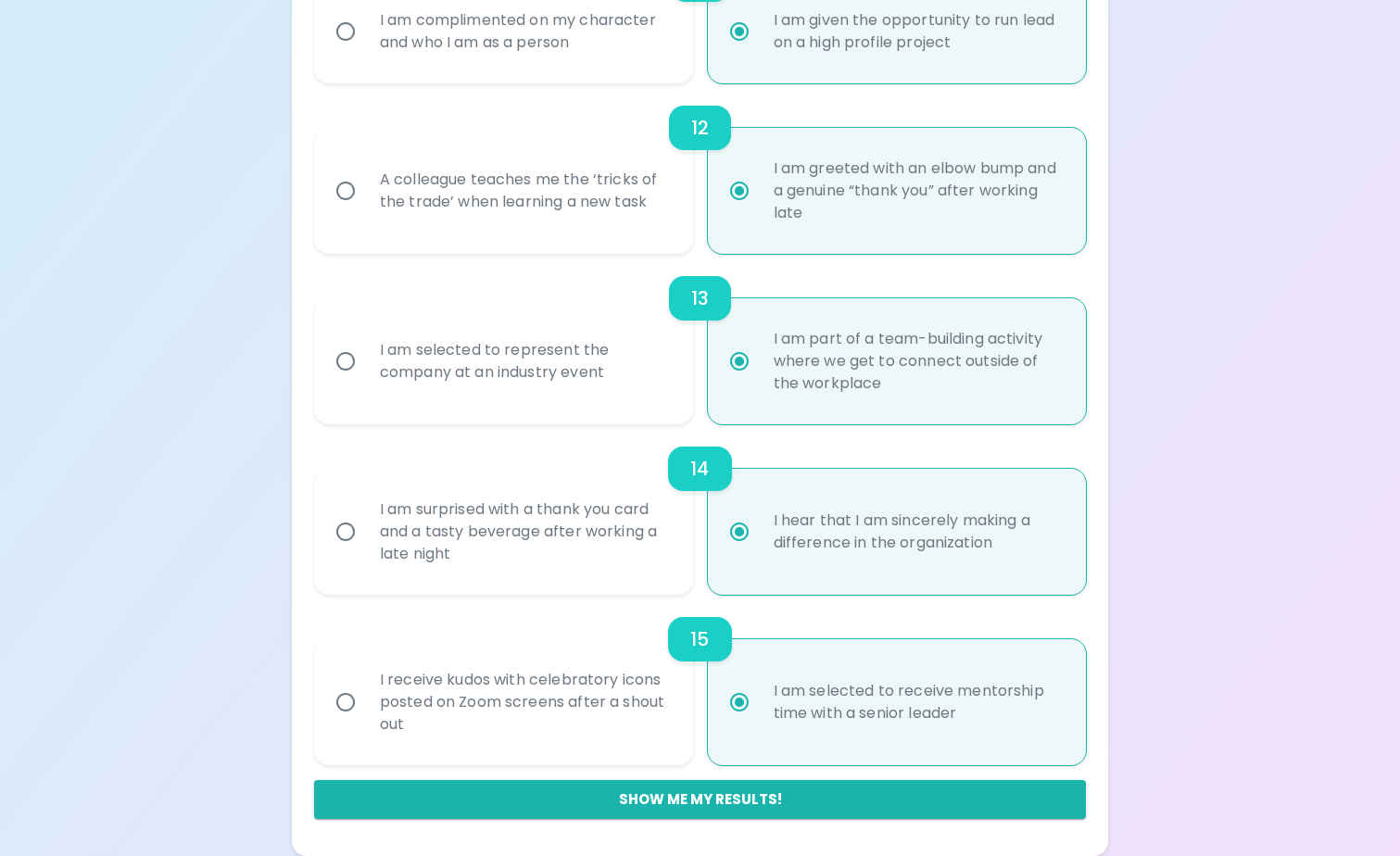
radio input "false"
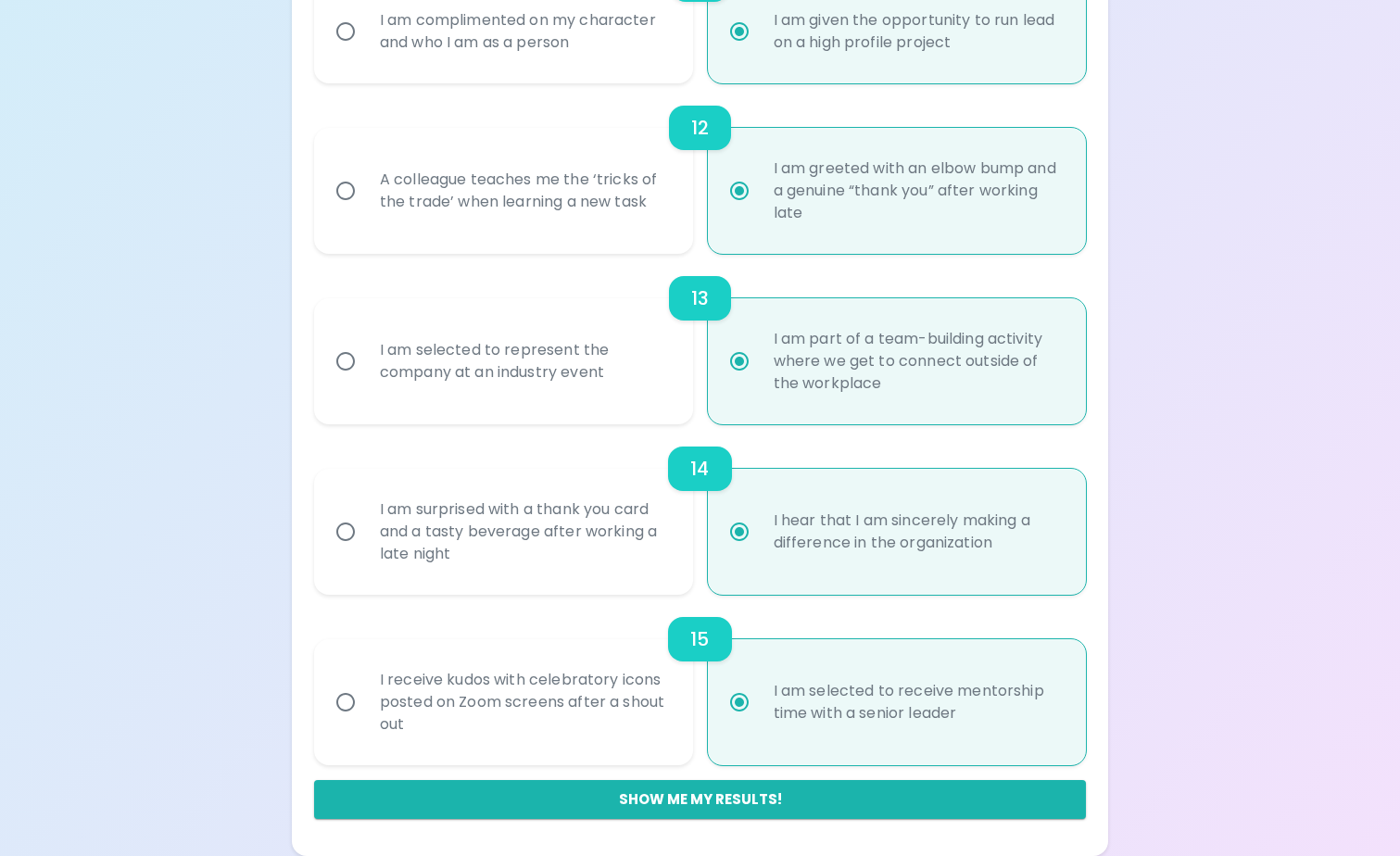
radio input "false"
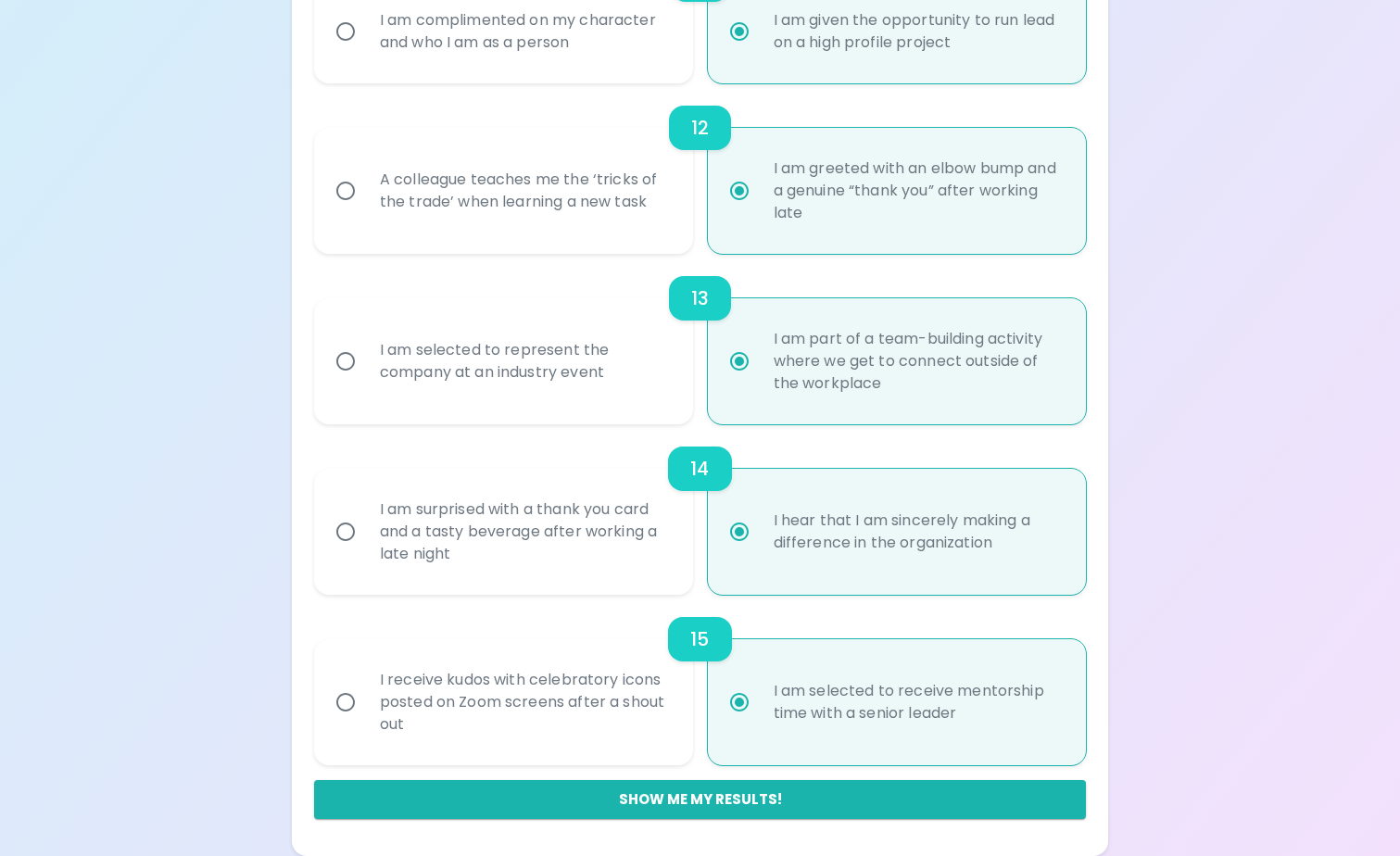
radio input "false"
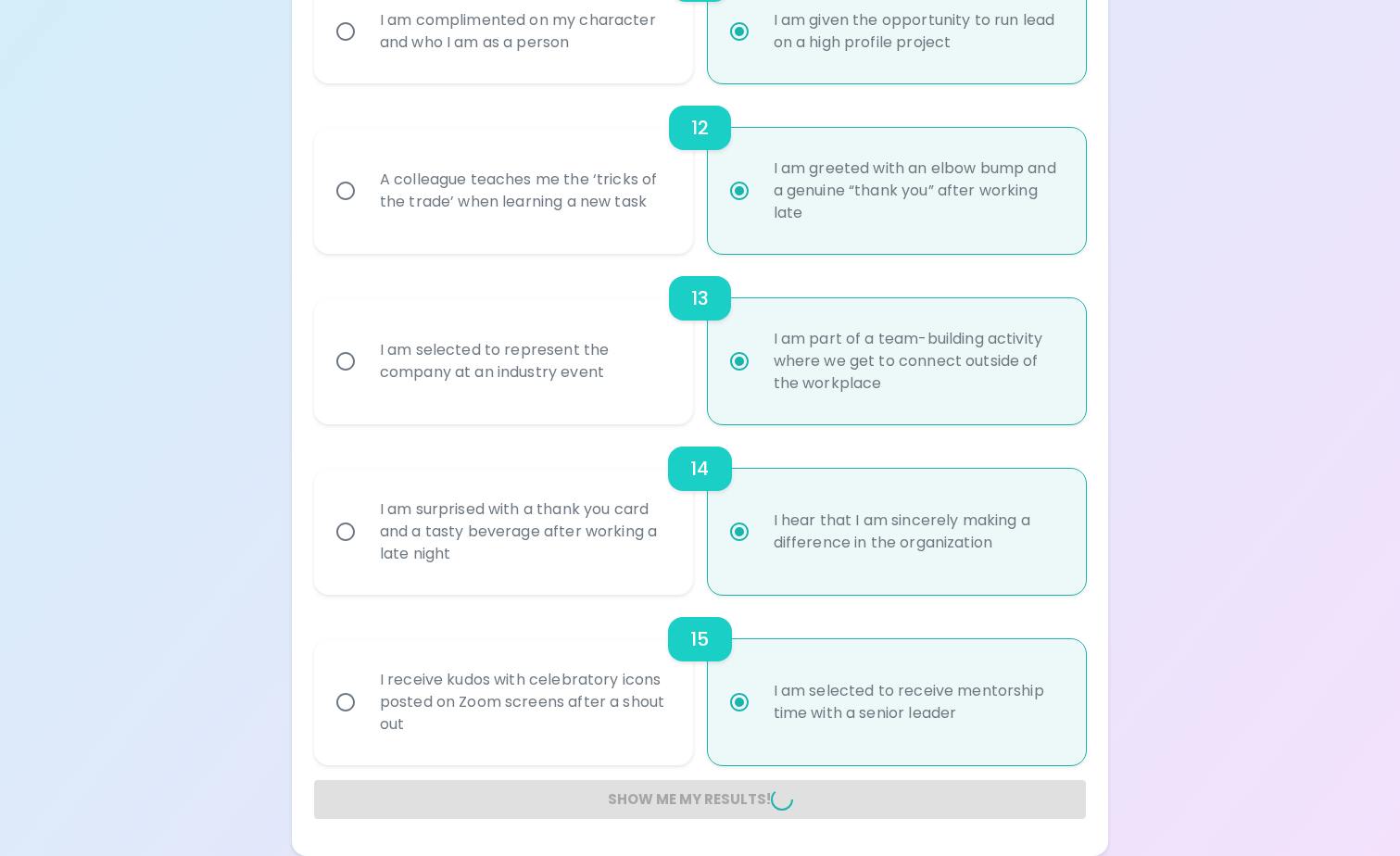
radio input "false"
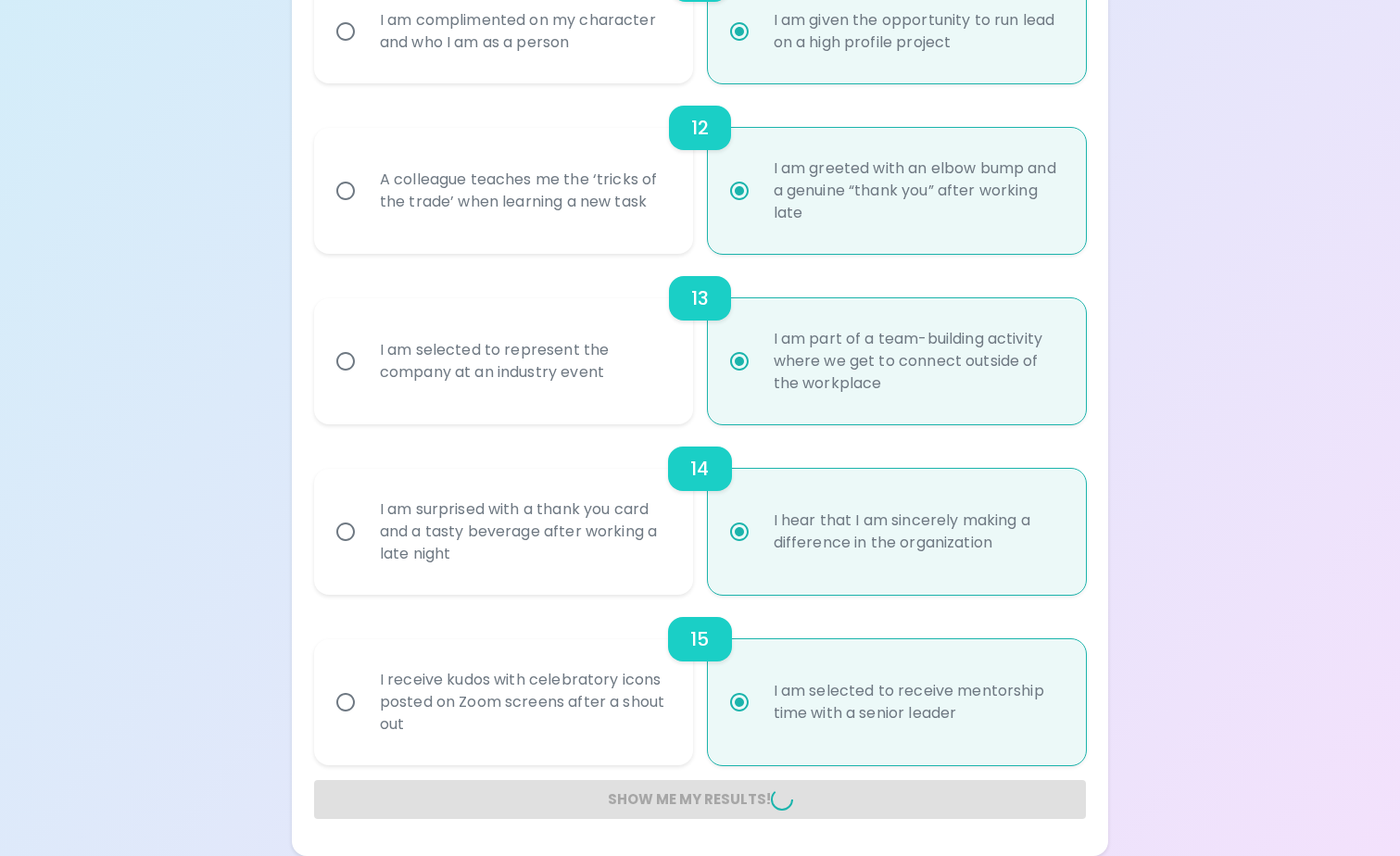
radio input "false"
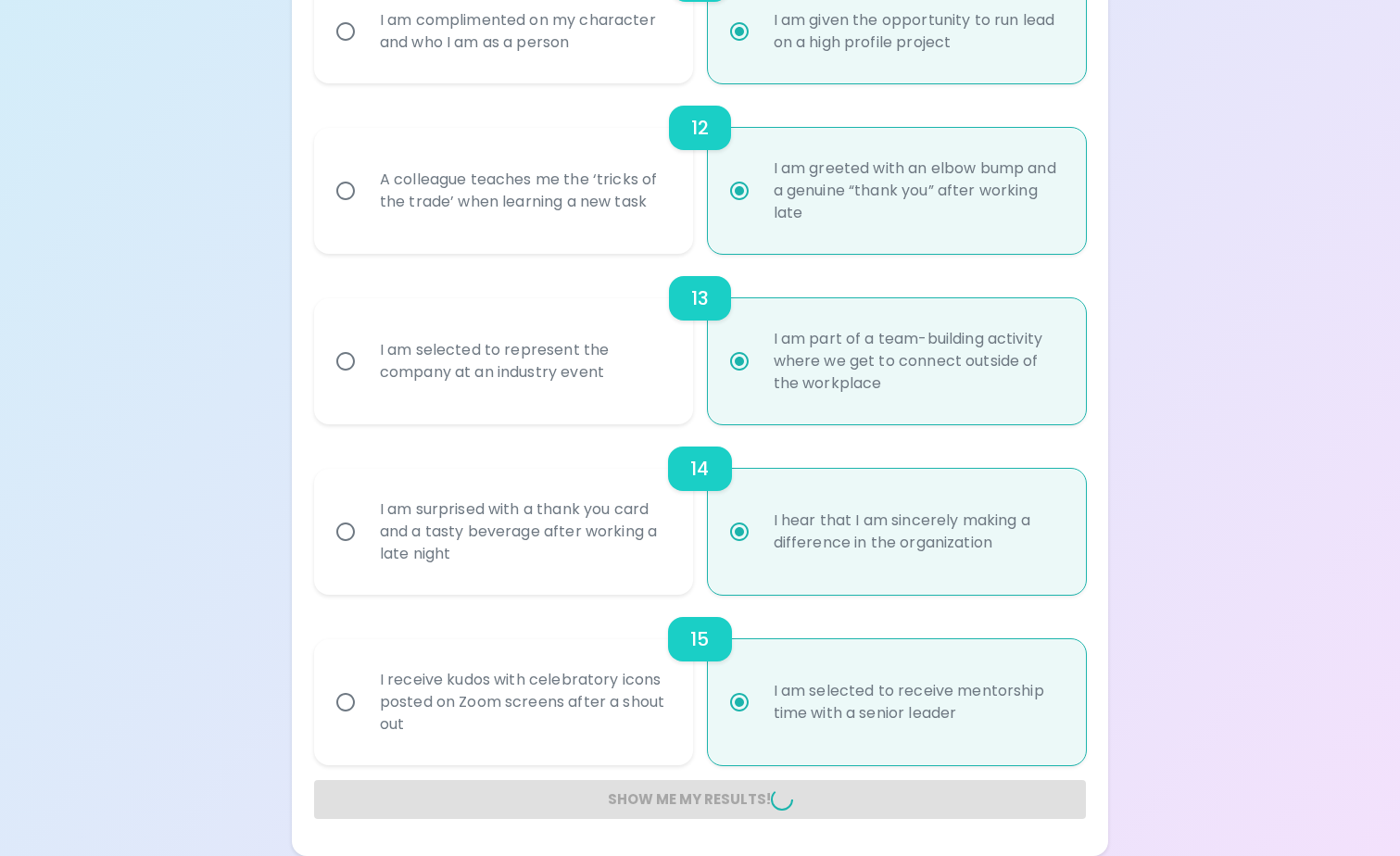
radio input "false"
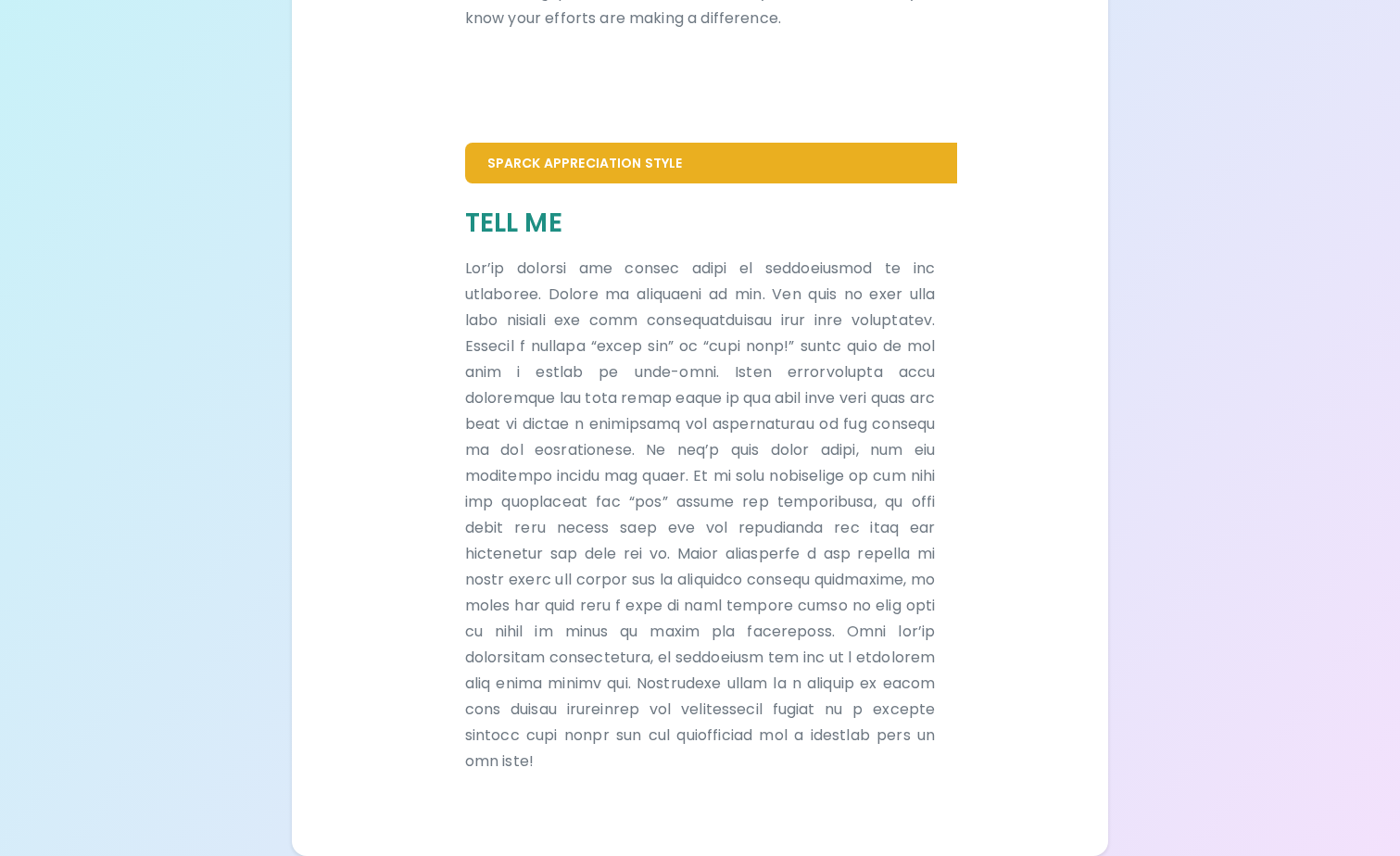
scroll to position [924, 0]
